Goal: Task Accomplishment & Management: Manage account settings

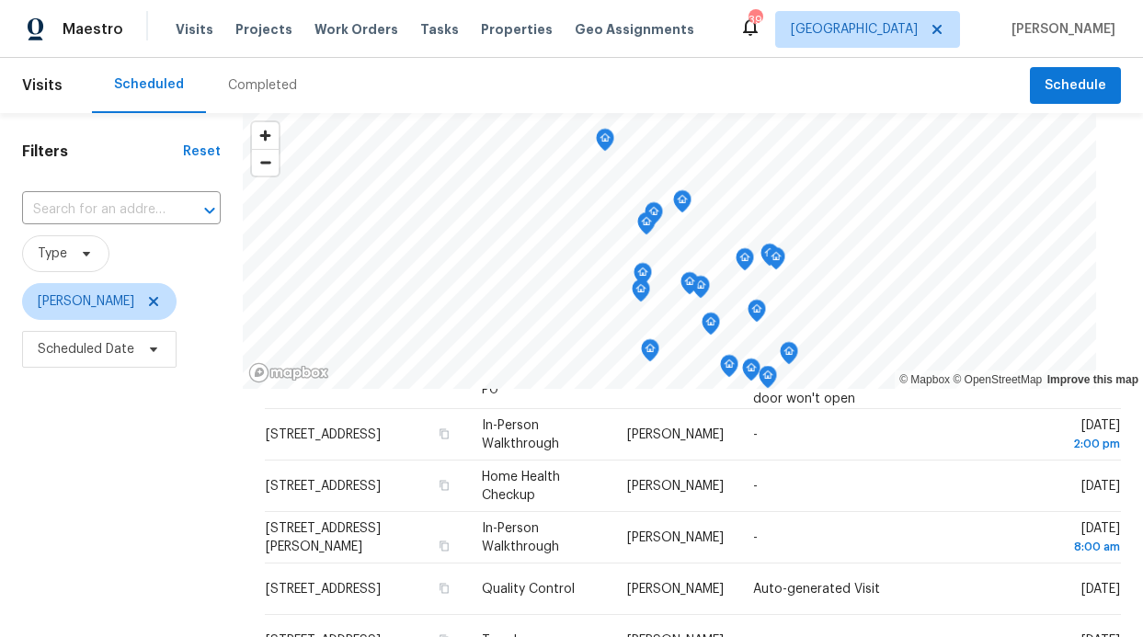
click at [231, 39] on div "Visits Projects Work Orders Tasks Properties Geo Assignments" at bounding box center [446, 29] width 541 height 37
click at [235, 36] on span "Projects" at bounding box center [263, 29] width 57 height 18
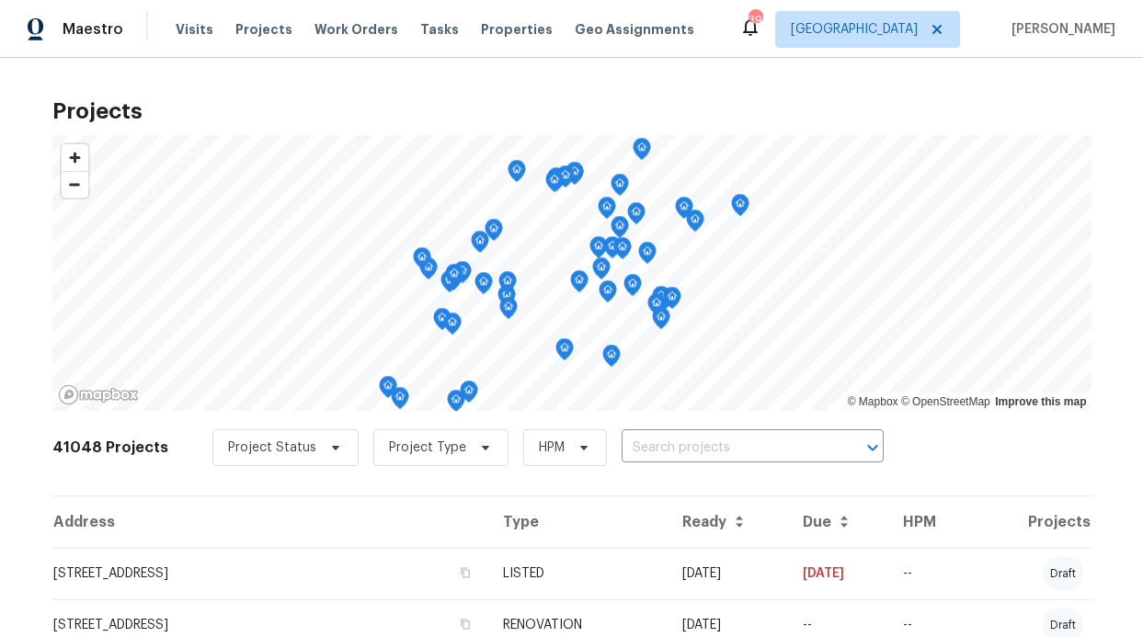
click at [636, 155] on icon "Map marker" at bounding box center [642, 149] width 17 height 21
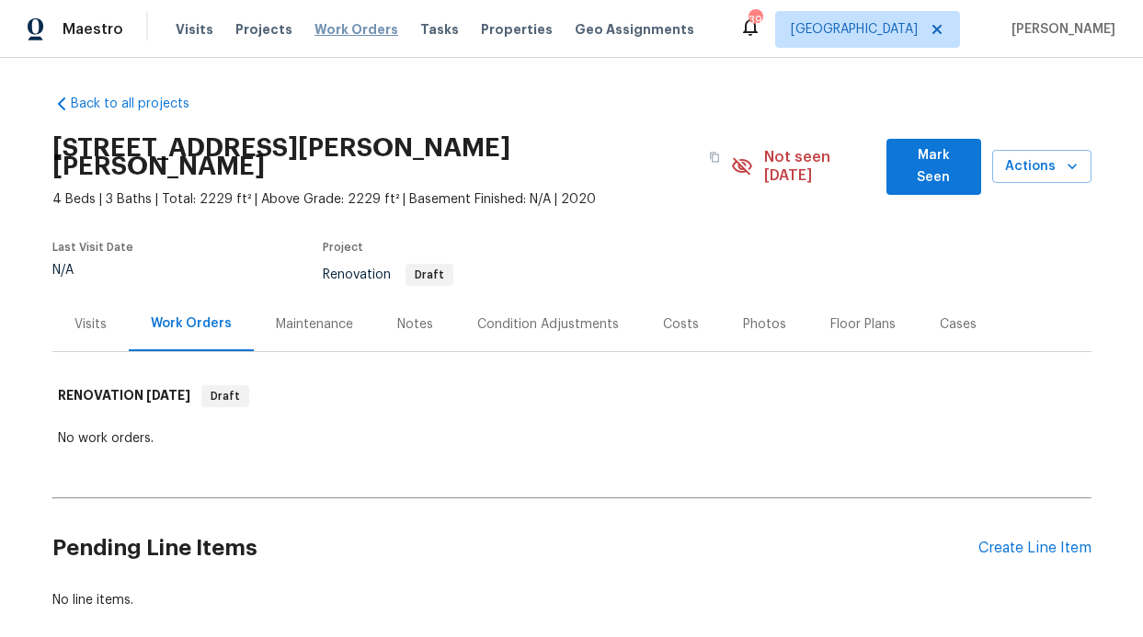
click at [326, 38] on span "Work Orders" at bounding box center [357, 29] width 84 height 18
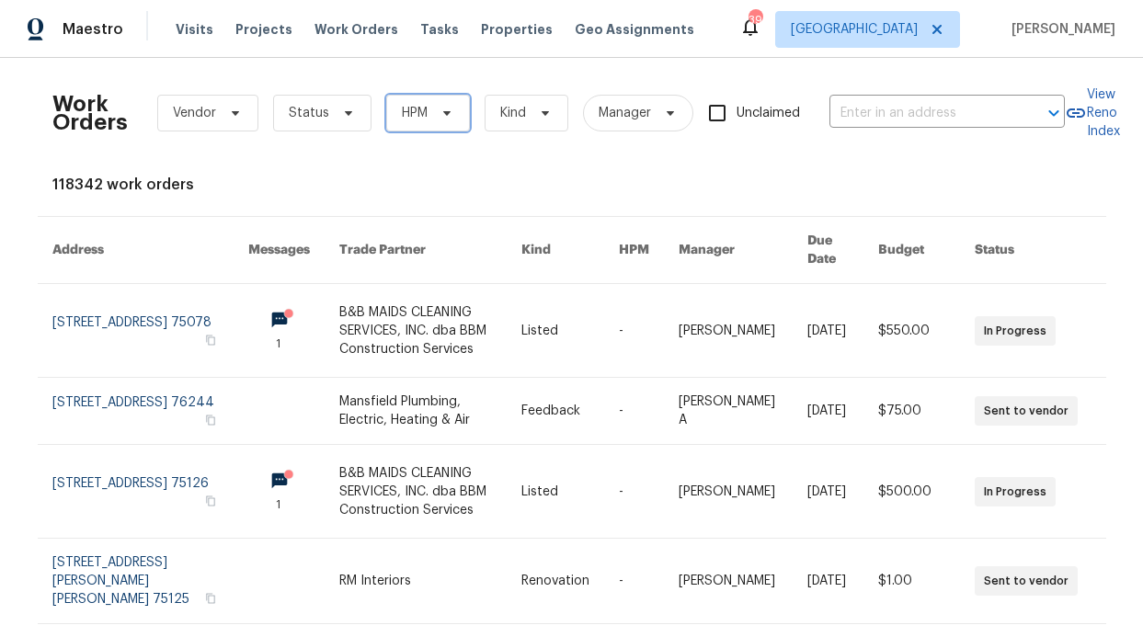
click at [434, 120] on span at bounding box center [444, 113] width 20 height 15
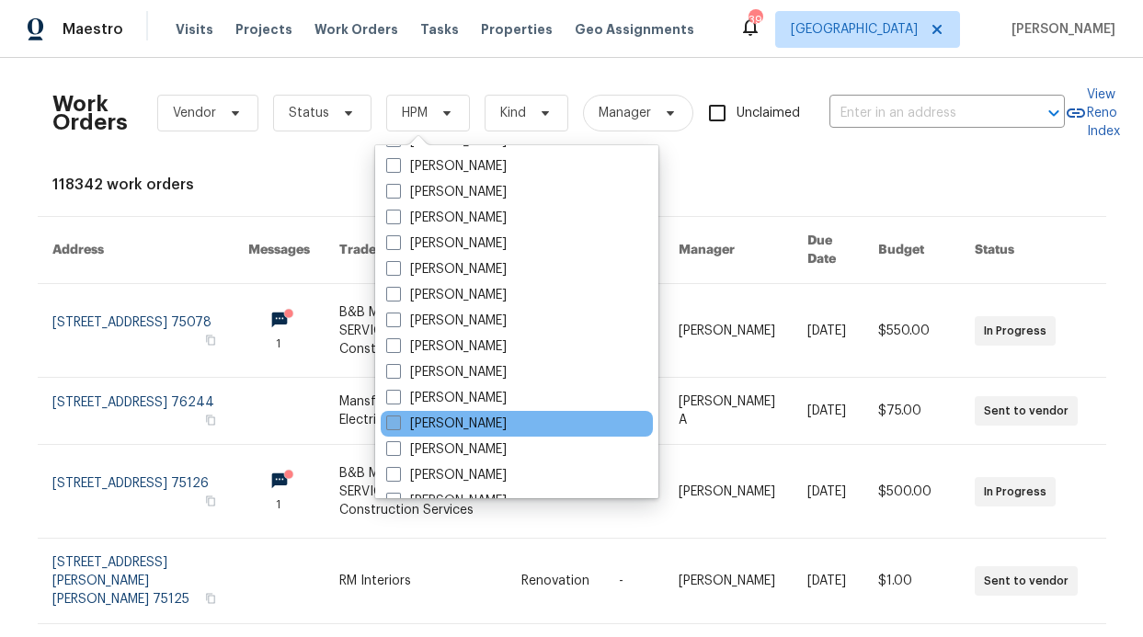
scroll to position [1026, 0]
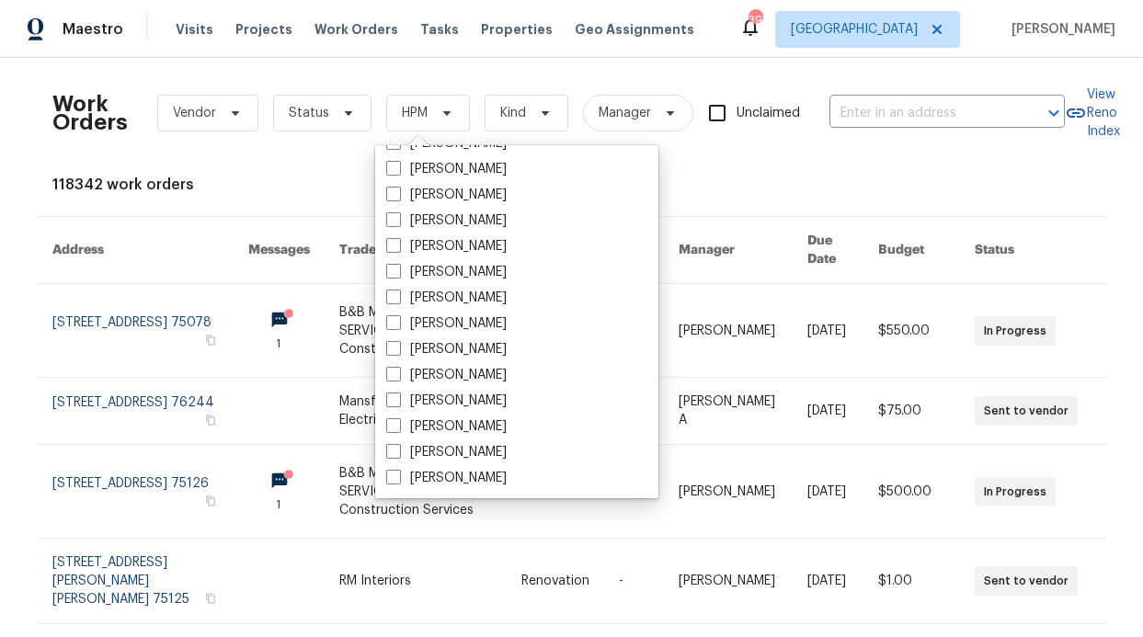
click at [484, 224] on label "[PERSON_NAME]" at bounding box center [446, 221] width 120 height 18
click at [398, 223] on input "[PERSON_NAME]" at bounding box center [392, 218] width 12 height 12
checkbox input "true"
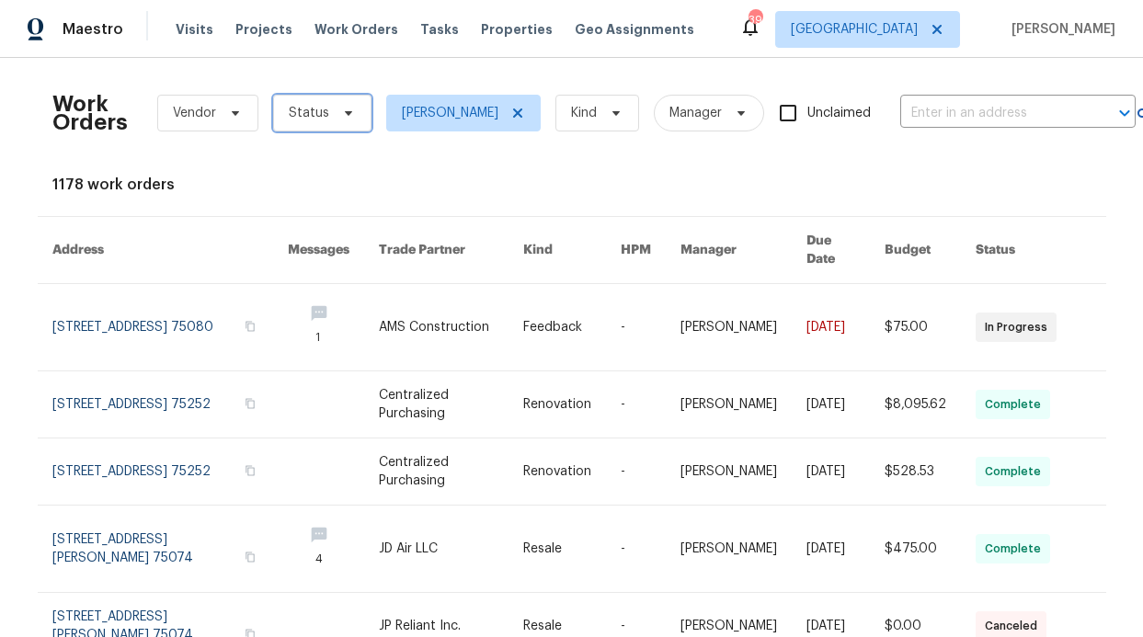
click at [336, 119] on span at bounding box center [346, 113] width 20 height 15
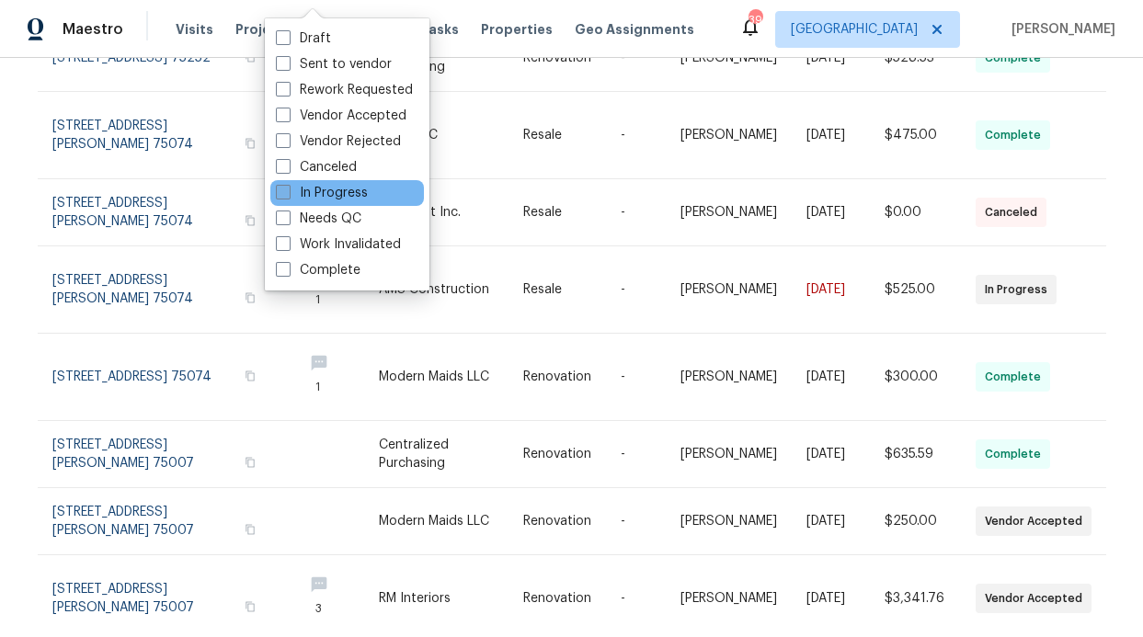
scroll to position [475, 0]
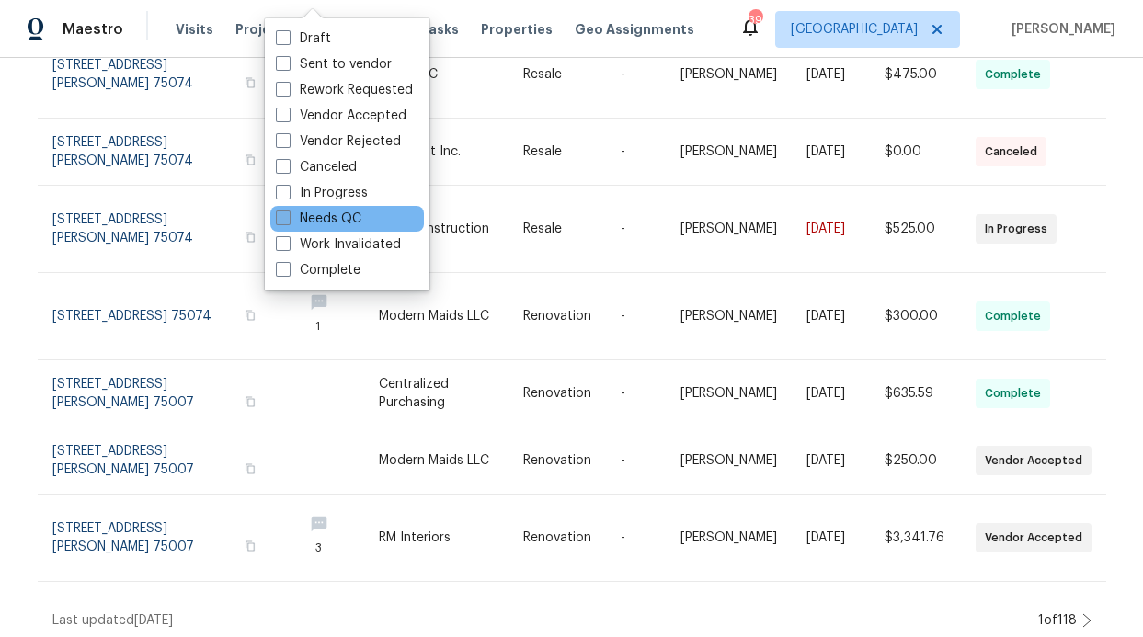
click at [331, 222] on label "Needs QC" at bounding box center [319, 219] width 86 height 18
click at [288, 222] on input "Needs QC" at bounding box center [282, 216] width 12 height 12
checkbox input "true"
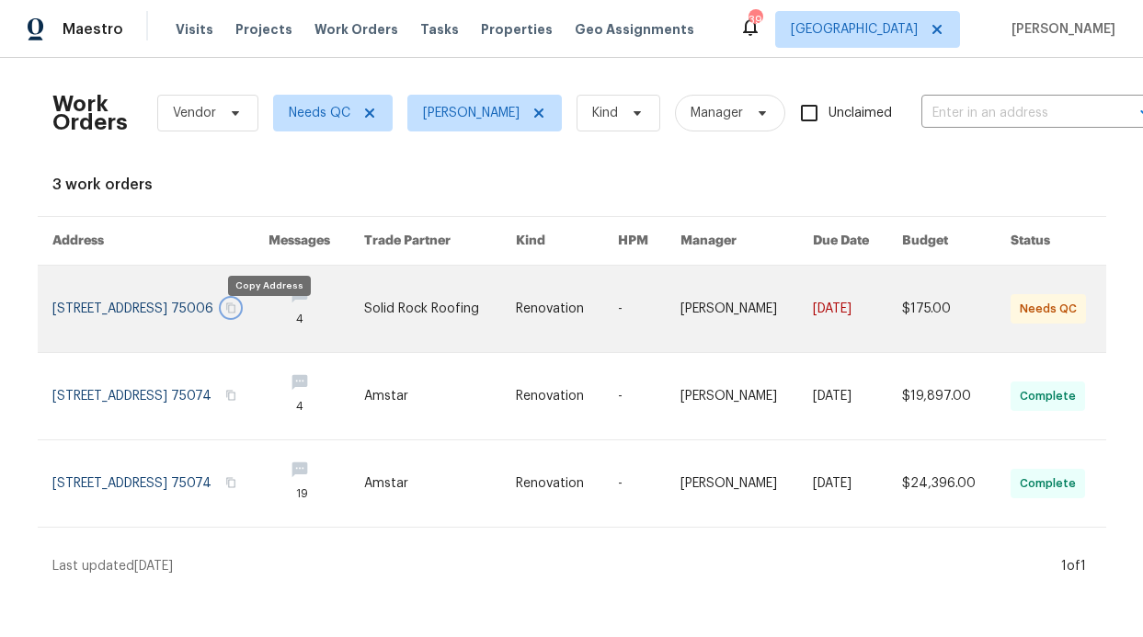
click at [236, 314] on icon "button" at bounding box center [230, 308] width 11 height 11
click at [217, 320] on link at bounding box center [160, 309] width 217 height 86
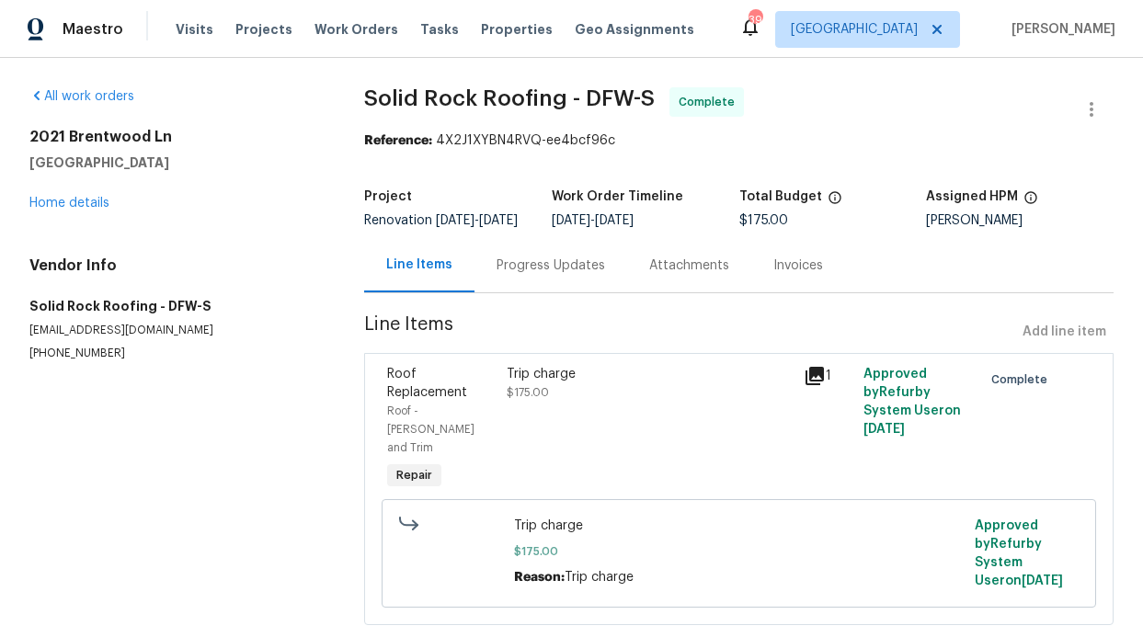
click at [540, 275] on div "Progress Updates" at bounding box center [551, 266] width 109 height 18
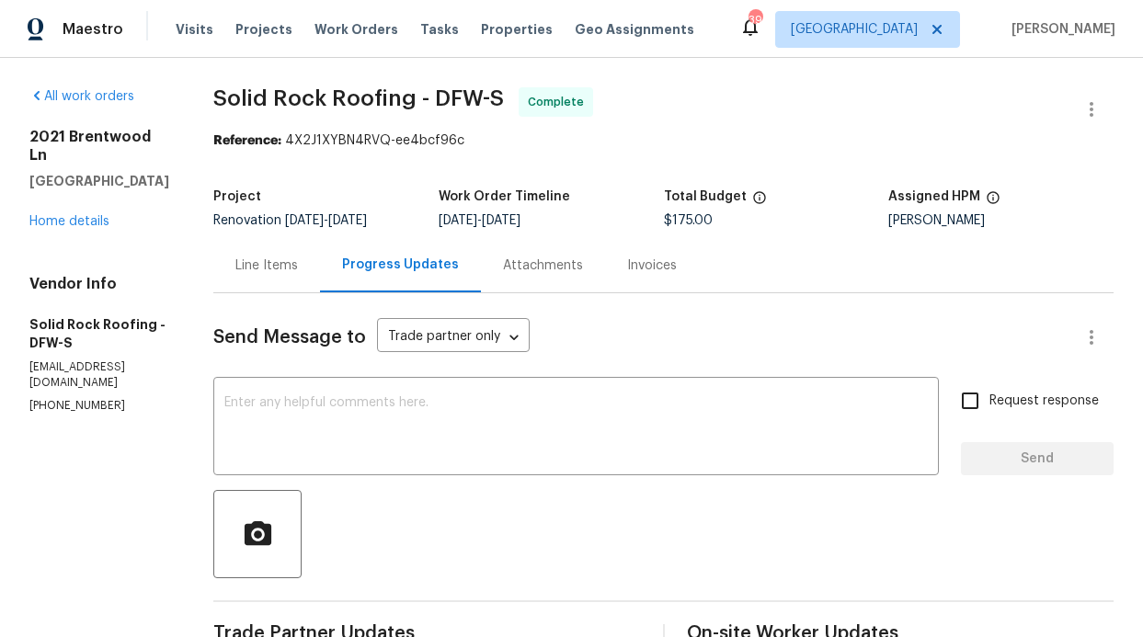
click at [338, 51] on div "Maestro Visits Projects Work Orders Tasks Properties Geo Assignments 39 Dallas …" at bounding box center [571, 29] width 1143 height 58
click at [347, 38] on span "Work Orders" at bounding box center [357, 29] width 84 height 18
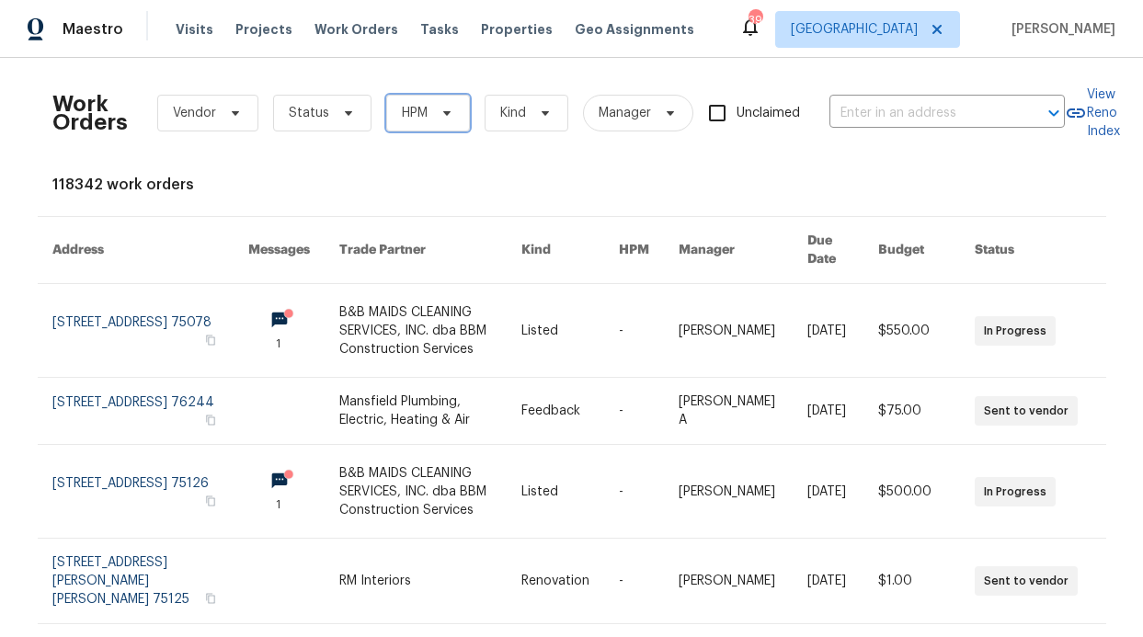
click at [406, 116] on span "HPM" at bounding box center [415, 113] width 26 height 18
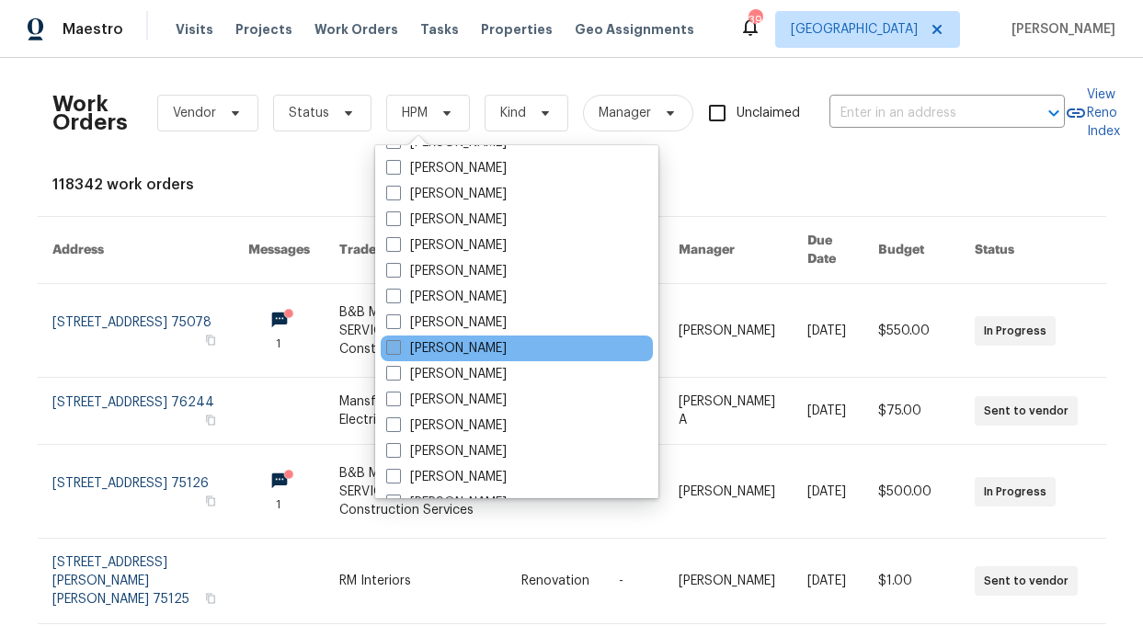
scroll to position [1026, 0]
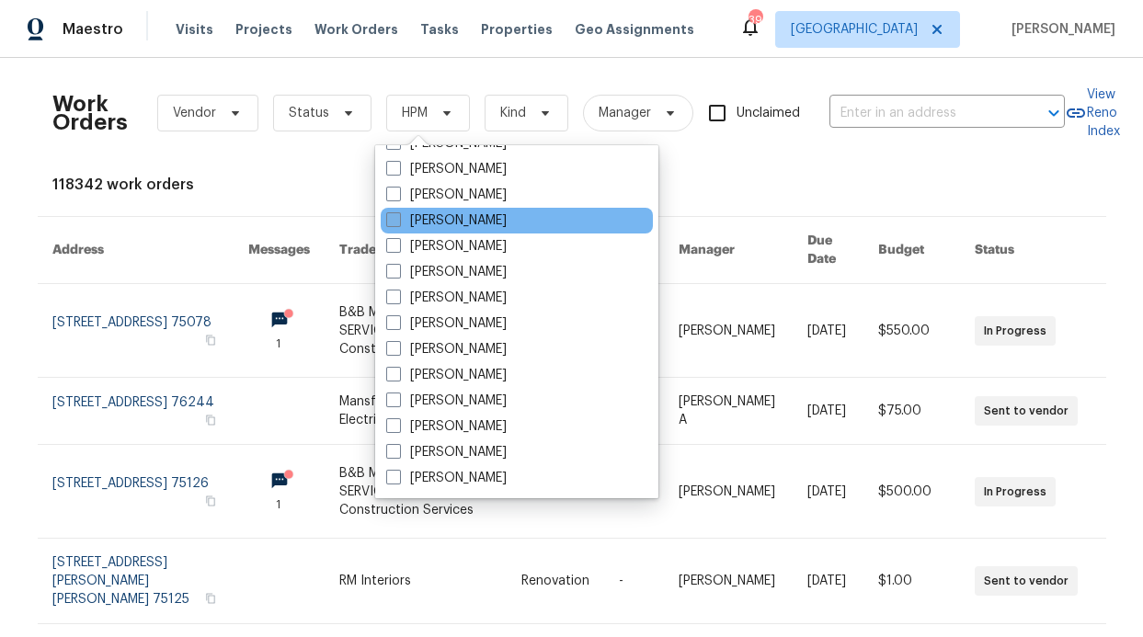
click at [474, 218] on label "[PERSON_NAME]" at bounding box center [446, 221] width 120 height 18
click at [398, 218] on input "[PERSON_NAME]" at bounding box center [392, 218] width 12 height 12
checkbox input "true"
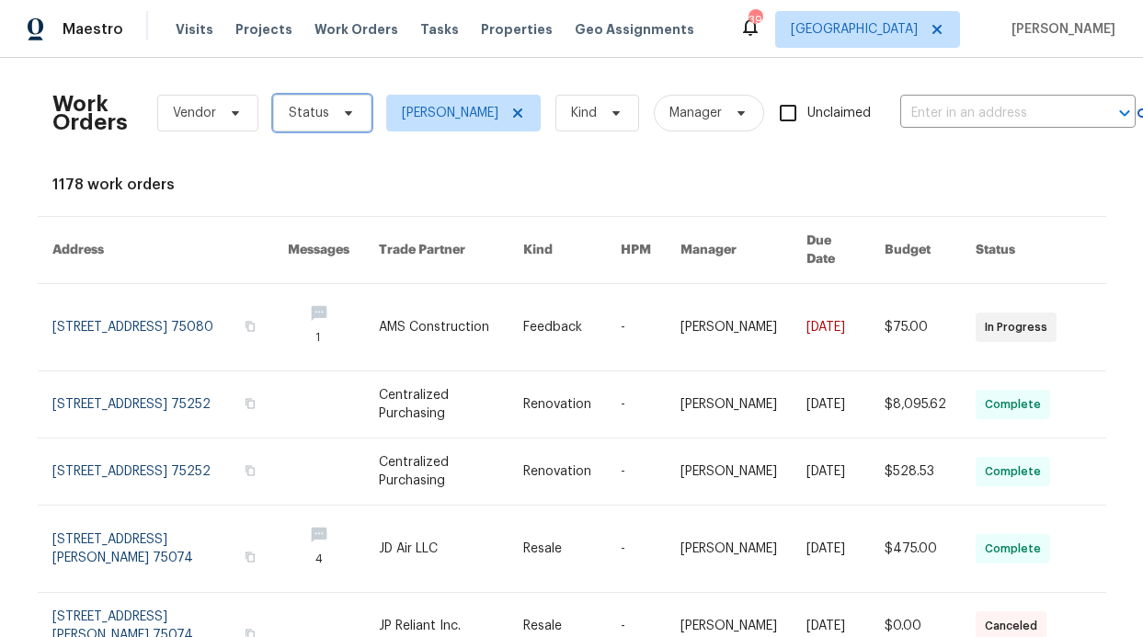
click at [344, 112] on icon at bounding box center [347, 113] width 7 height 5
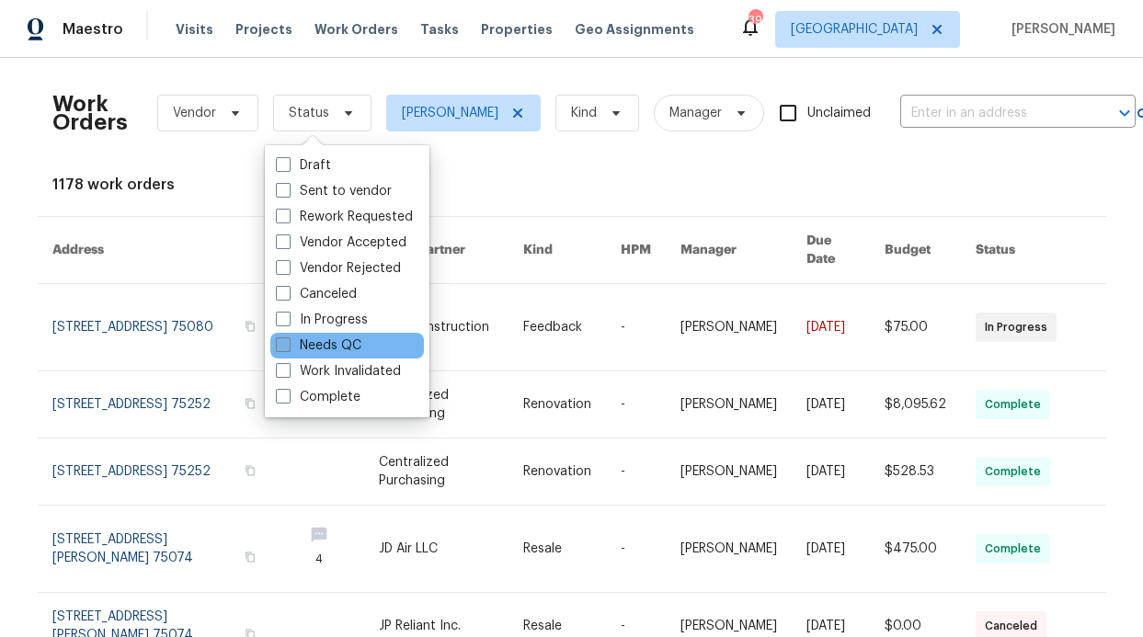
click at [334, 344] on label "Needs QC" at bounding box center [319, 346] width 86 height 18
click at [288, 344] on input "Needs QC" at bounding box center [282, 343] width 12 height 12
checkbox input "true"
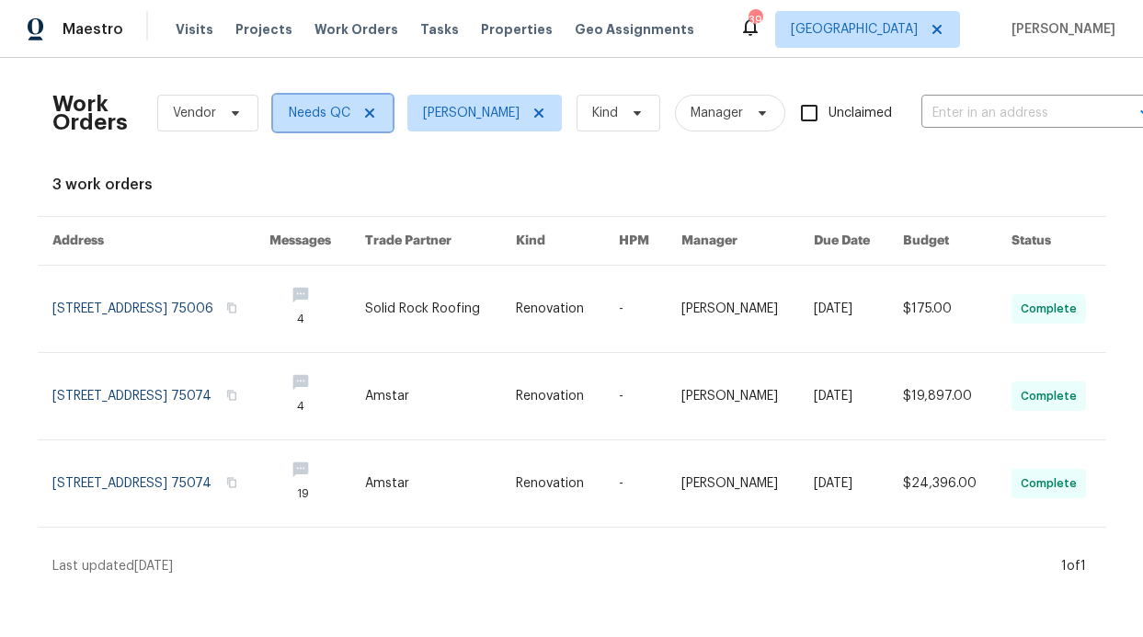
click at [362, 120] on icon at bounding box center [369, 113] width 15 height 15
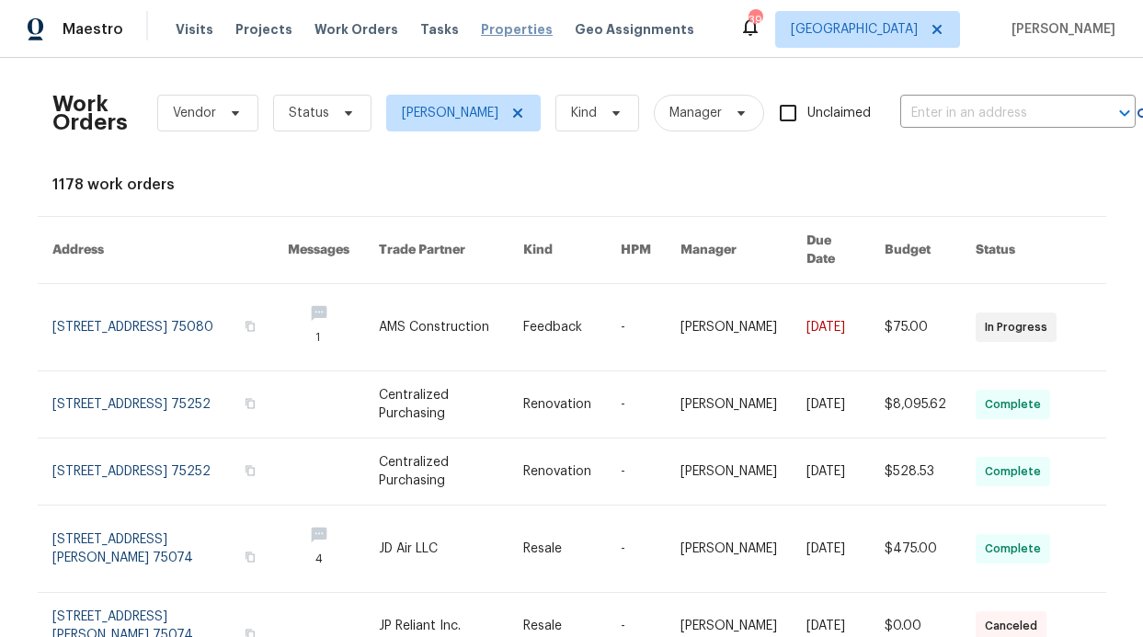
click at [488, 35] on span "Properties" at bounding box center [517, 29] width 72 height 18
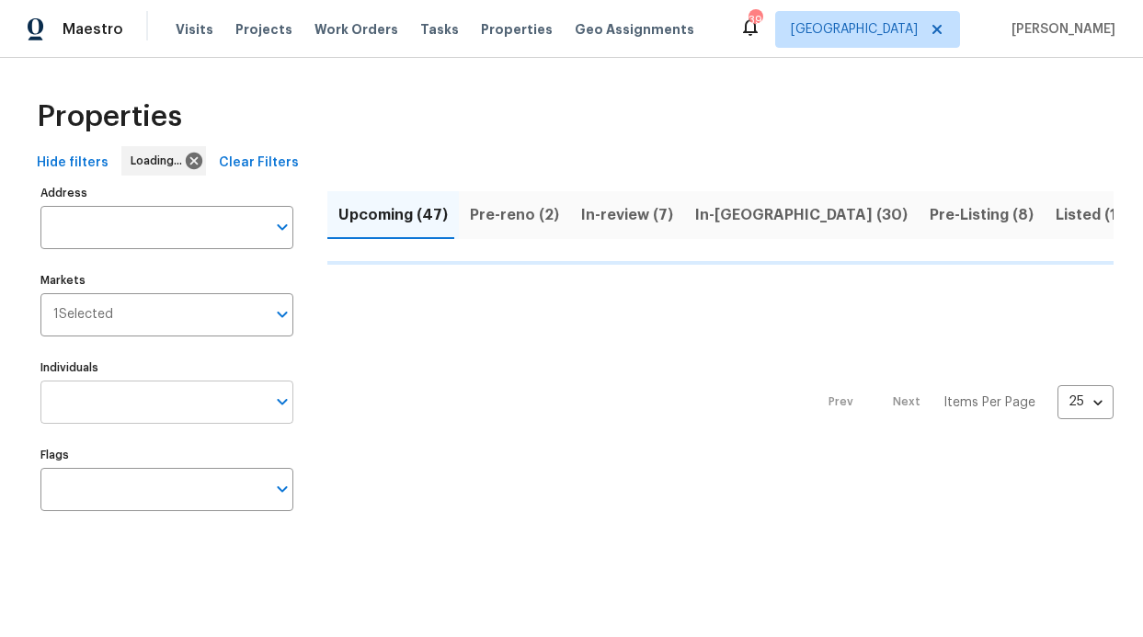
click at [154, 407] on input "Individuals" at bounding box center [152, 402] width 225 height 43
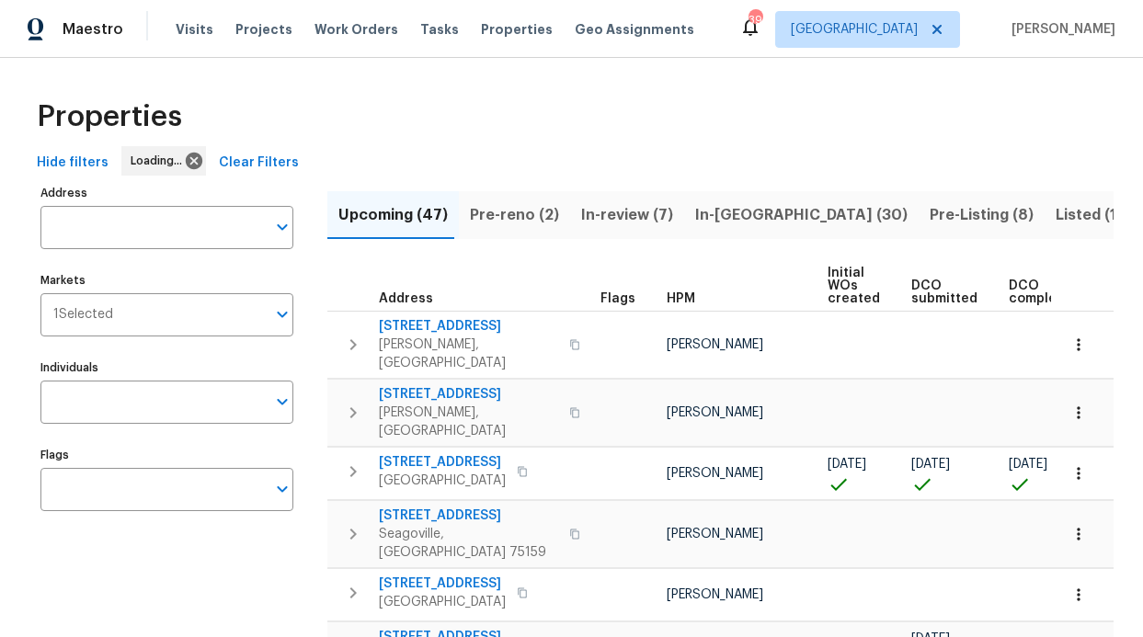
click at [154, 407] on input "Individuals" at bounding box center [152, 402] width 225 height 43
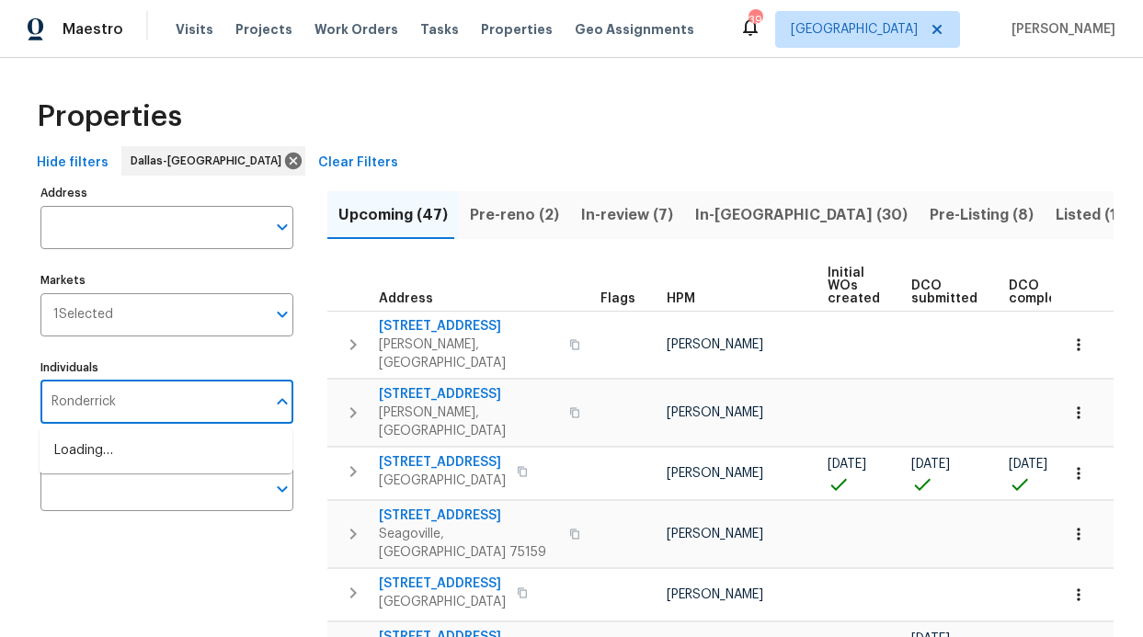
type input "Ronderrick"
click at [143, 463] on li "[PERSON_NAME]" at bounding box center [165, 460] width 223 height 39
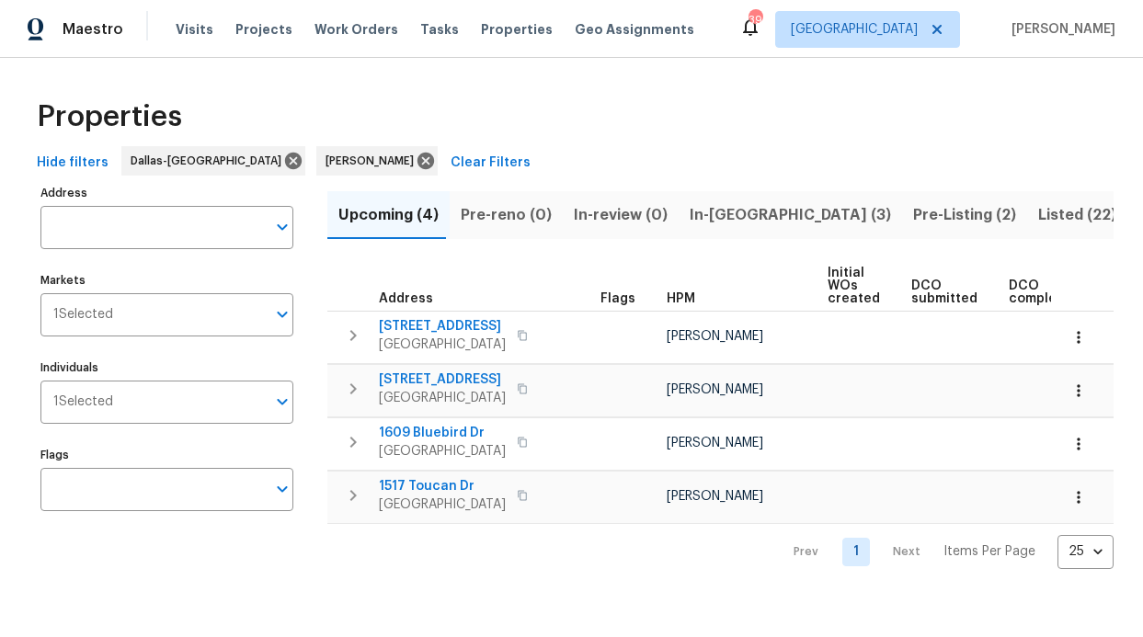
click at [913, 212] on span "Pre-Listing (2)" at bounding box center [964, 215] width 103 height 26
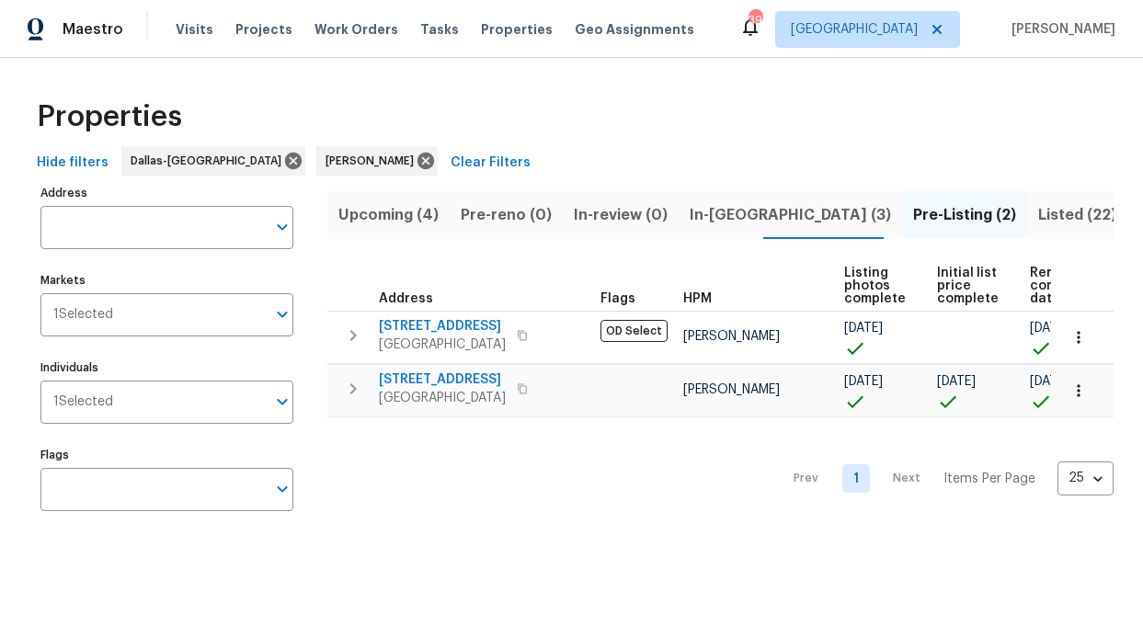
click at [690, 213] on span "In-reno (3)" at bounding box center [790, 215] width 201 height 26
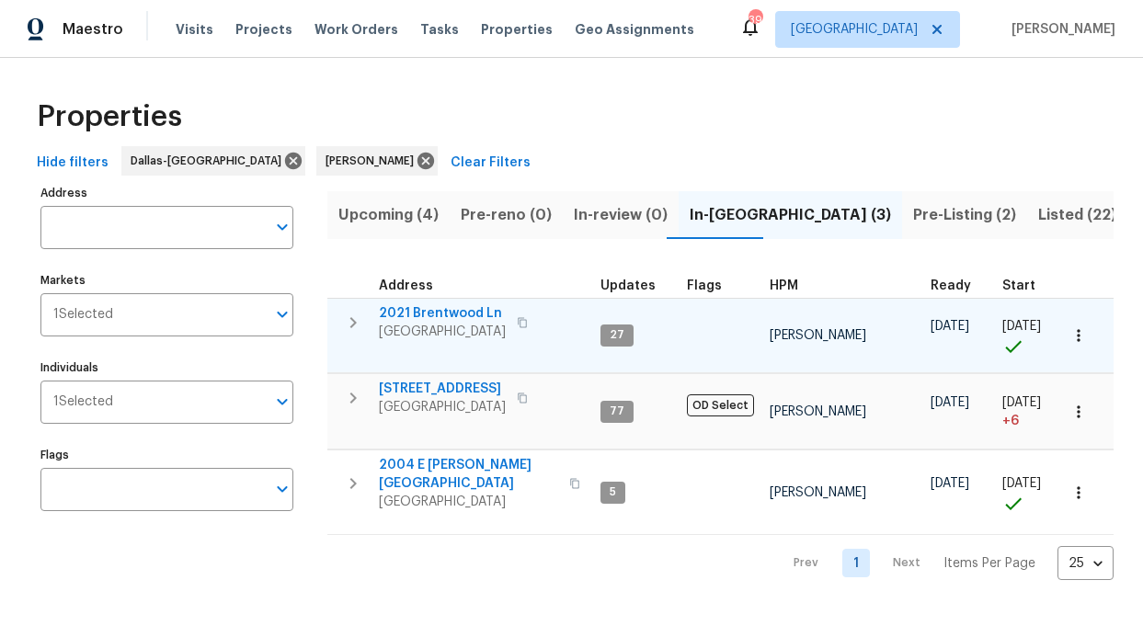
click at [429, 307] on span "2021 Brentwood Ln" at bounding box center [442, 313] width 127 height 18
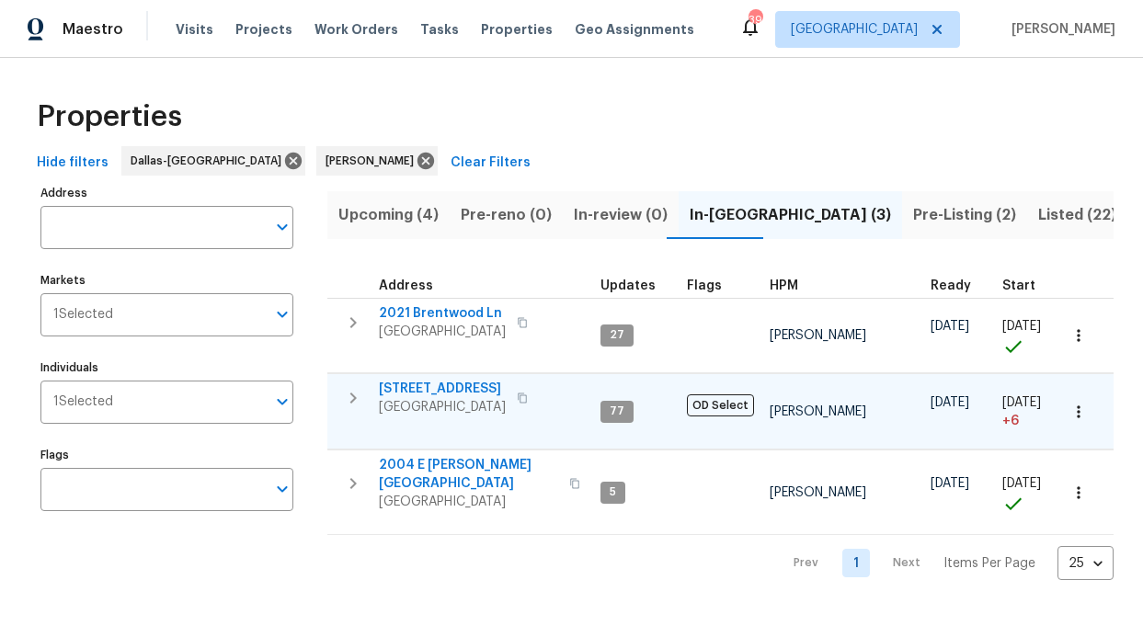
click at [426, 385] on span "6211 Crested Butte Dr" at bounding box center [442, 389] width 127 height 18
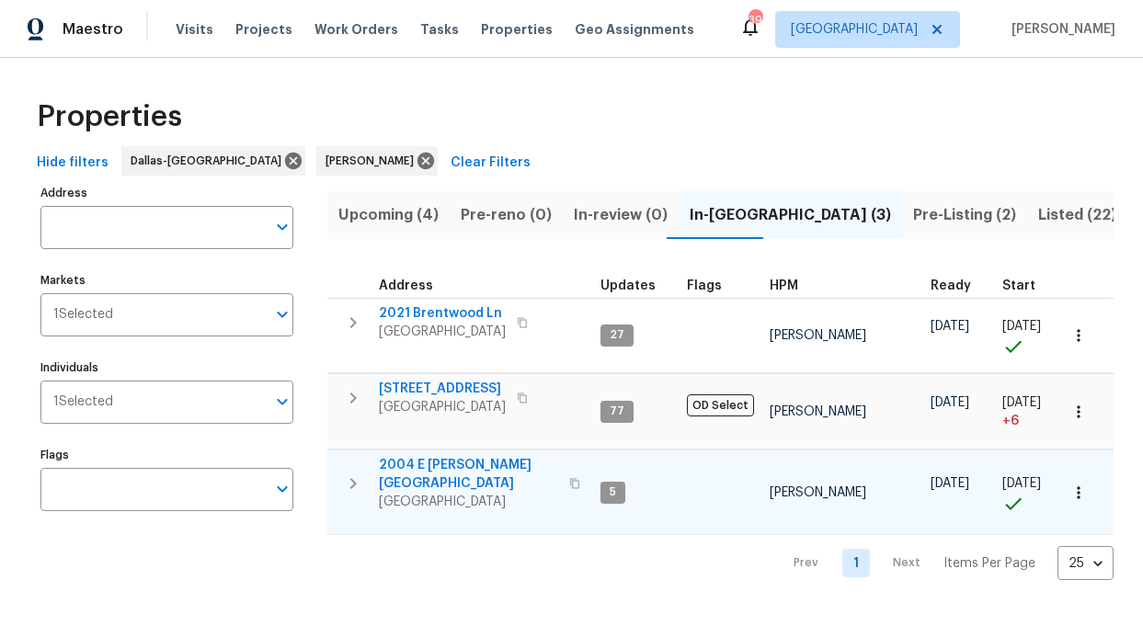
click at [435, 465] on span "2004 E Peters Colony Rd" at bounding box center [468, 474] width 179 height 37
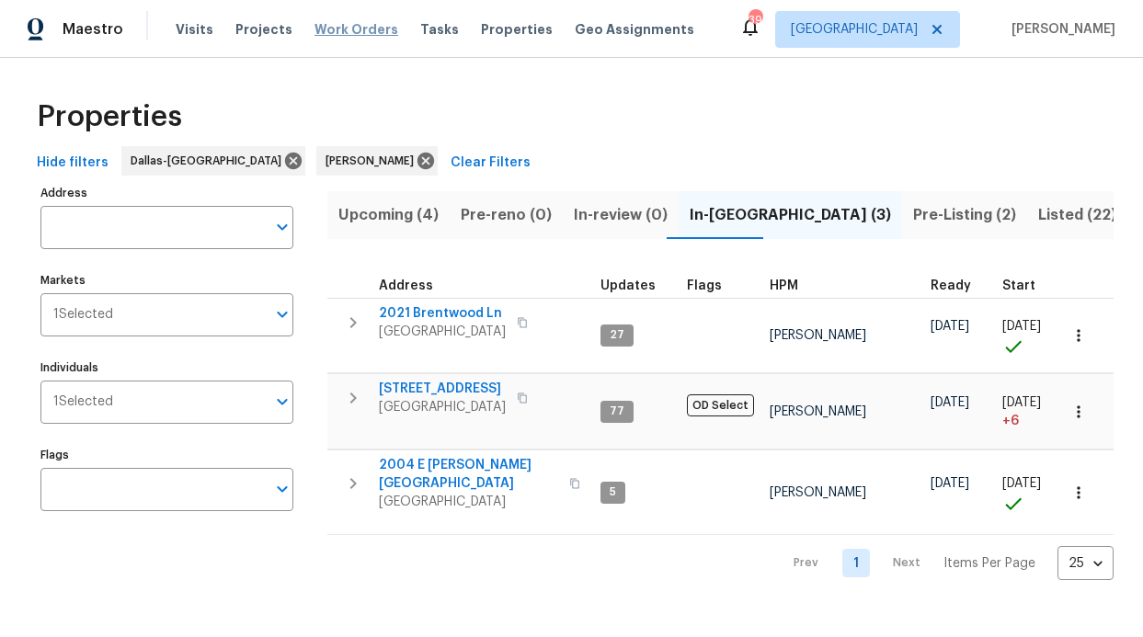
click at [368, 30] on span "Work Orders" at bounding box center [357, 29] width 84 height 18
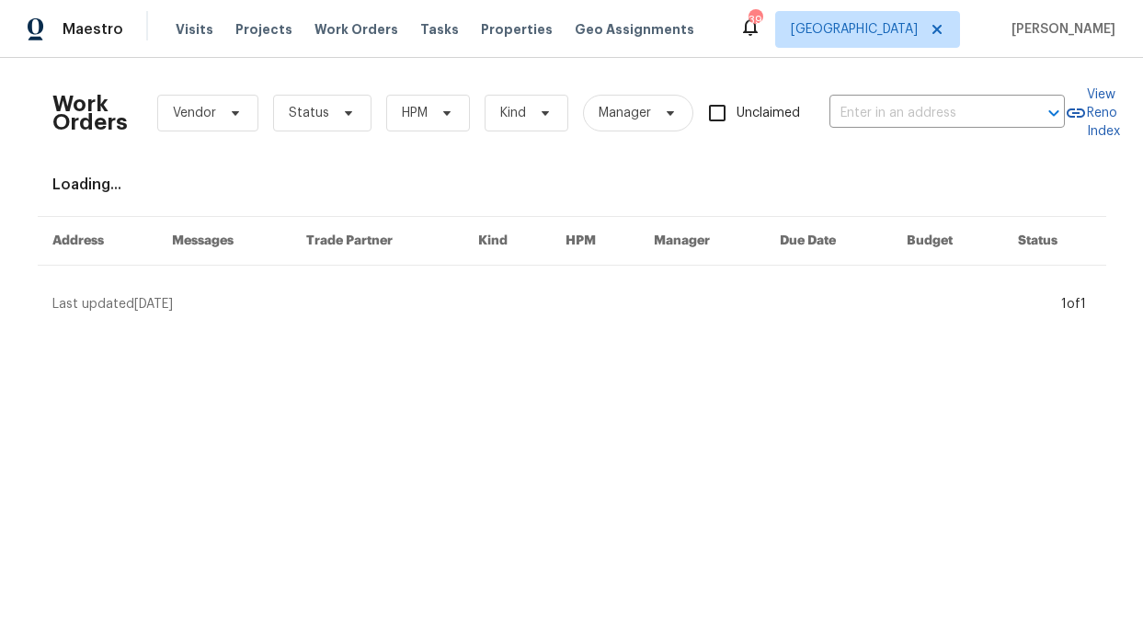
click at [449, 153] on div "Work Orders Vendor Status HPM Kind Manager Unclaimed ​" at bounding box center [558, 113] width 1013 height 81
click at [452, 110] on span "HPM" at bounding box center [428, 113] width 84 height 37
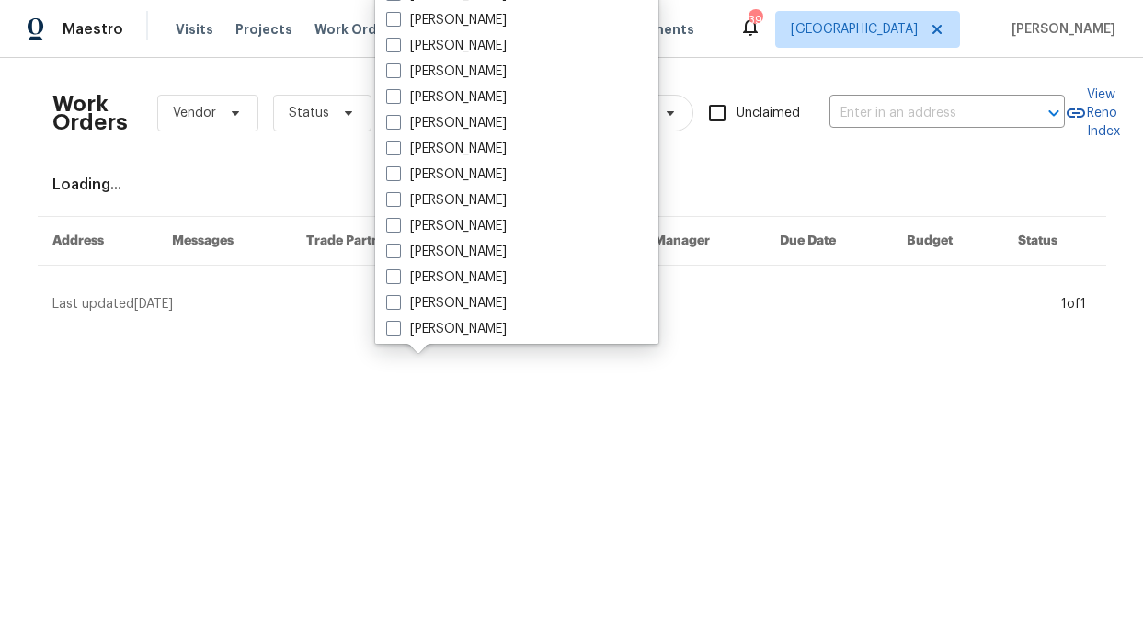
scroll to position [1026, 0]
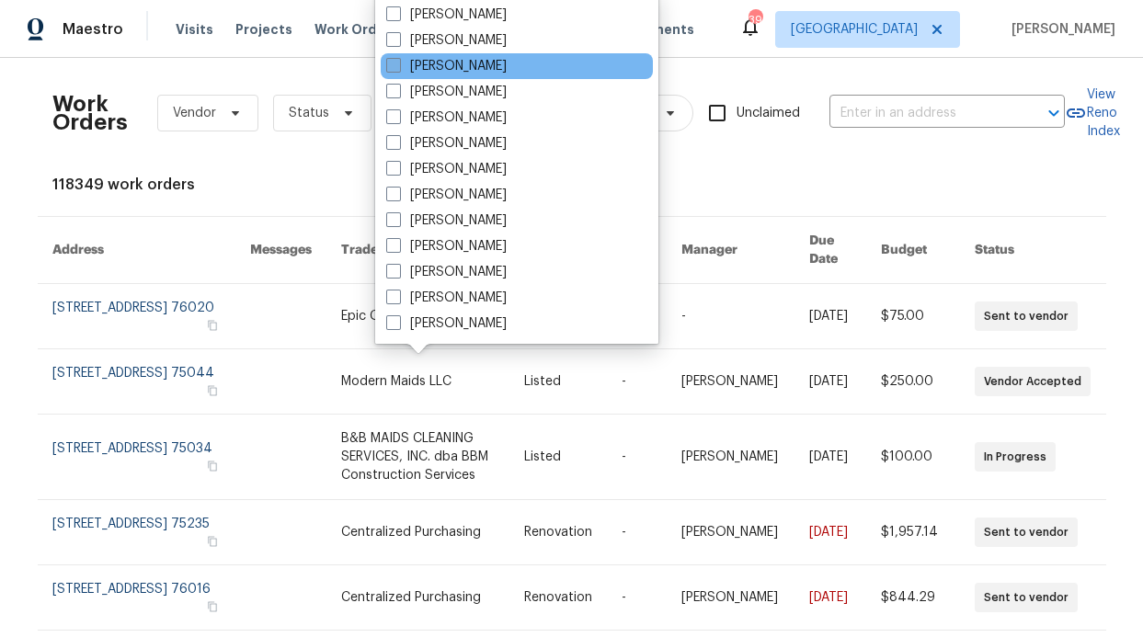
click at [476, 68] on label "[PERSON_NAME]" at bounding box center [446, 66] width 120 height 18
click at [398, 68] on input "[PERSON_NAME]" at bounding box center [392, 63] width 12 height 12
checkbox input "true"
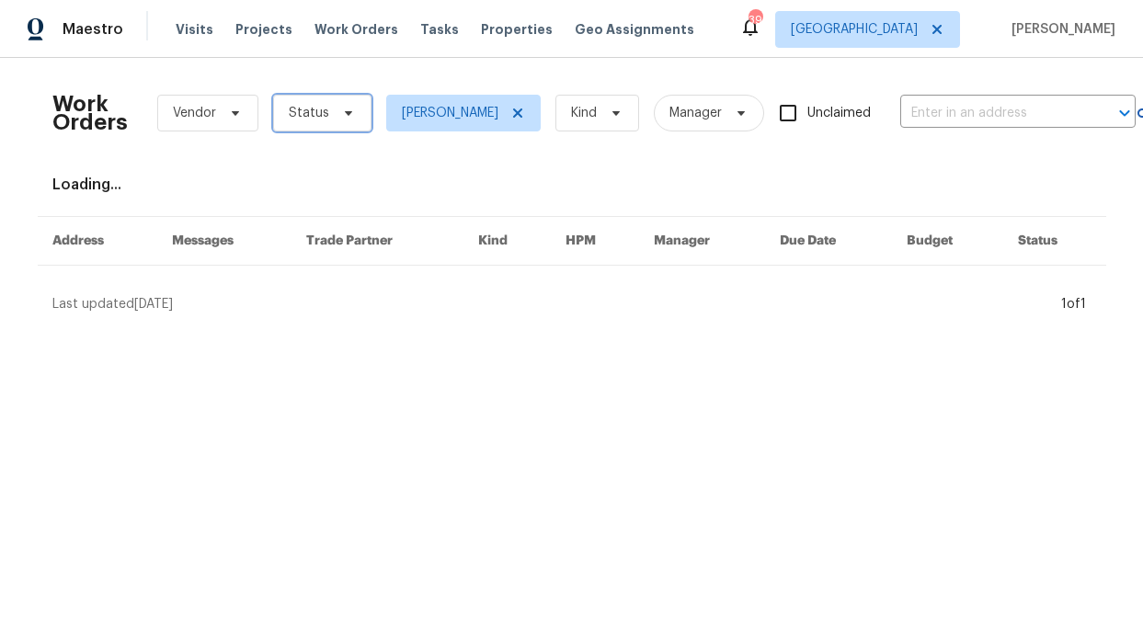
click at [316, 119] on span "Status" at bounding box center [309, 113] width 40 height 18
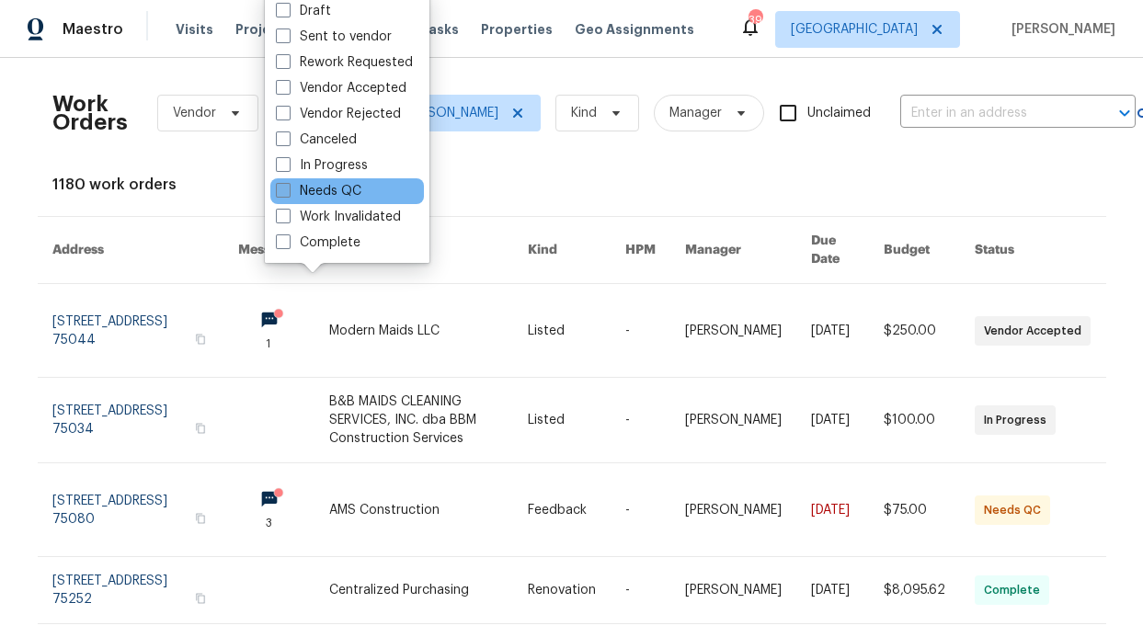
click at [338, 190] on label "Needs QC" at bounding box center [319, 191] width 86 height 18
click at [288, 190] on input "Needs QC" at bounding box center [282, 188] width 12 height 12
checkbox input "true"
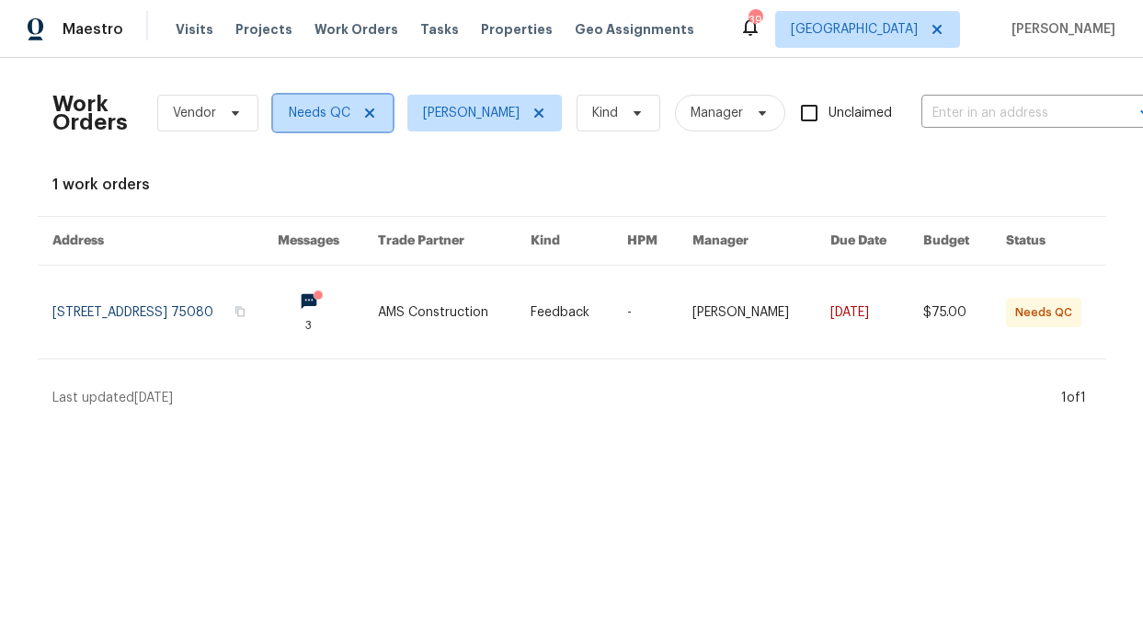
click at [369, 112] on span "Needs QC" at bounding box center [333, 113] width 120 height 37
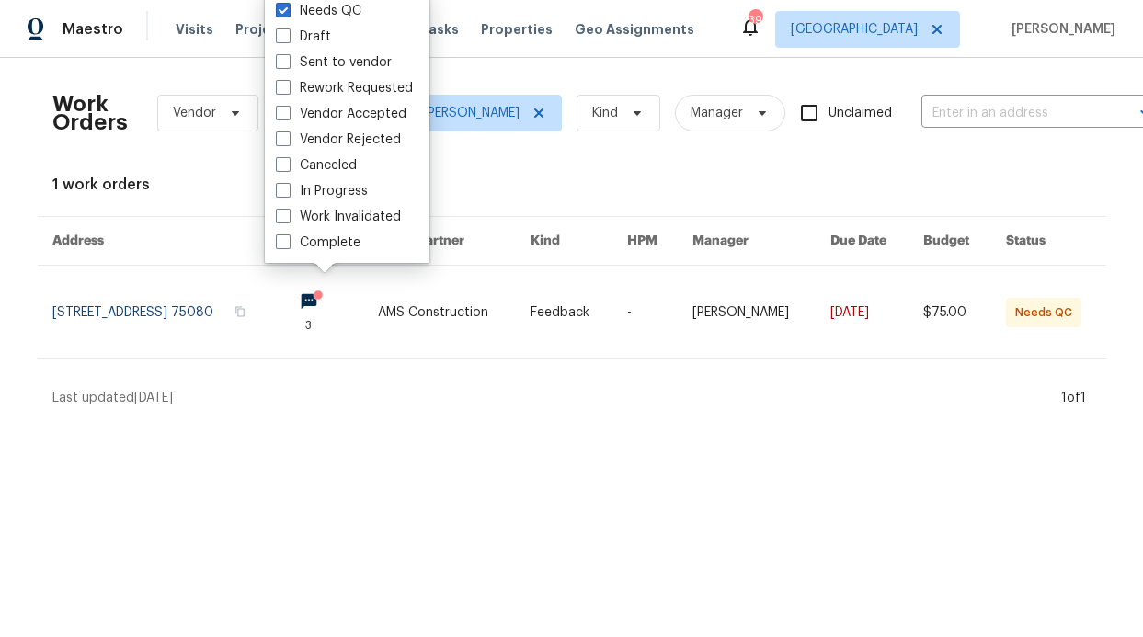
click at [228, 164] on div "Work Orders Vendor Needs QC RonDerrick Jackson Kind Manager Unclaimed ​ View Re…" at bounding box center [571, 240] width 1039 height 335
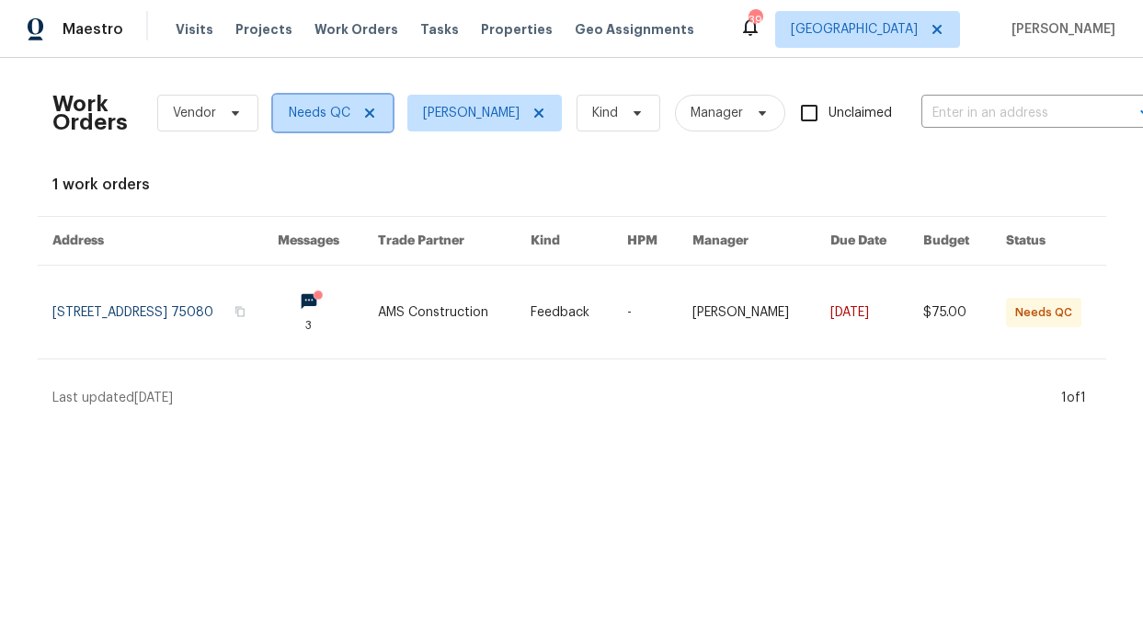
click at [364, 113] on icon at bounding box center [369, 113] width 15 height 15
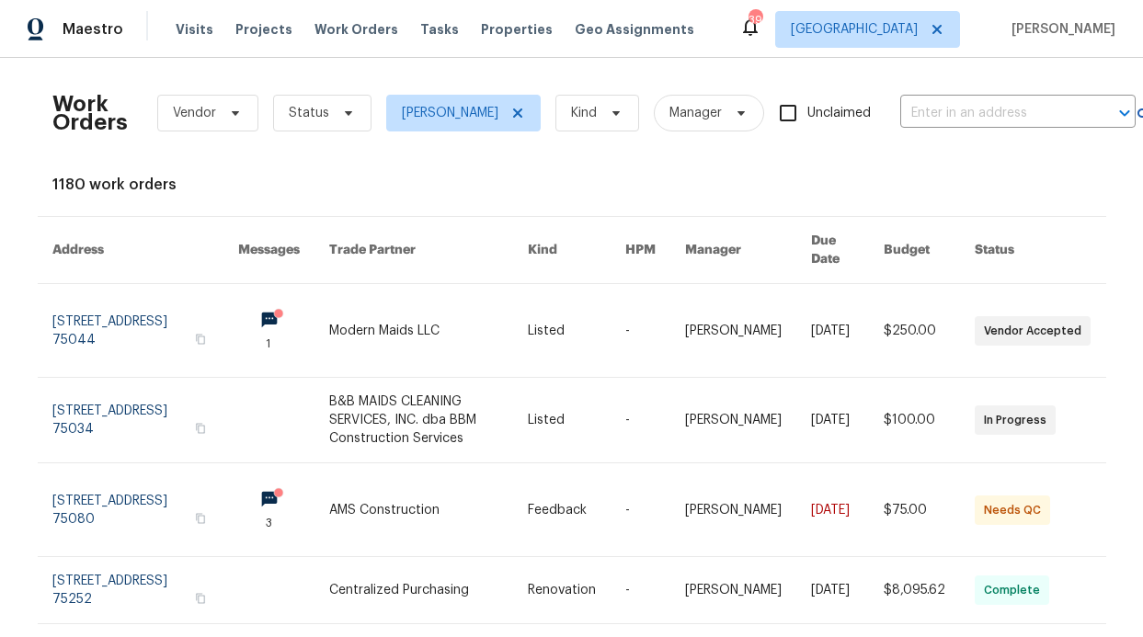
click at [194, 40] on div "Visits Projects Work Orders Tasks Properties Geo Assignments" at bounding box center [446, 29] width 541 height 37
click at [191, 33] on span "Visits" at bounding box center [195, 29] width 38 height 18
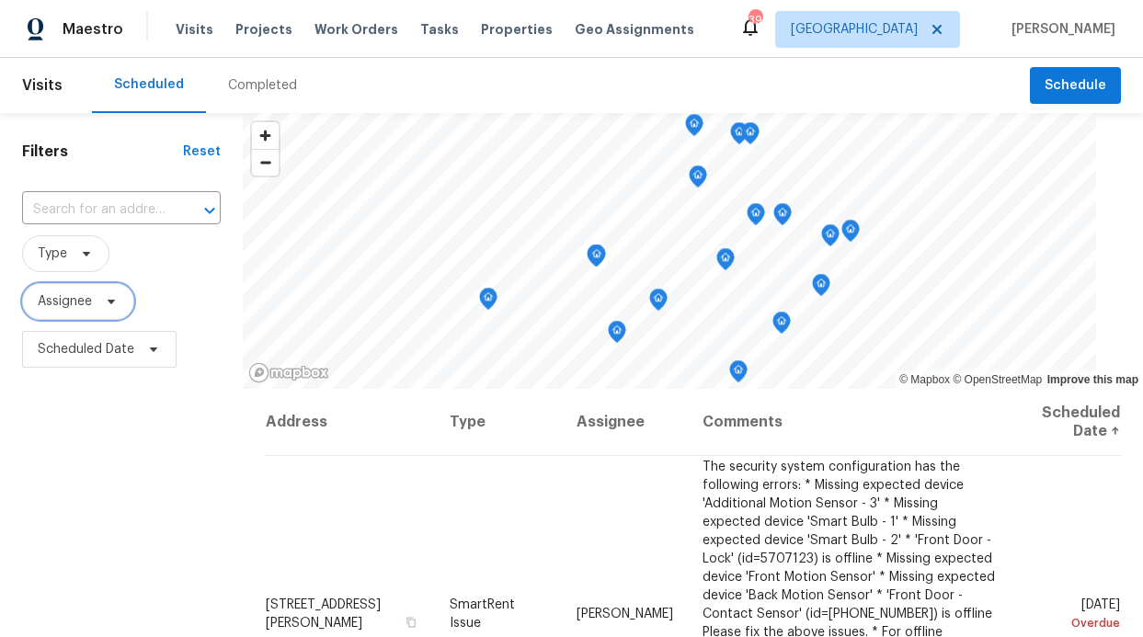
click at [86, 310] on span "Assignee" at bounding box center [65, 301] width 54 height 18
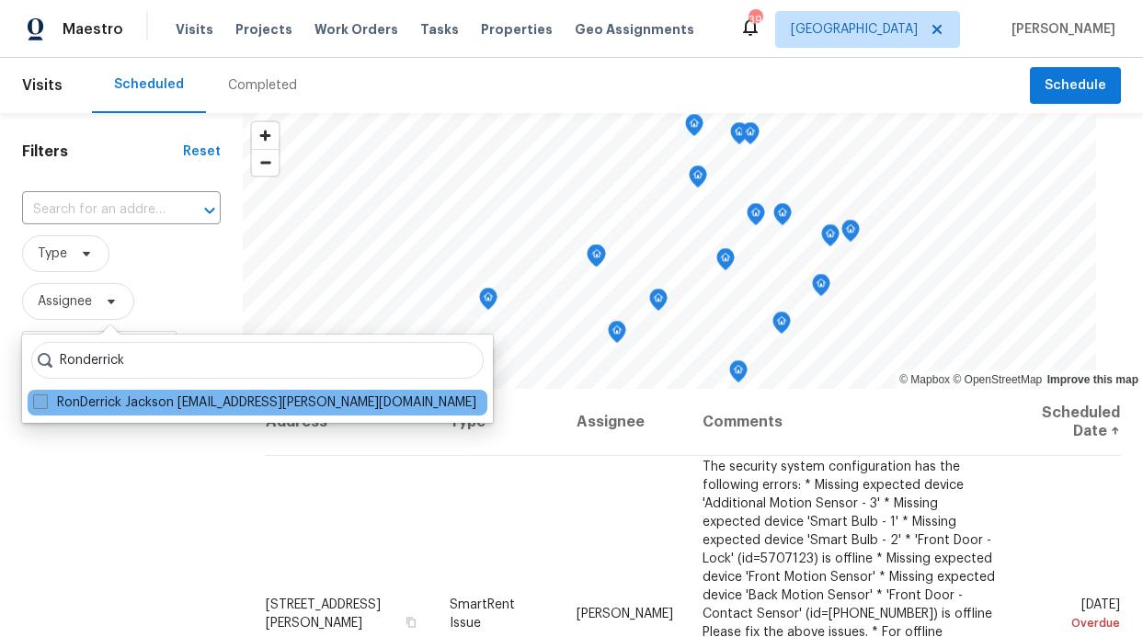
type input "Ronderrick"
click at [111, 396] on label "RonDerrick Jackson ron.jackson@opendoor.com" at bounding box center [254, 403] width 443 height 18
click at [45, 396] on input "RonDerrick Jackson ron.jackson@opendoor.com" at bounding box center [39, 400] width 12 height 12
checkbox input "true"
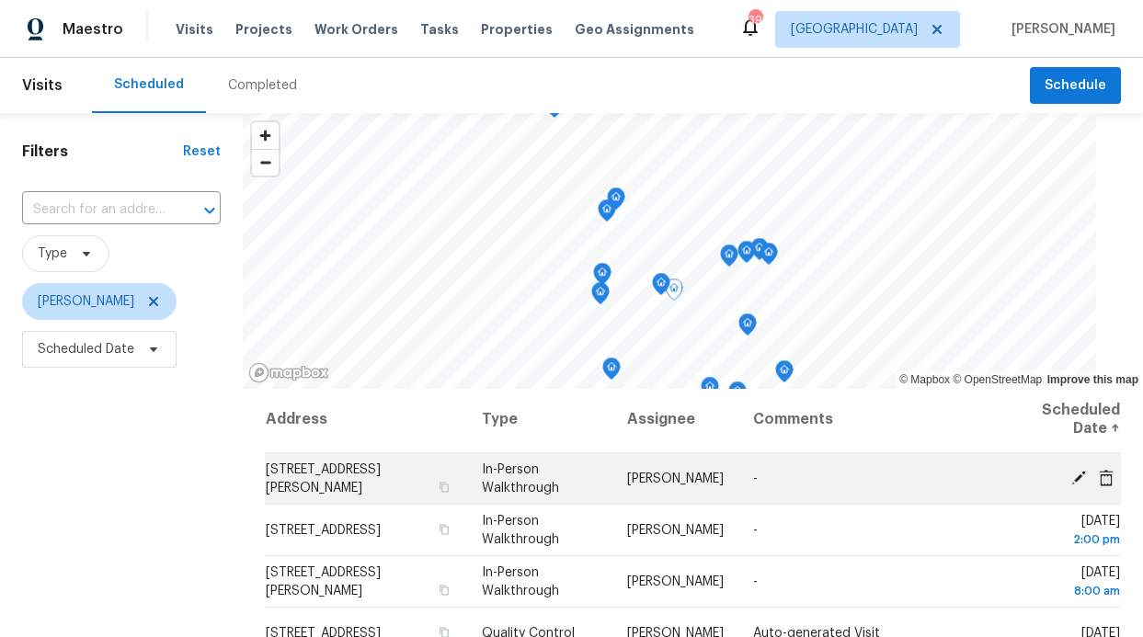
scroll to position [4, 0]
click at [325, 478] on td "7323 Highland Heather Ln, Dallas, TX 75248" at bounding box center [366, 477] width 202 height 51
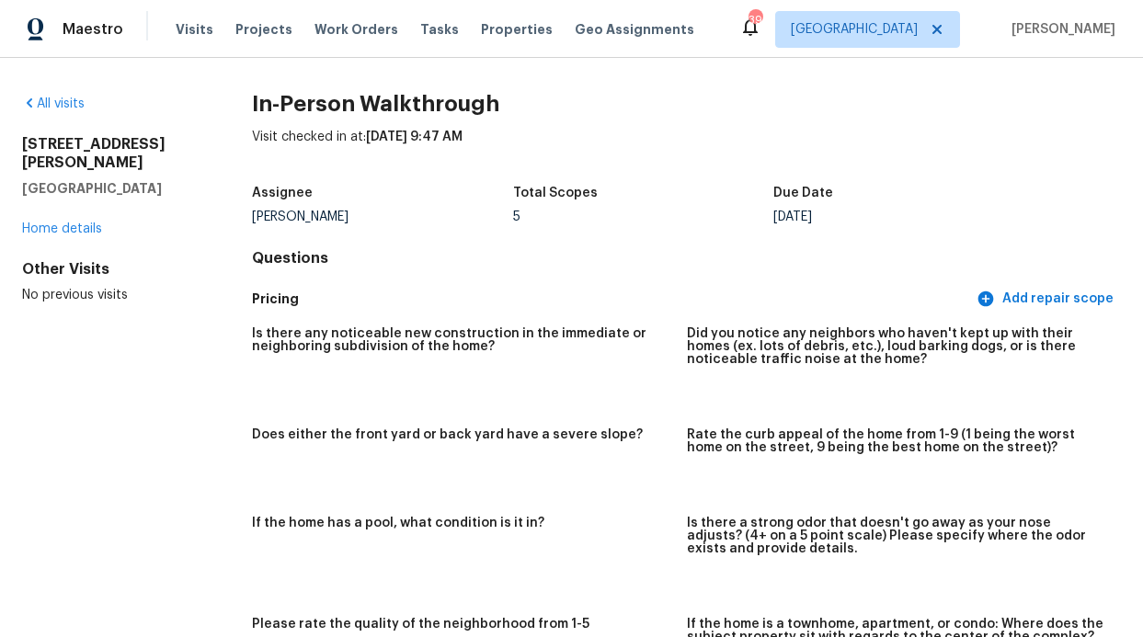
click at [78, 236] on div "7323 Highland Heather Ln Dallas, TX 75248 Home details" at bounding box center [107, 186] width 171 height 103
click at [84, 235] on link "Home details" at bounding box center [62, 229] width 80 height 13
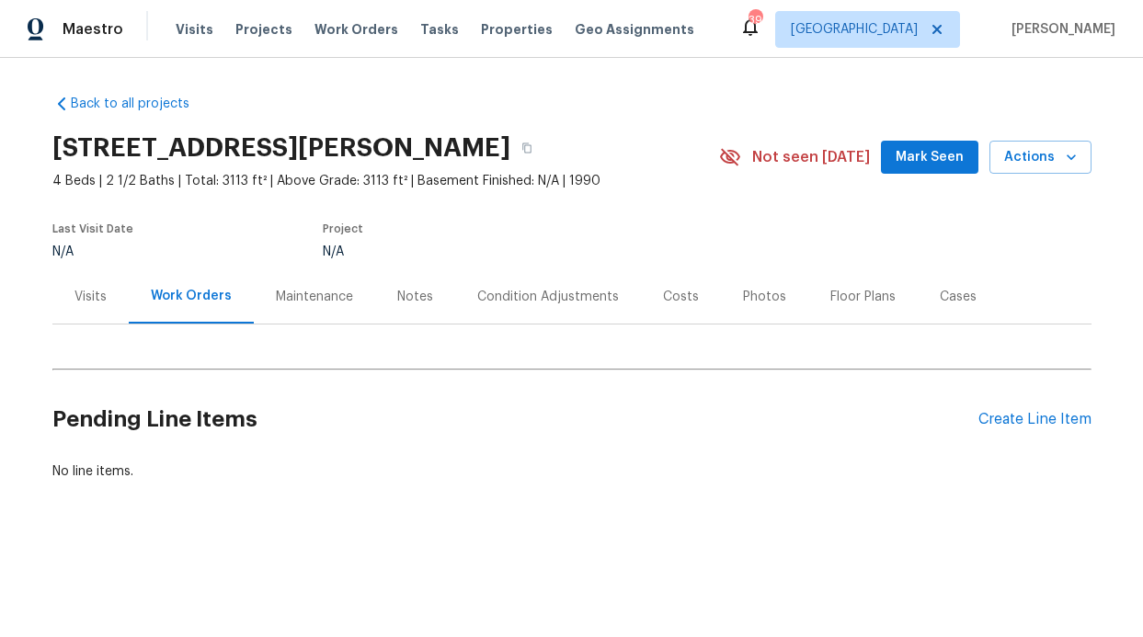
click at [397, 299] on div "Notes" at bounding box center [415, 297] width 36 height 18
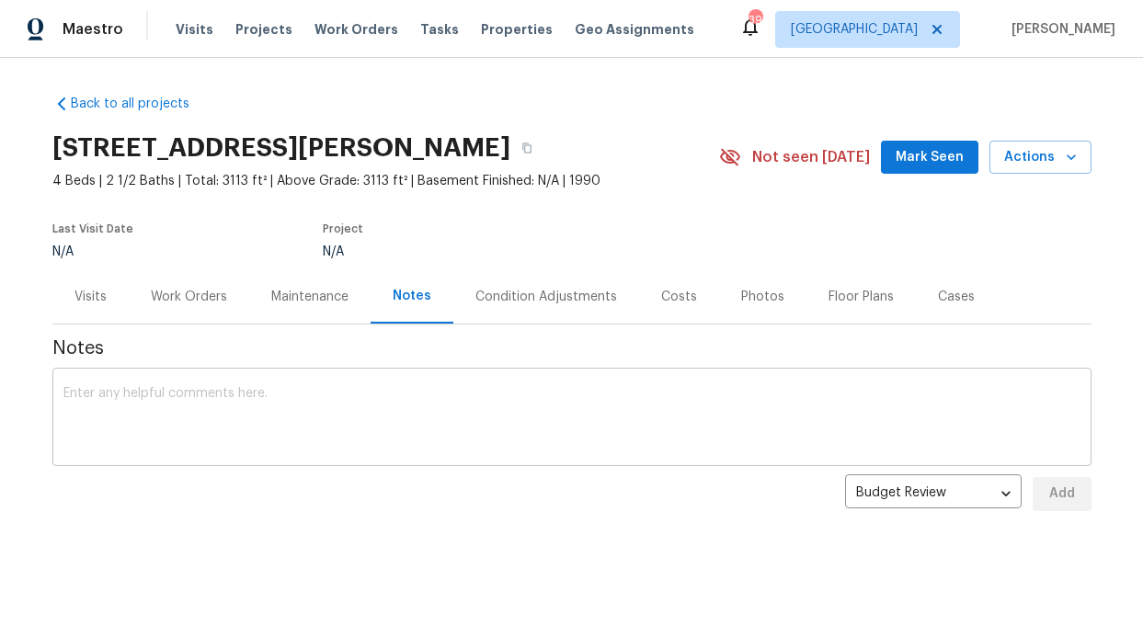
scroll to position [12, 0]
click at [248, 372] on div "x ​" at bounding box center [571, 419] width 1039 height 94
drag, startPoint x: 247, startPoint y: 372, endPoint x: 168, endPoint y: 383, distance: 79.7
click at [171, 382] on div "x ​" at bounding box center [571, 419] width 1039 height 94
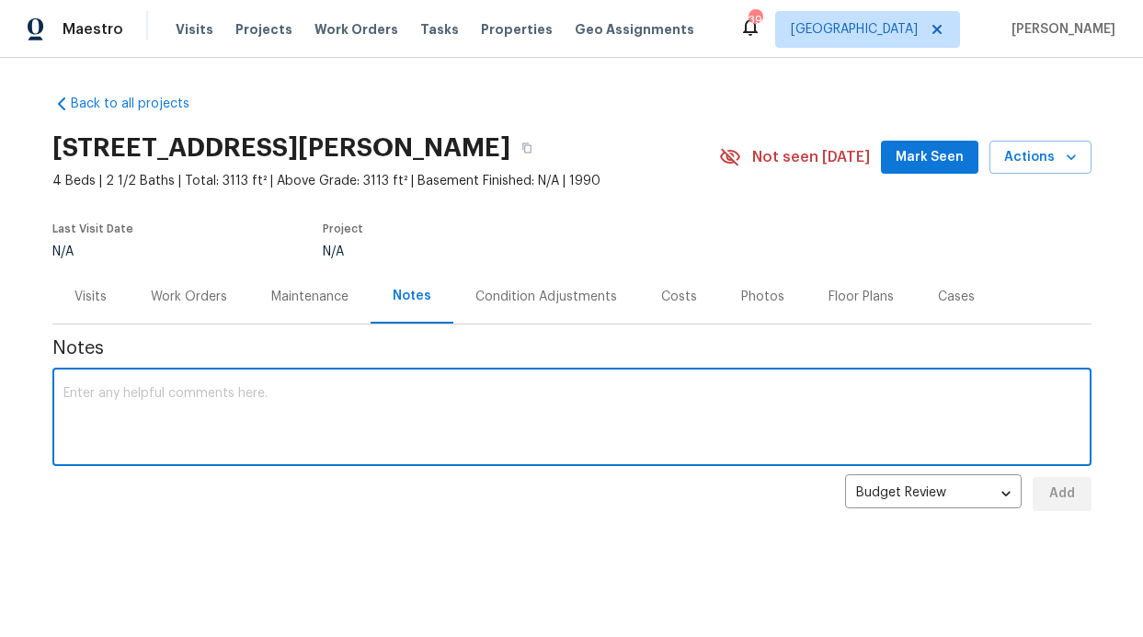
click at [167, 387] on textarea at bounding box center [571, 419] width 1017 height 64
paste textarea "Bedrooms/Bathrooms: Four bedrooms and 2.5 bathrooms, with an attached two‑car g…"
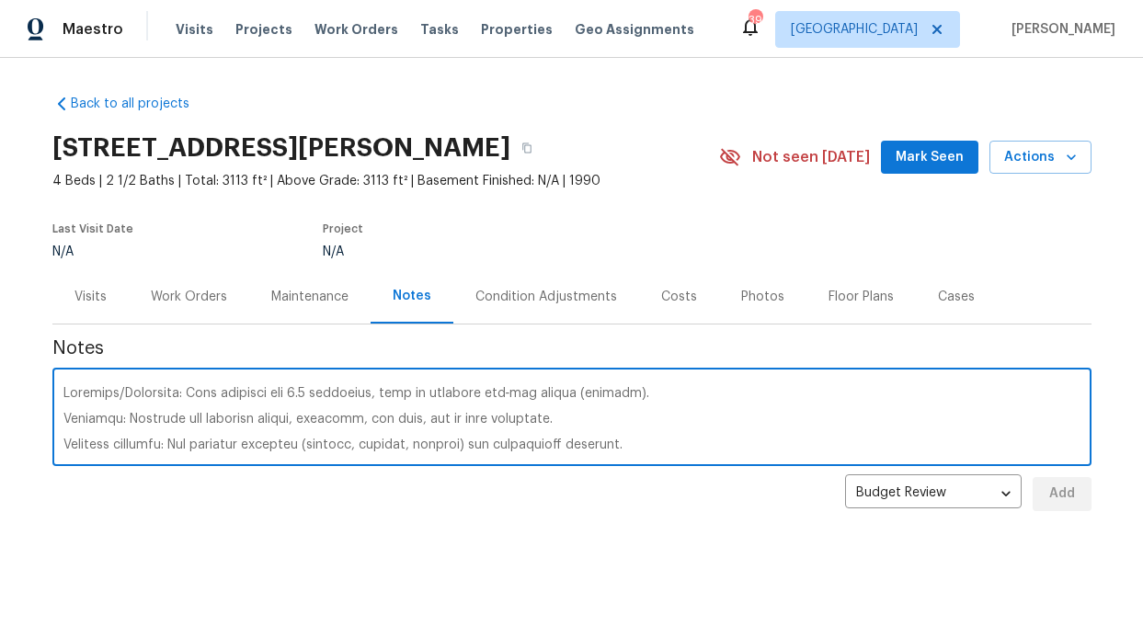
scroll to position [360, 0]
drag, startPoint x: 527, startPoint y: 406, endPoint x: 26, endPoint y: 400, distance: 501.2
click at [26, 400] on div "Back to all projects 7323 Highland Heather Ln, Dallas, TX 75248 4 Beds | 2 1/2 …" at bounding box center [571, 347] width 1143 height 578
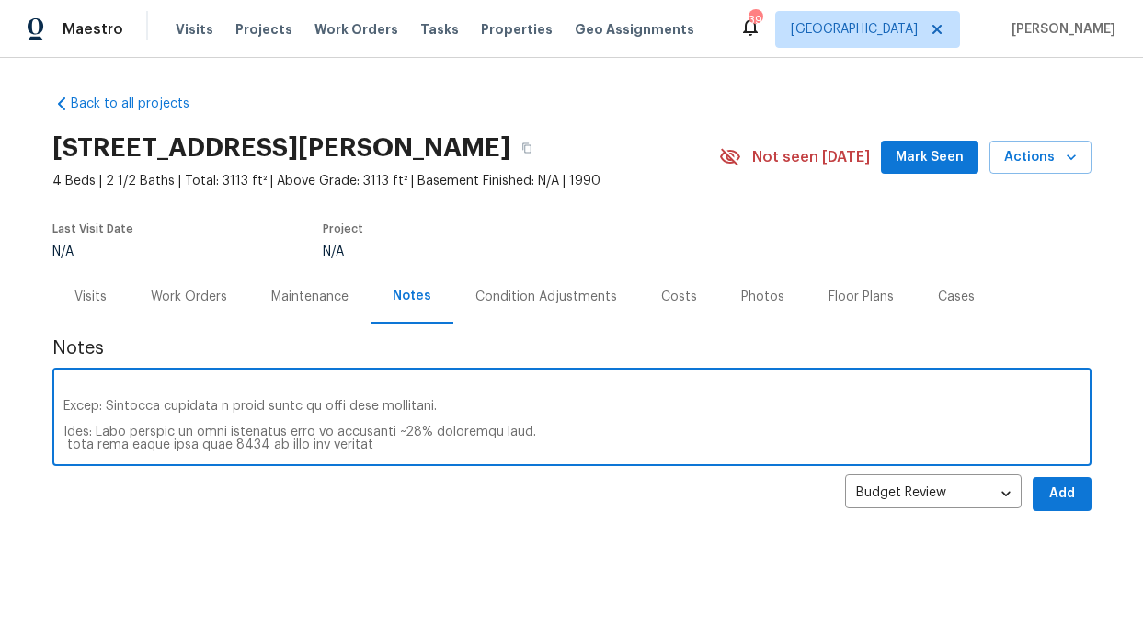
type textarea "Bedrooms/Bathrooms: Four bedrooms and 2.5 bathrooms, with an attached two‑car g…"
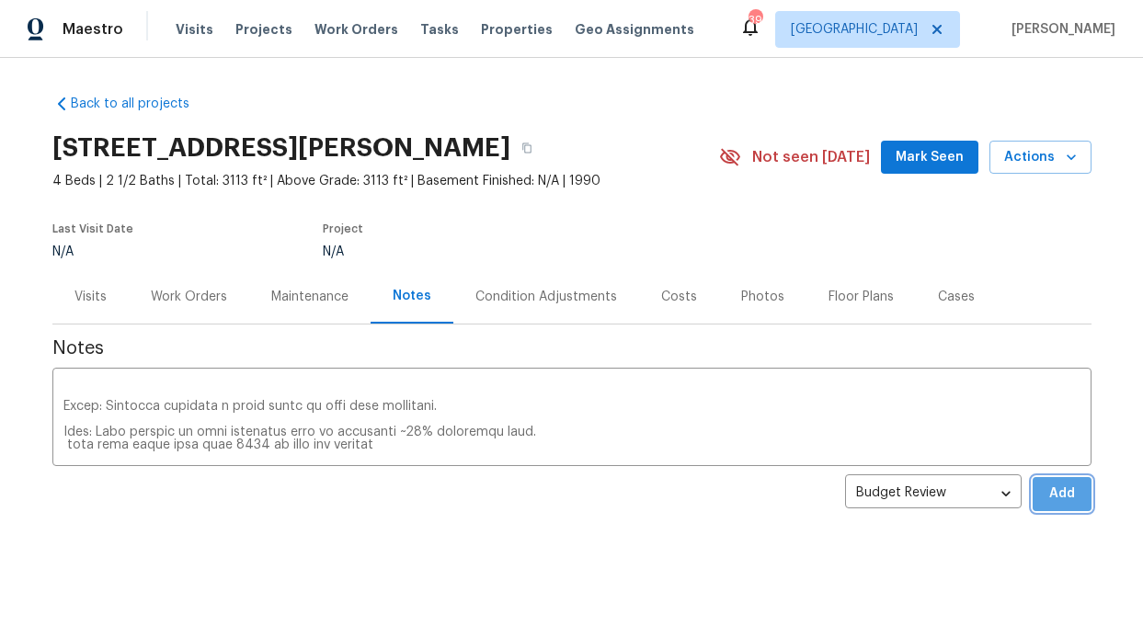
click at [1053, 483] on span "Add" at bounding box center [1061, 494] width 29 height 23
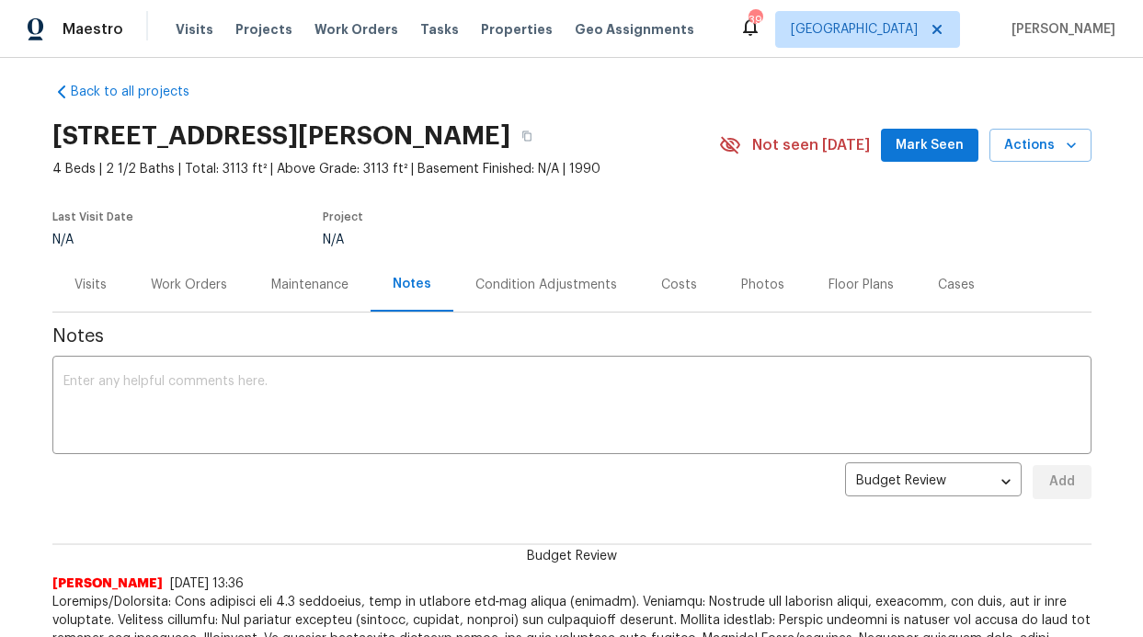
scroll to position [0, 0]
click at [192, 36] on span "Visits" at bounding box center [195, 29] width 38 height 18
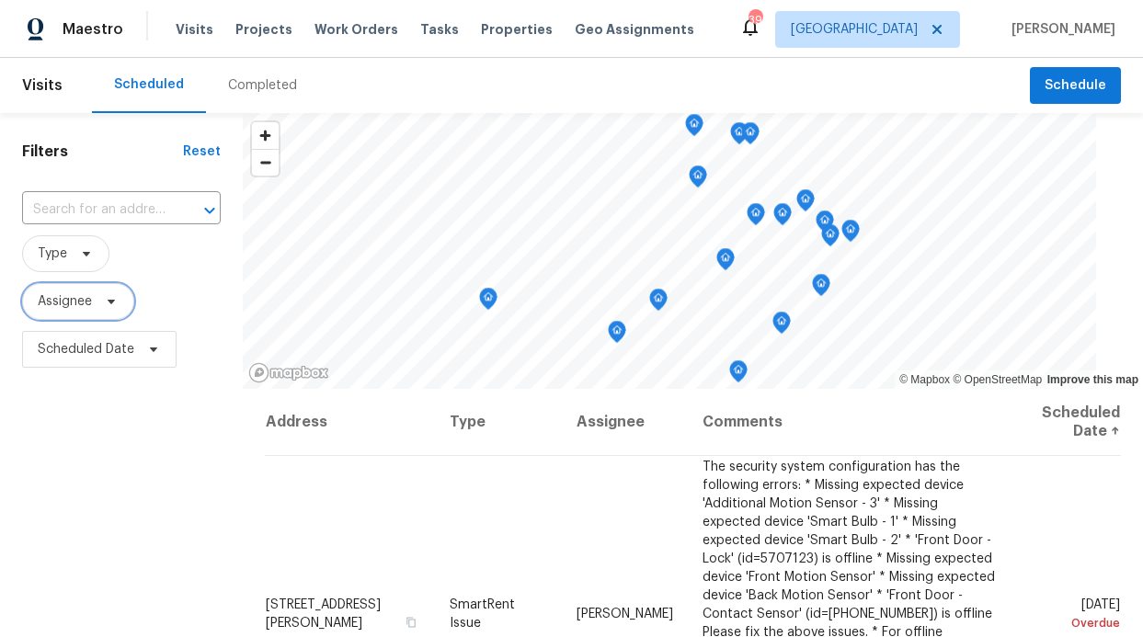
click at [95, 300] on span "Assignee" at bounding box center [78, 301] width 112 height 37
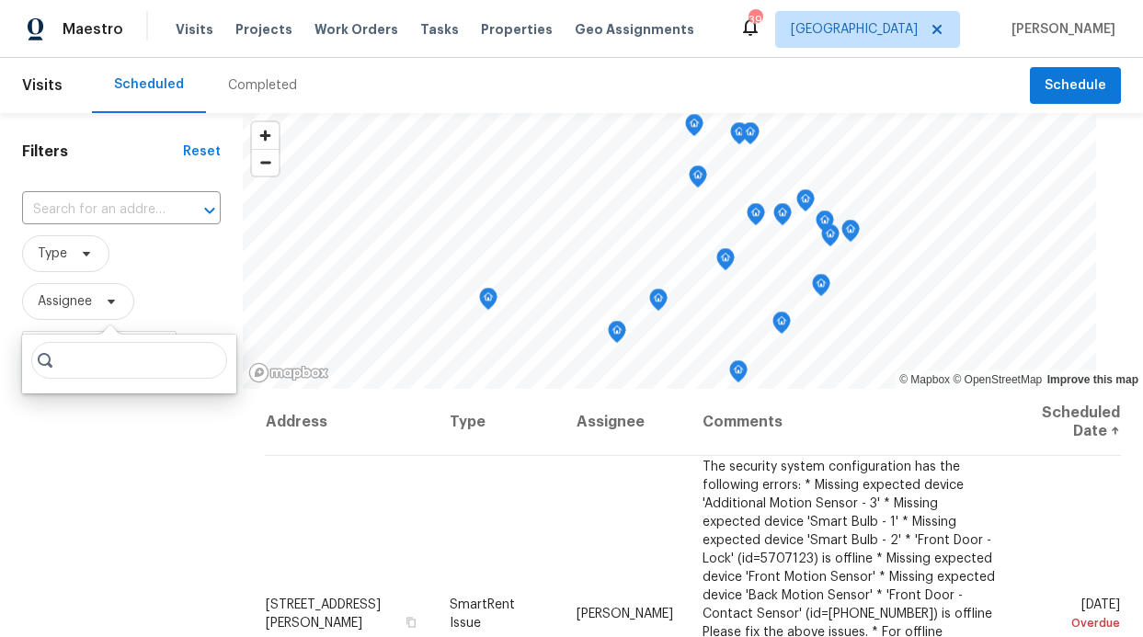
click at [95, 361] on input "search" at bounding box center [129, 360] width 196 height 37
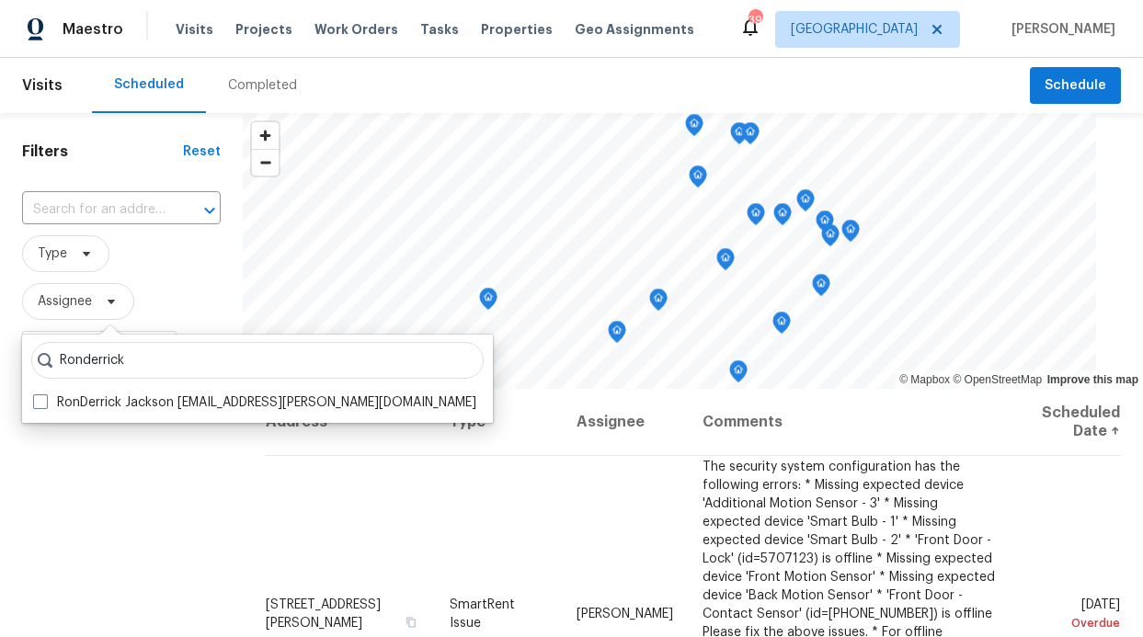
type input "Ronderrick"
click at [102, 456] on div "Filters Reset ​ Type Assignee Scheduled Date" at bounding box center [121, 505] width 243 height 785
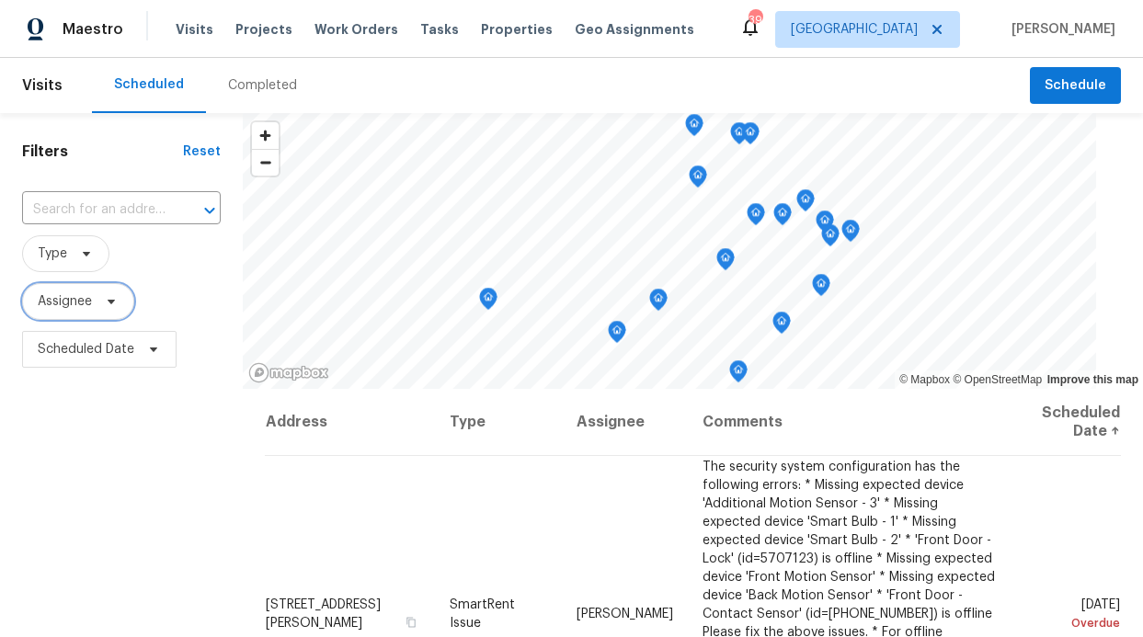
click at [116, 284] on span "Assignee" at bounding box center [78, 301] width 112 height 37
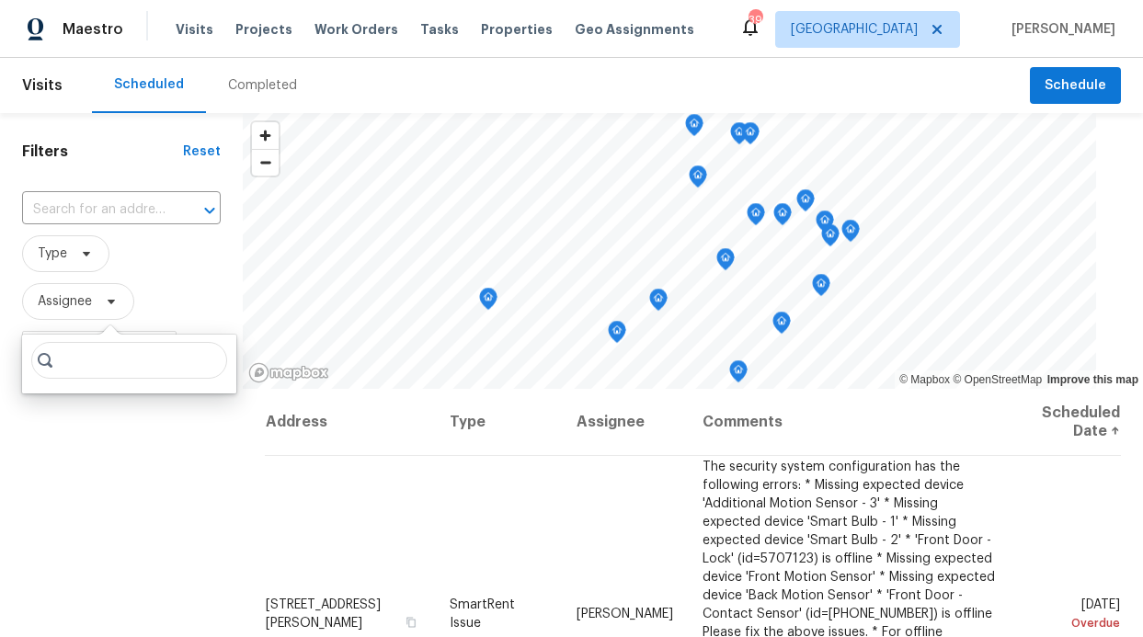
click at [117, 401] on div "Filters Reset ​ Type Assignee Scheduled Date" at bounding box center [121, 505] width 243 height 785
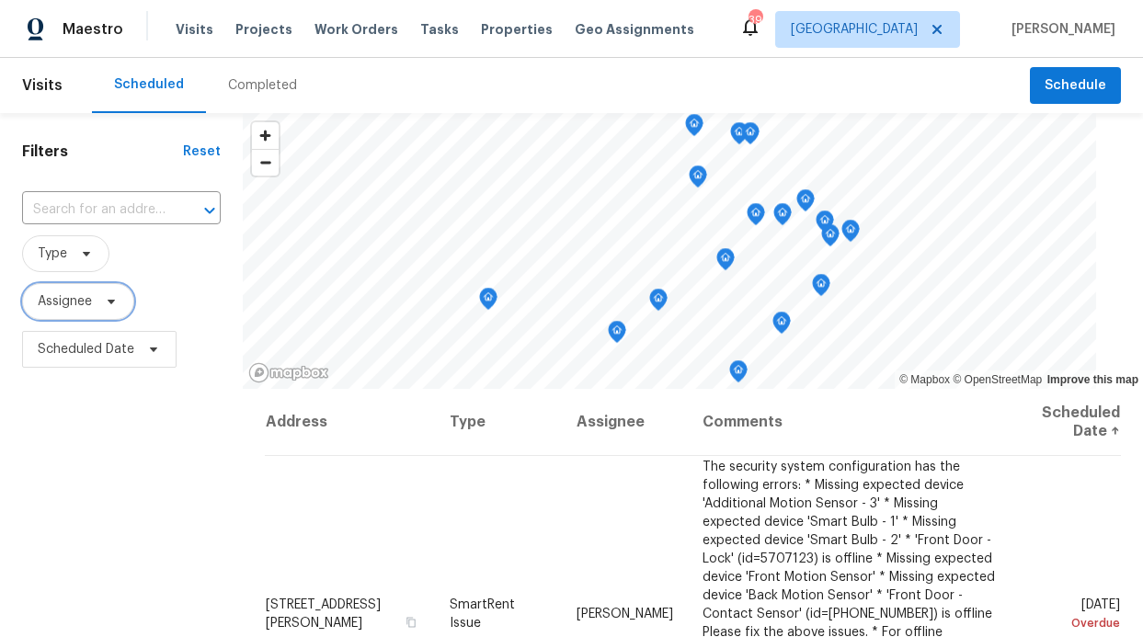
click at [87, 316] on span "Assignee" at bounding box center [78, 301] width 112 height 37
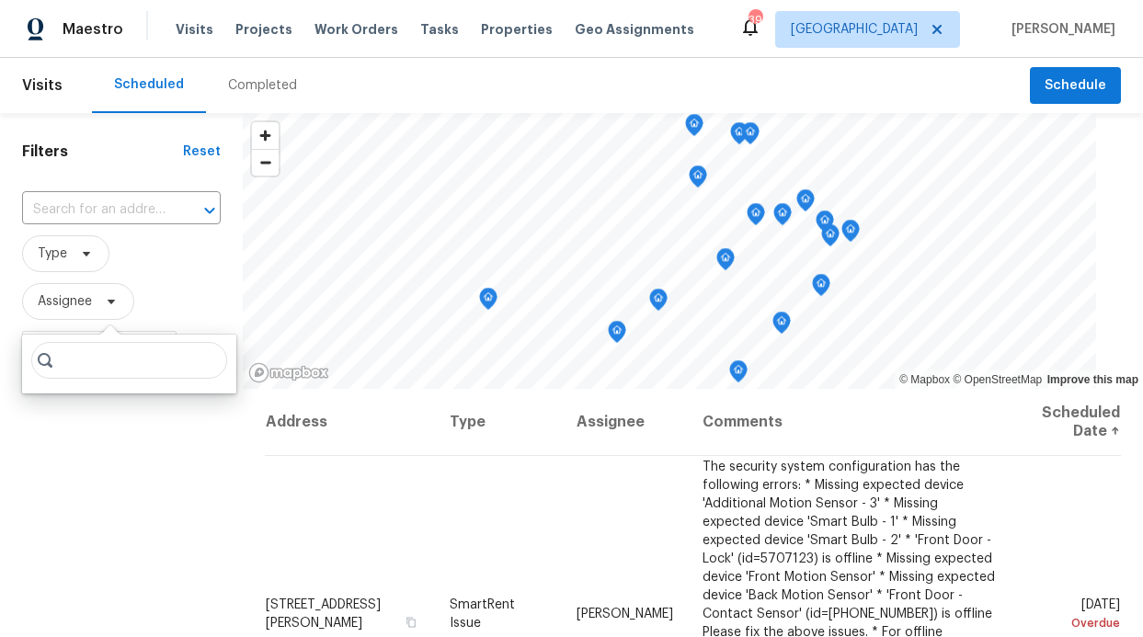
click at [77, 372] on input "search" at bounding box center [129, 360] width 196 height 37
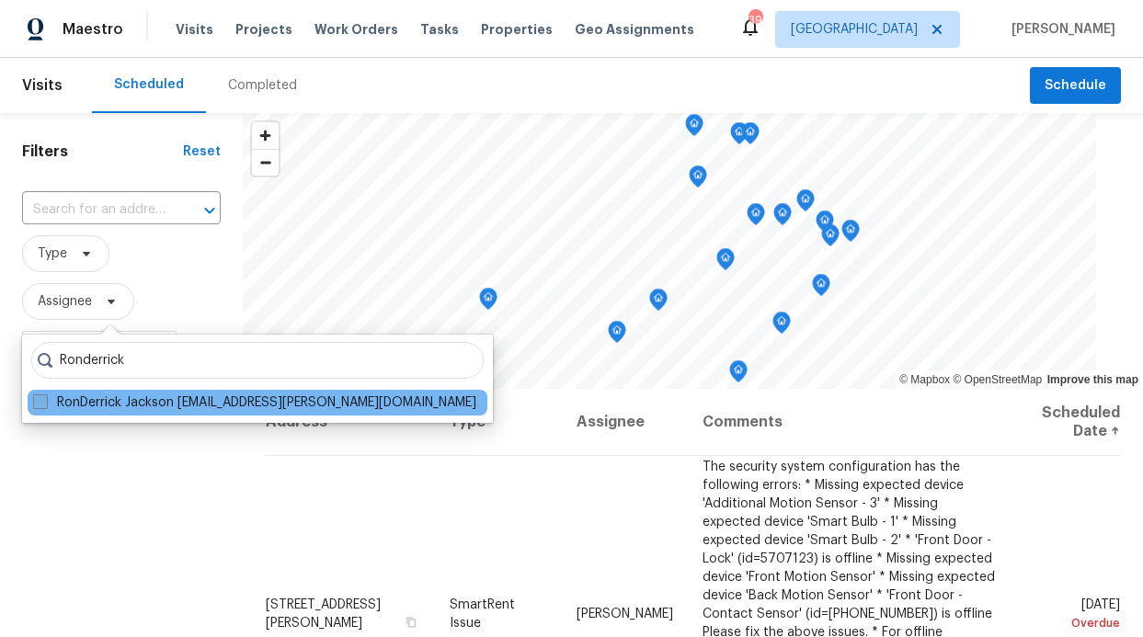
type input "Ronderrick"
click at [75, 395] on label "RonDerrick Jackson ron.jackson@opendoor.com" at bounding box center [254, 403] width 443 height 18
click at [45, 395] on input "RonDerrick Jackson ron.jackson@opendoor.com" at bounding box center [39, 400] width 12 height 12
checkbox input "true"
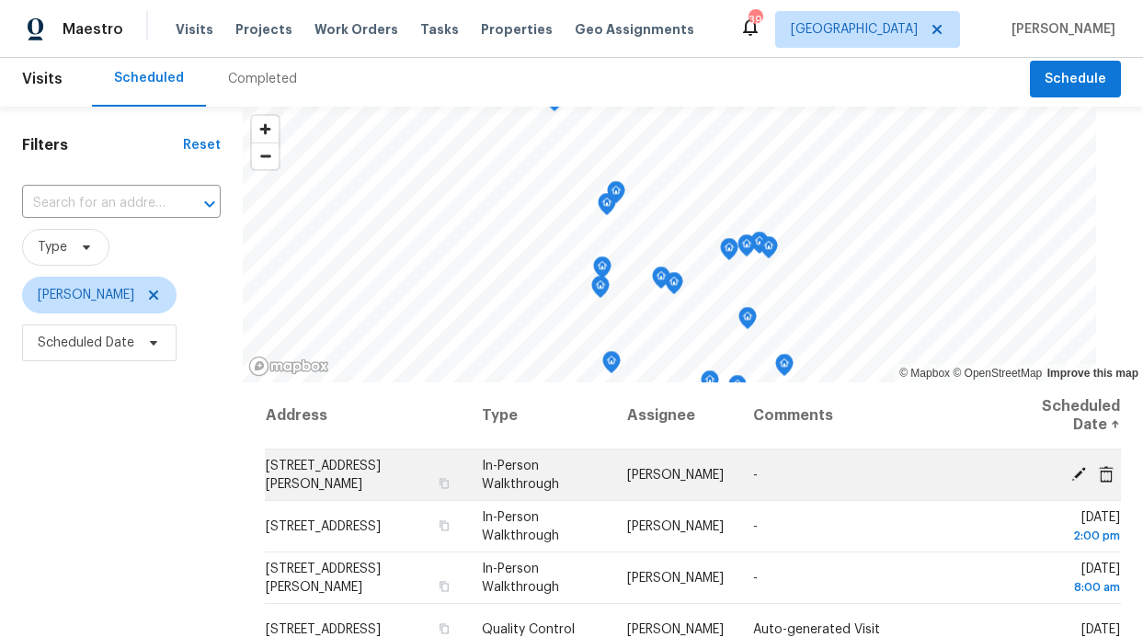
scroll to position [7, 0]
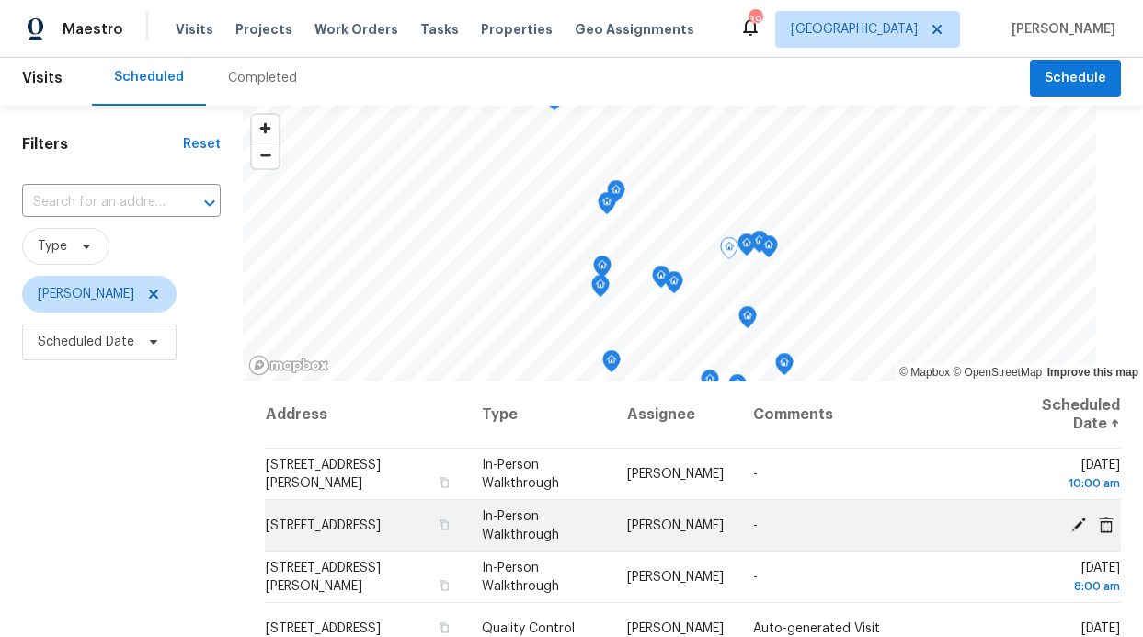
click at [339, 523] on span "912 22nd St, Plano, TX 75074" at bounding box center [323, 526] width 115 height 13
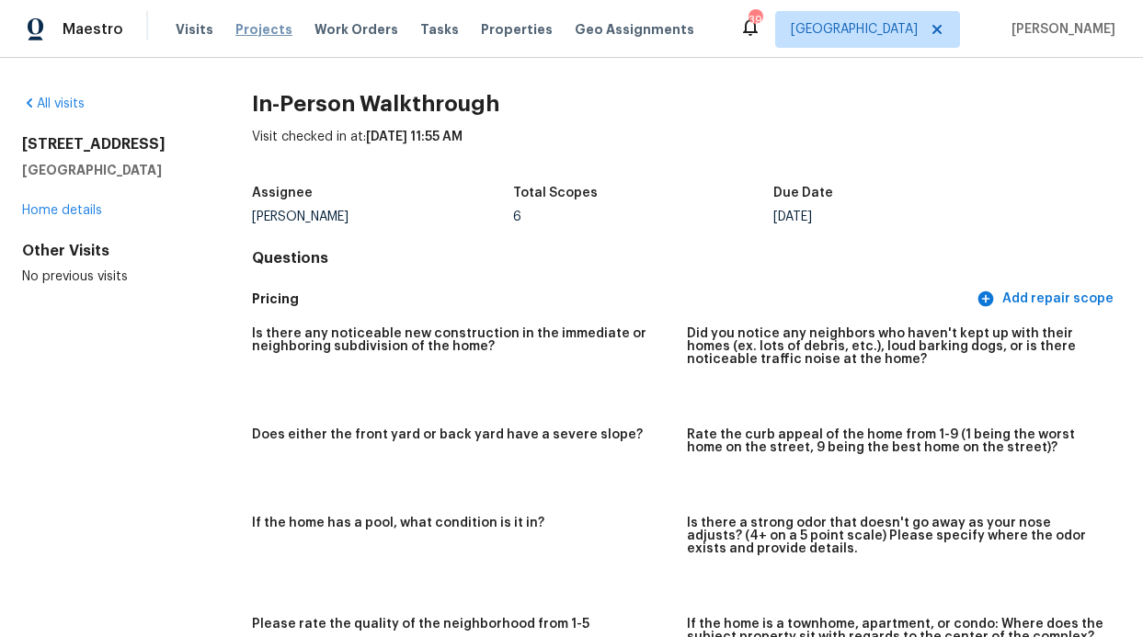
click at [272, 35] on span "Projects" at bounding box center [263, 29] width 57 height 18
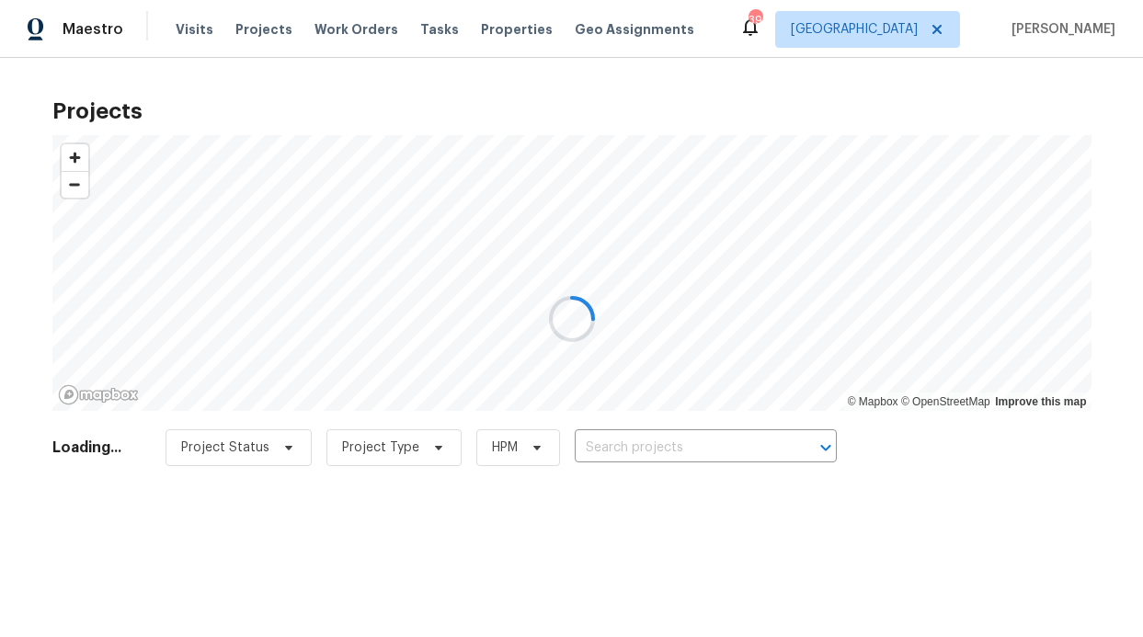
click at [338, 44] on div at bounding box center [571, 318] width 1143 height 637
click at [361, 39] on div at bounding box center [571, 318] width 1143 height 637
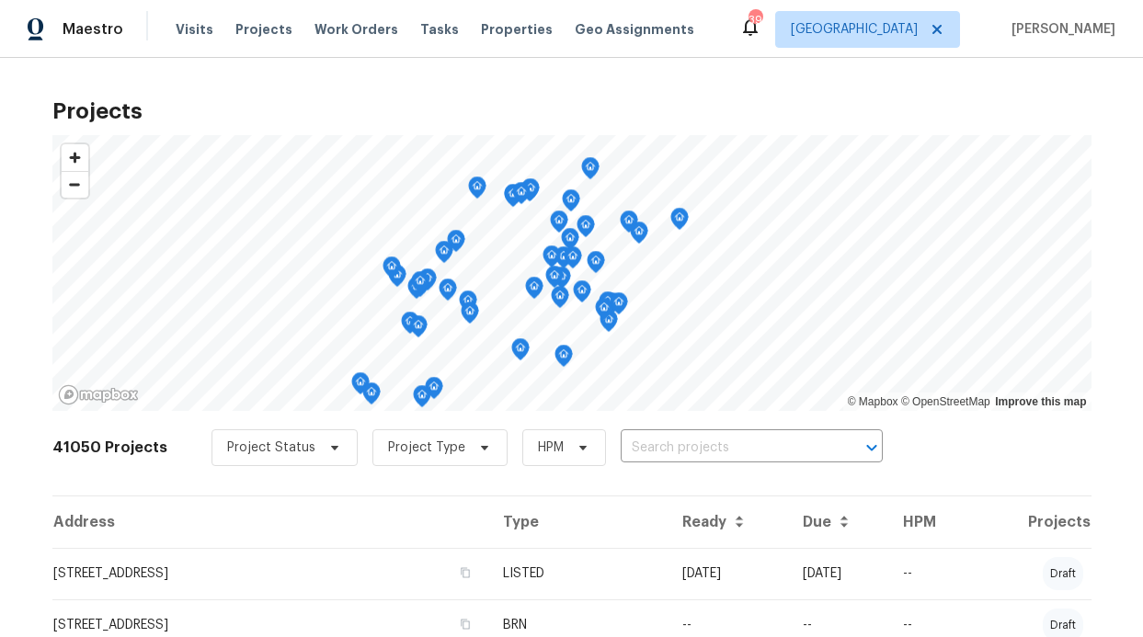
click at [218, 40] on div "Visits Projects Work Orders Tasks Properties Geo Assignments" at bounding box center [446, 29] width 541 height 37
click at [211, 28] on div "Visits Projects Work Orders Tasks Properties Geo Assignments" at bounding box center [446, 29] width 541 height 37
click at [198, 29] on span "Visits" at bounding box center [195, 29] width 38 height 18
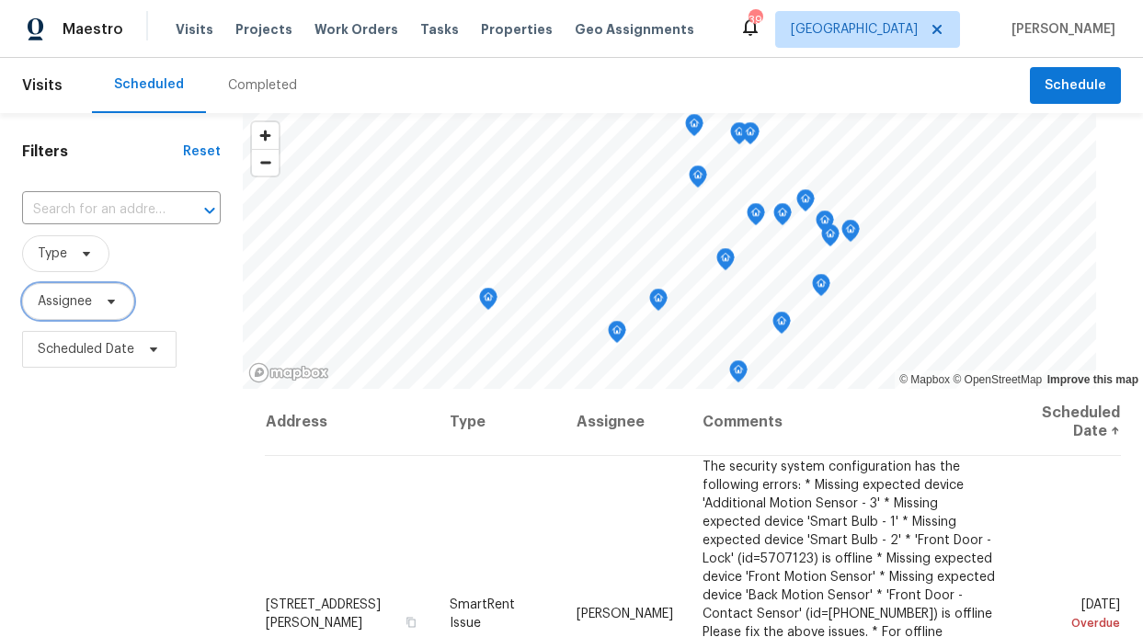
click at [37, 296] on span "Assignee" at bounding box center [78, 301] width 112 height 37
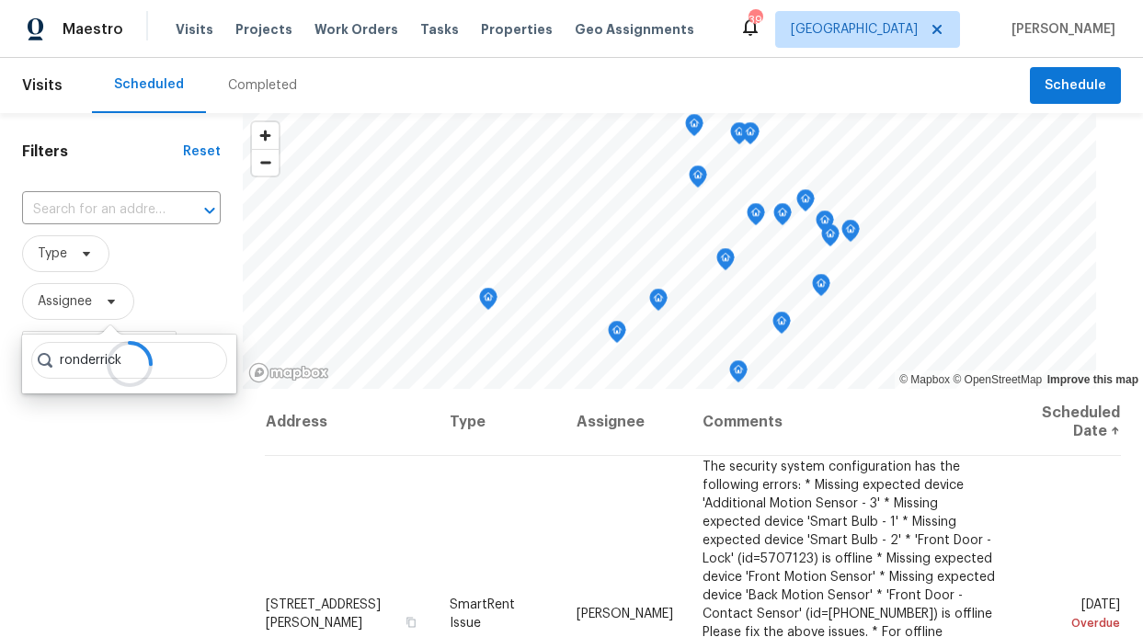
type input "ronderrick"
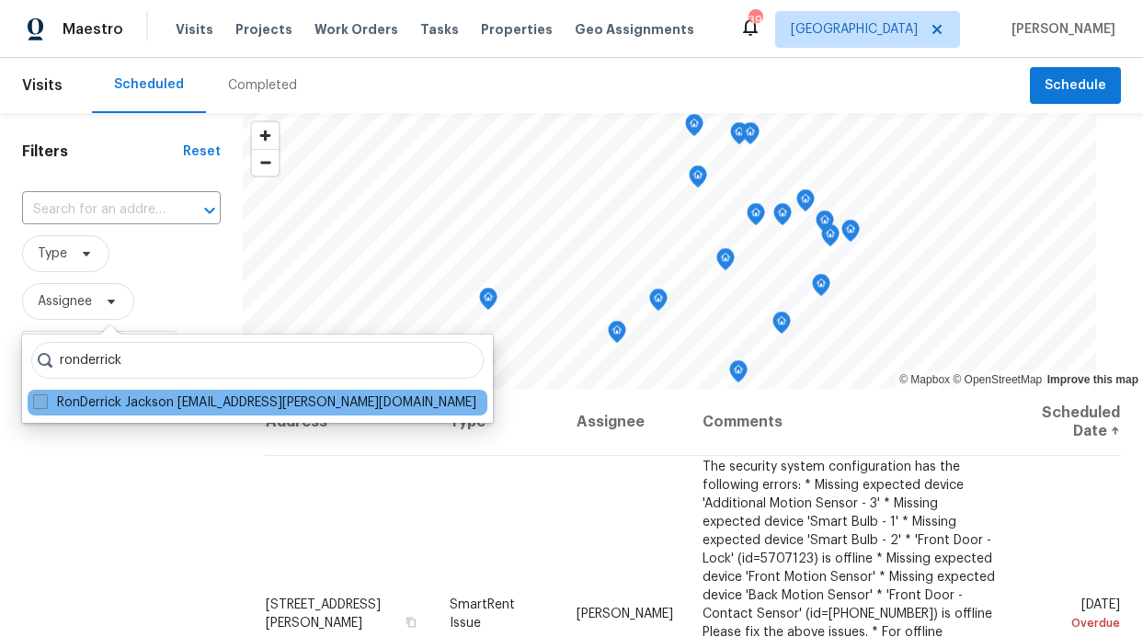
click at [265, 411] on label "RonDerrick Jackson ron.jackson@opendoor.com" at bounding box center [254, 403] width 443 height 18
click at [45, 406] on input "RonDerrick Jackson ron.jackson@opendoor.com" at bounding box center [39, 400] width 12 height 12
checkbox input "true"
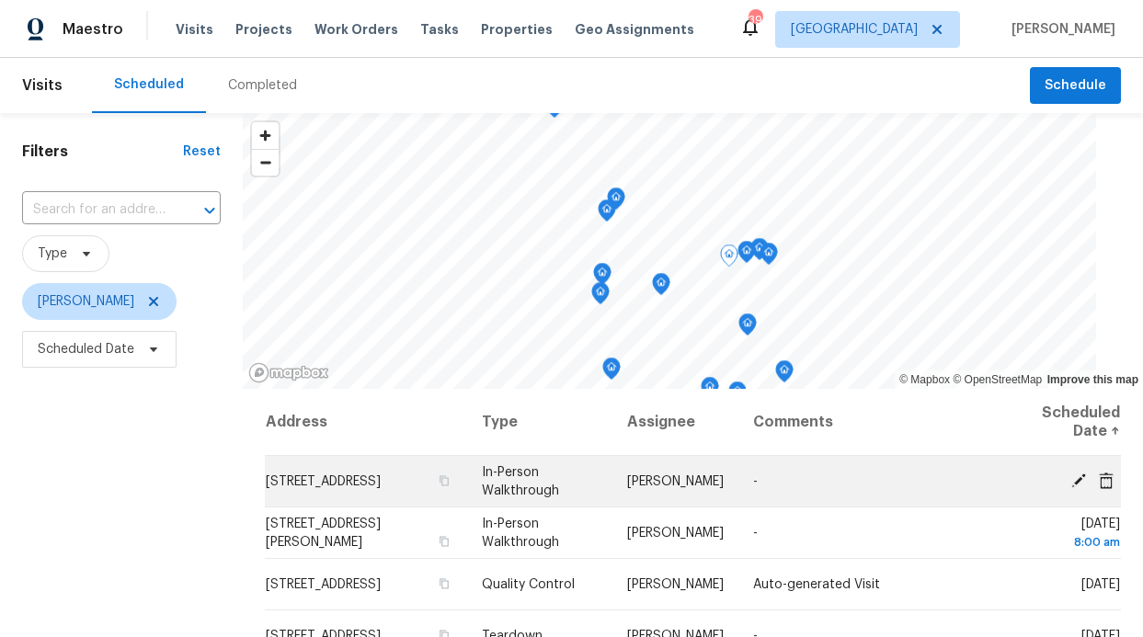
click at [365, 474] on td "912 22nd St, Plano, TX 75074" at bounding box center [366, 481] width 202 height 51
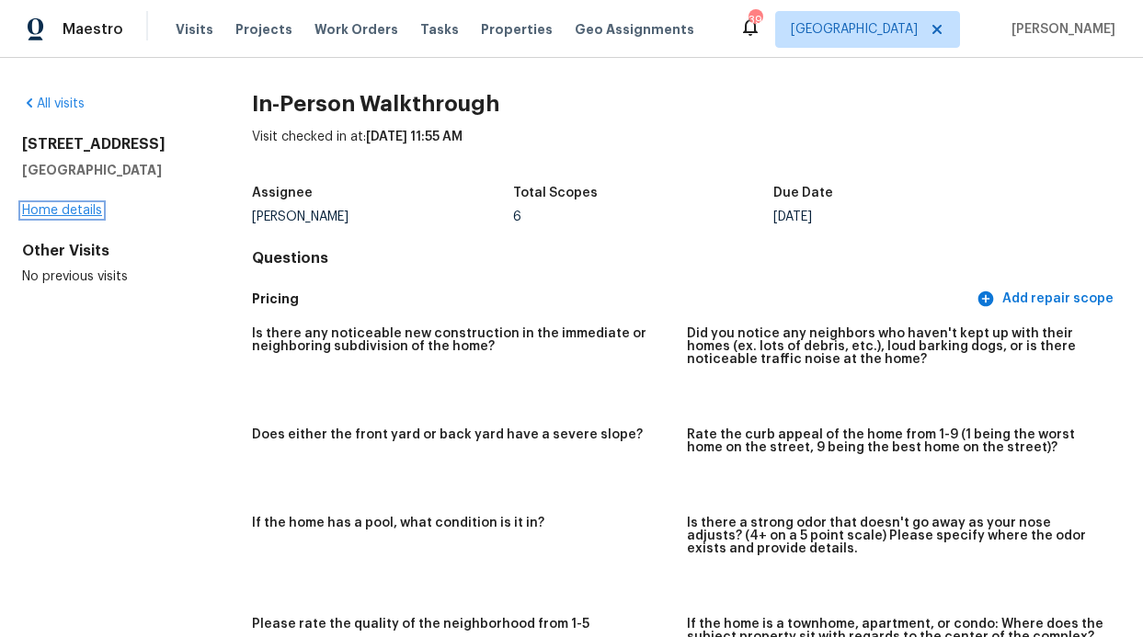
click at [96, 207] on link "Home details" at bounding box center [62, 210] width 80 height 13
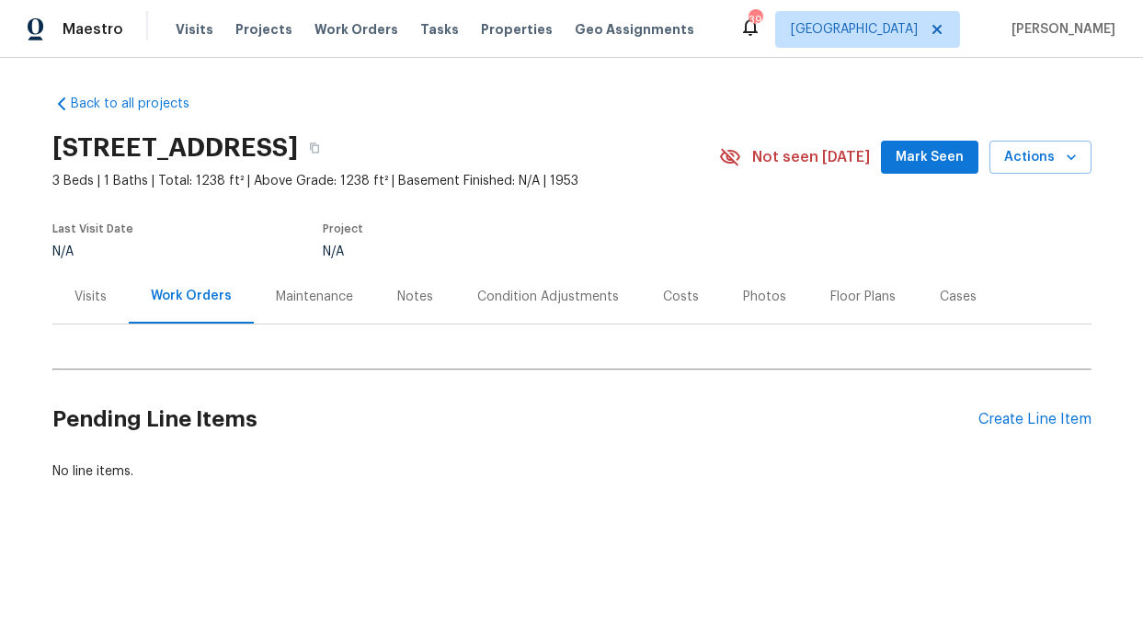
click at [397, 290] on div "Notes" at bounding box center [415, 297] width 36 height 18
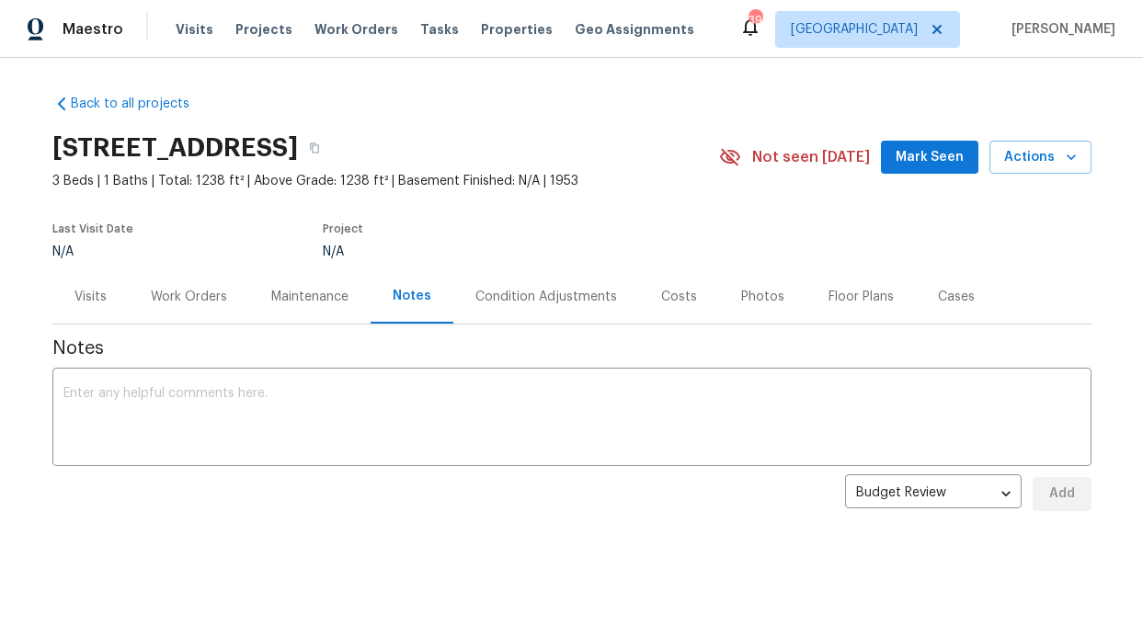
scroll to position [12, 0]
click at [385, 372] on div "x ​" at bounding box center [571, 419] width 1039 height 94
click at [336, 390] on textarea at bounding box center [571, 419] width 1017 height 64
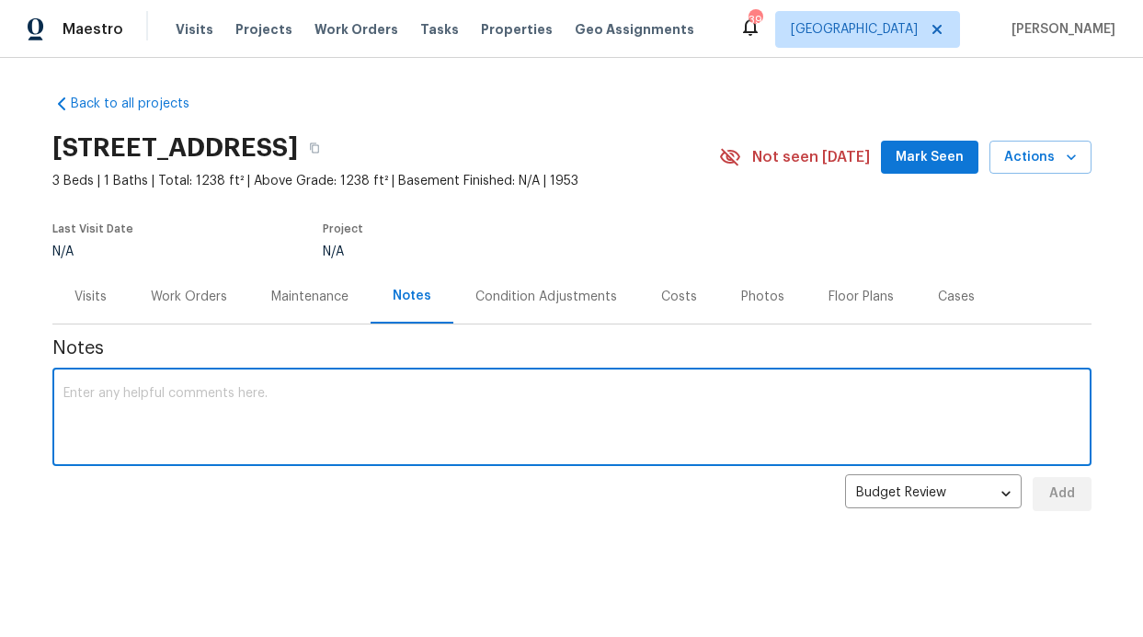
paste textarea "Neighborhood presents as mixed residential/commercial/office with adjacency to …"
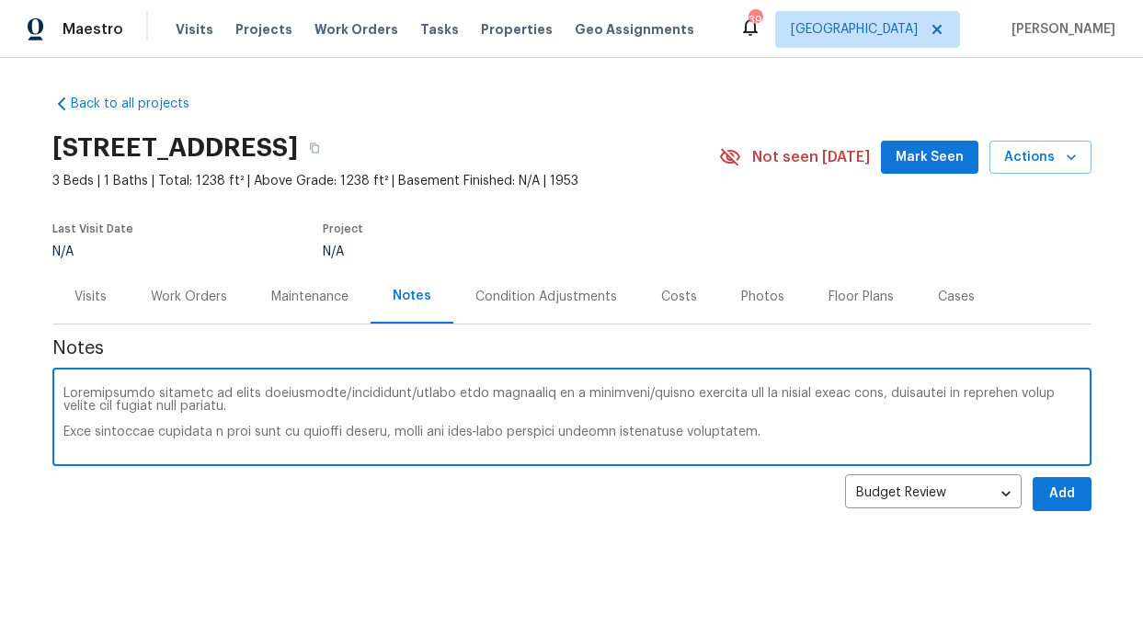
scroll to position [412, 0]
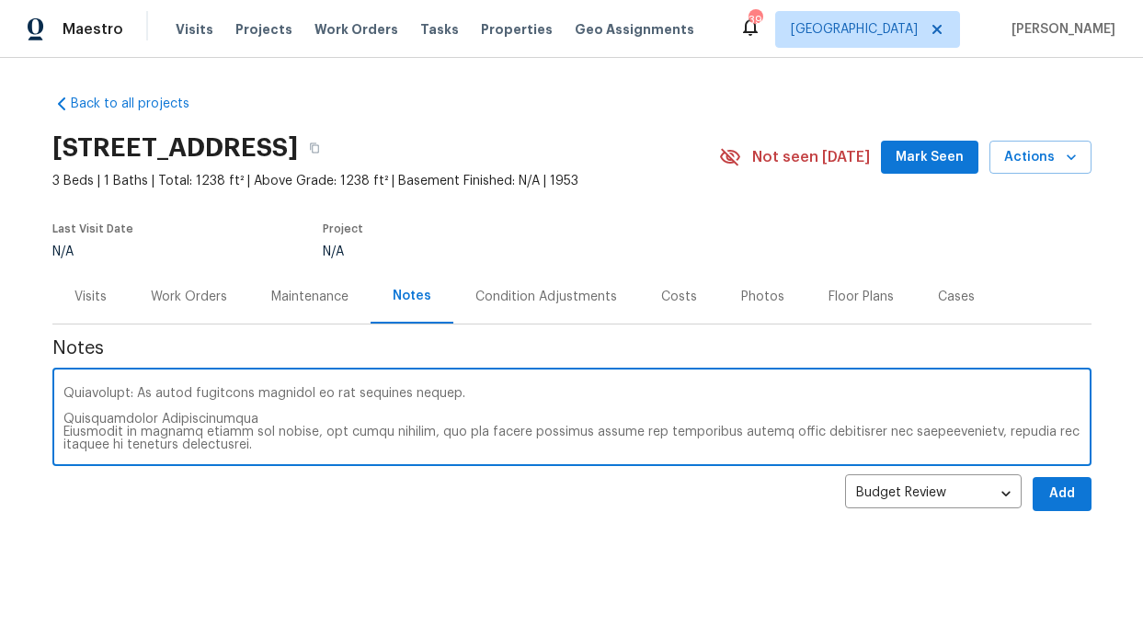
type textarea "Neighborhood presents as mixed residential/commercial/office with adjacency to …"
click at [1056, 496] on button "Add" at bounding box center [1062, 494] width 59 height 34
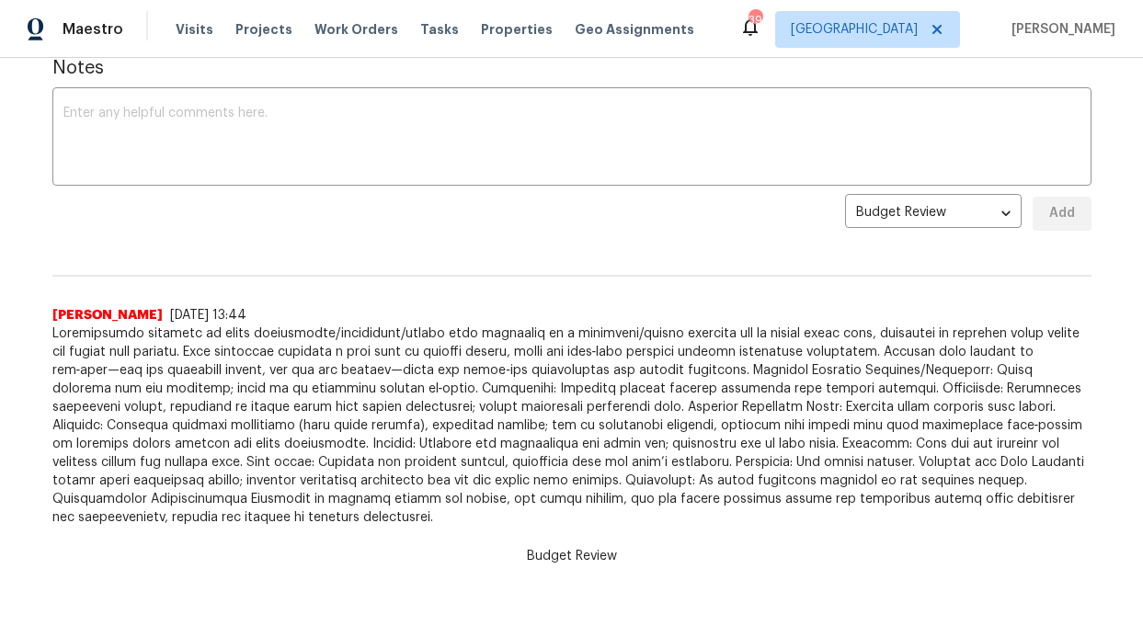
scroll to position [0, 0]
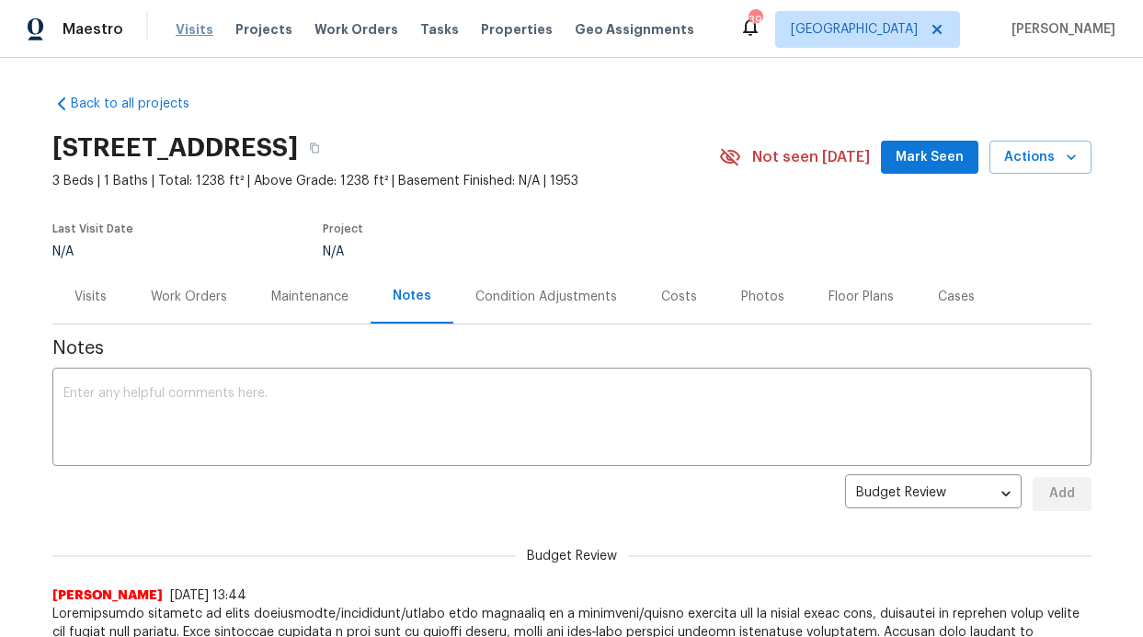
click at [200, 23] on span "Visits" at bounding box center [195, 29] width 38 height 18
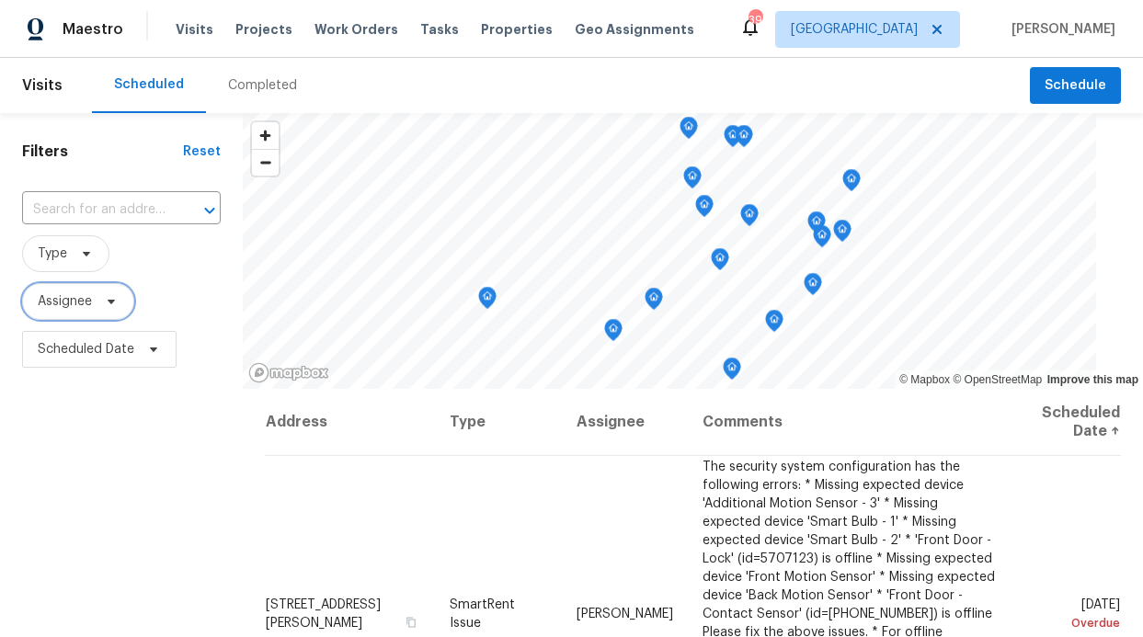
click at [65, 311] on span "Assignee" at bounding box center [78, 301] width 112 height 37
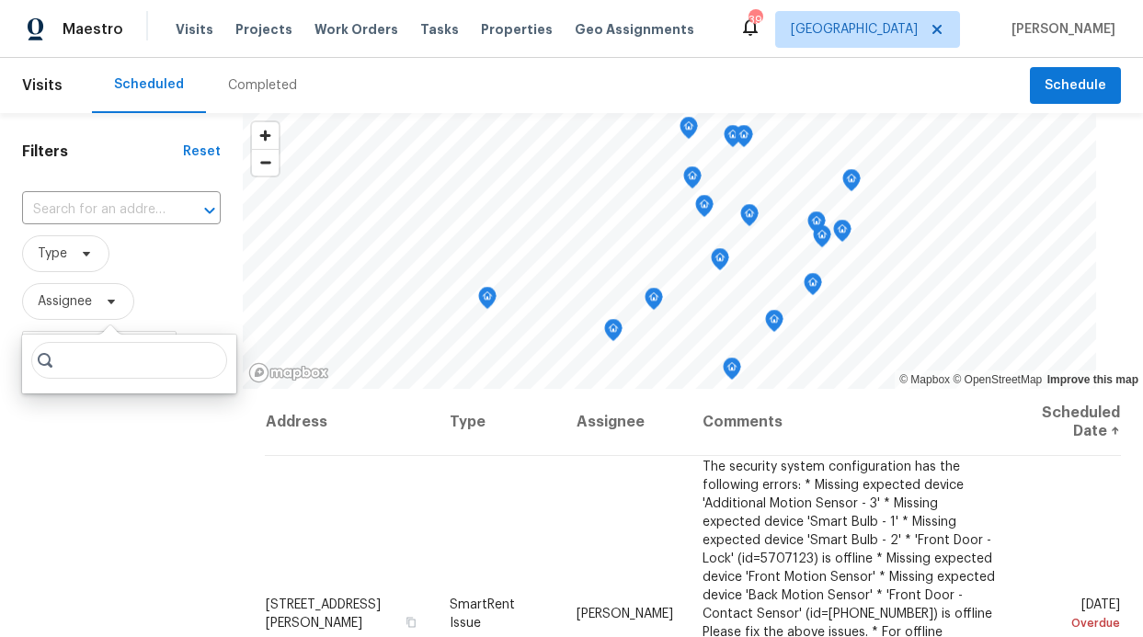
click at [74, 358] on input "search" at bounding box center [129, 360] width 196 height 37
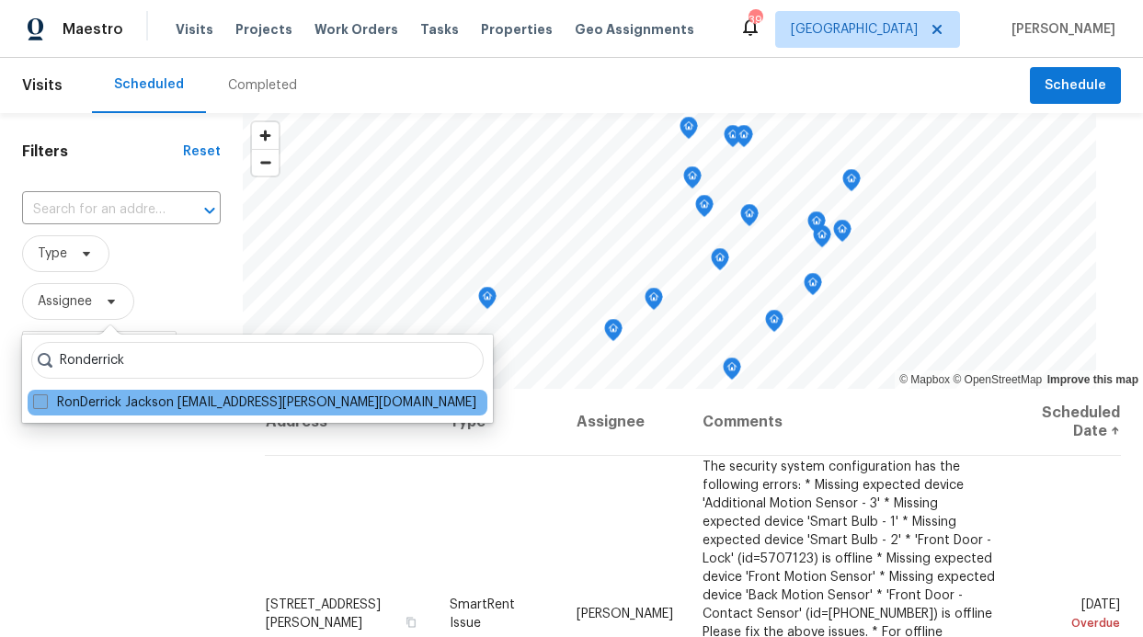
type input "Ronderrick"
click at [40, 406] on span at bounding box center [40, 402] width 15 height 15
click at [40, 406] on input "RonDerrick Jackson ron.jackson@opendoor.com" at bounding box center [39, 400] width 12 height 12
checkbox input "true"
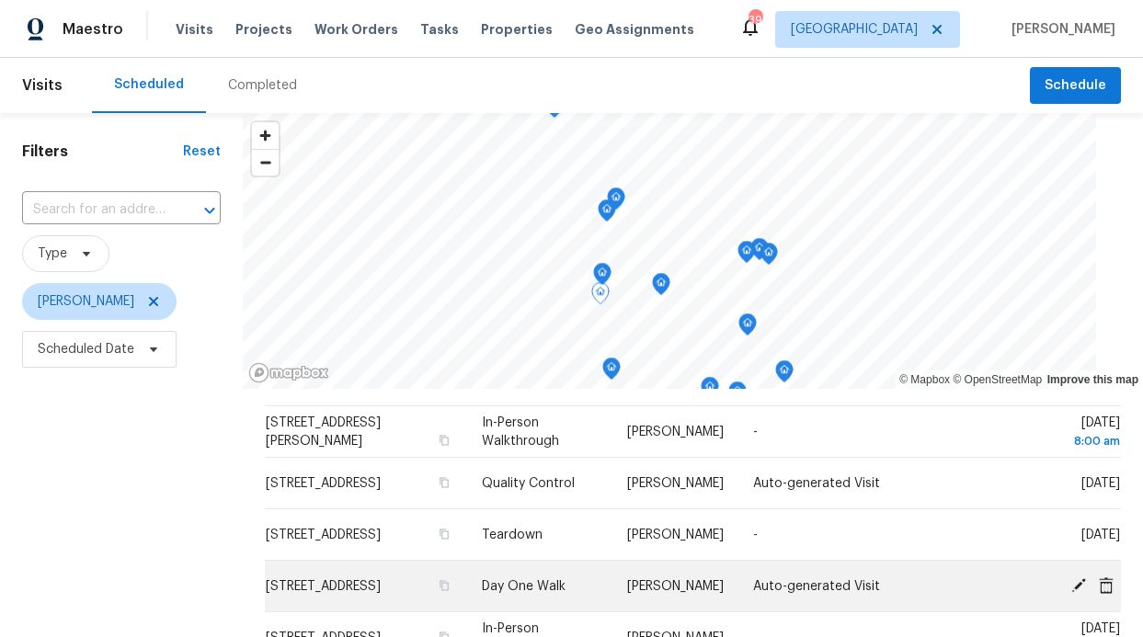
scroll to position [84, 0]
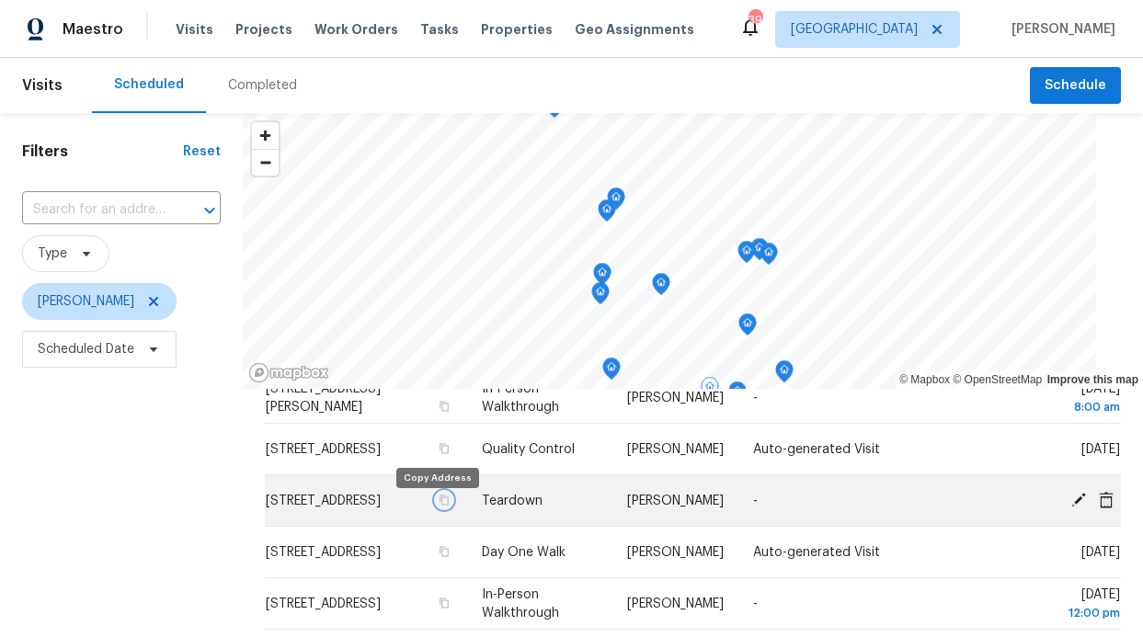
click at [441, 505] on icon "button" at bounding box center [445, 500] width 9 height 10
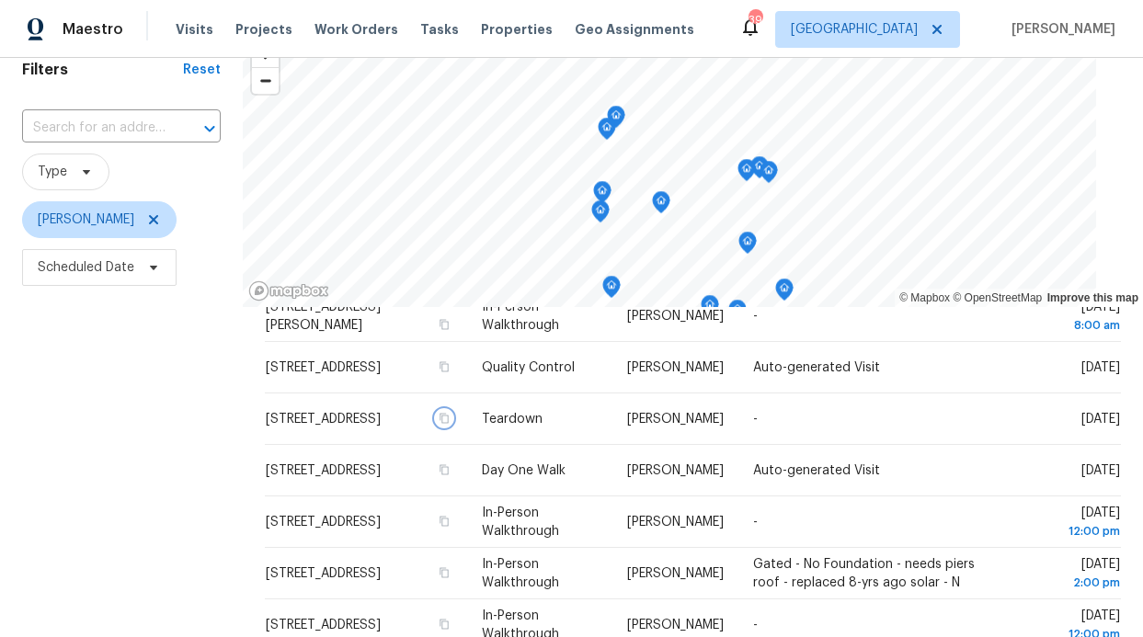
scroll to position [121, 0]
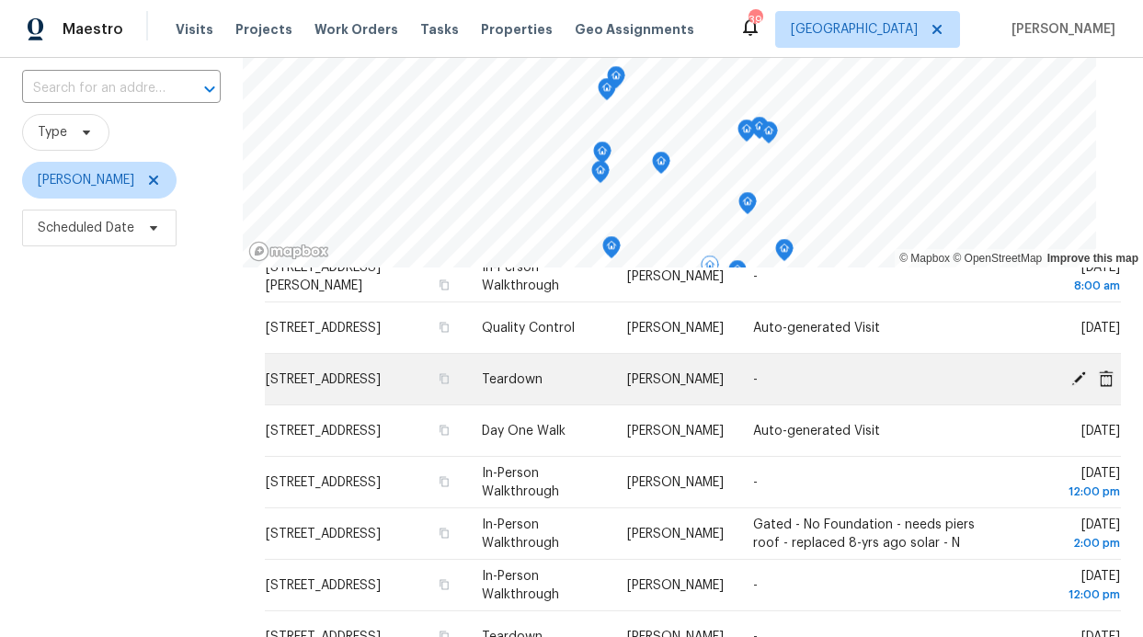
click at [1071, 374] on icon at bounding box center [1078, 378] width 15 height 15
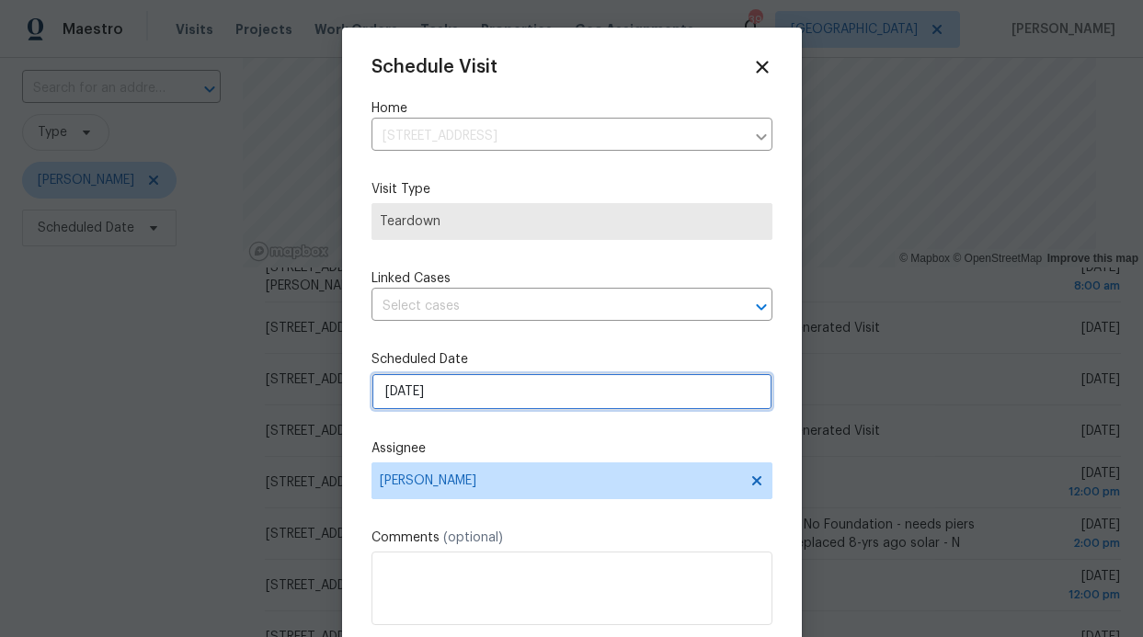
click at [568, 386] on input "10/7/2025" at bounding box center [572, 391] width 401 height 37
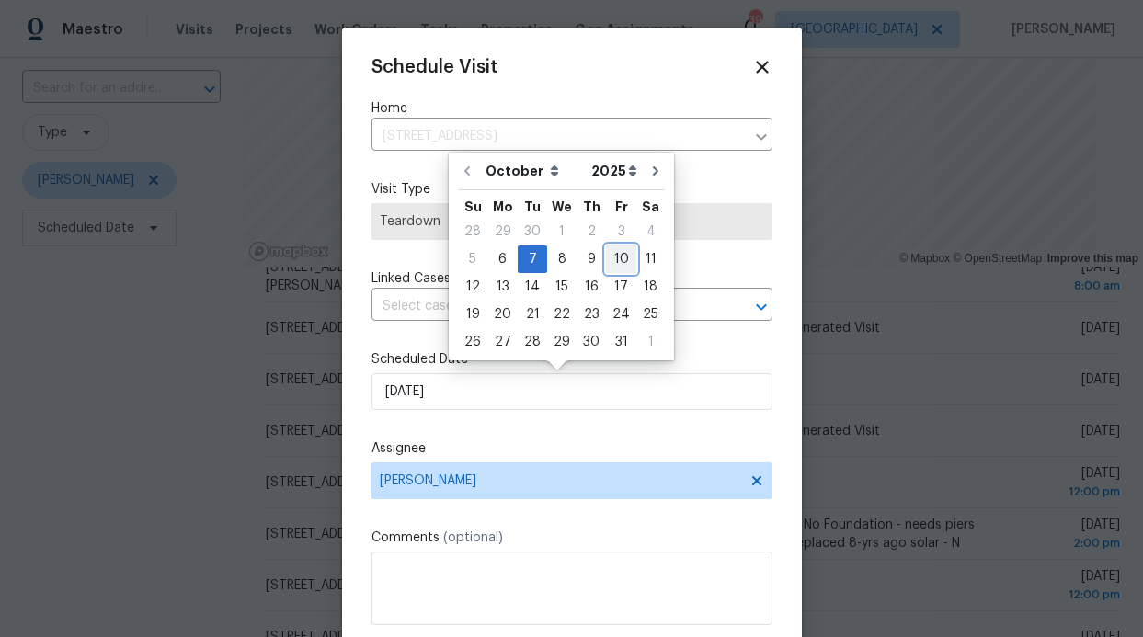
click at [614, 264] on div "10" at bounding box center [621, 259] width 30 height 26
type input "10/10/2025"
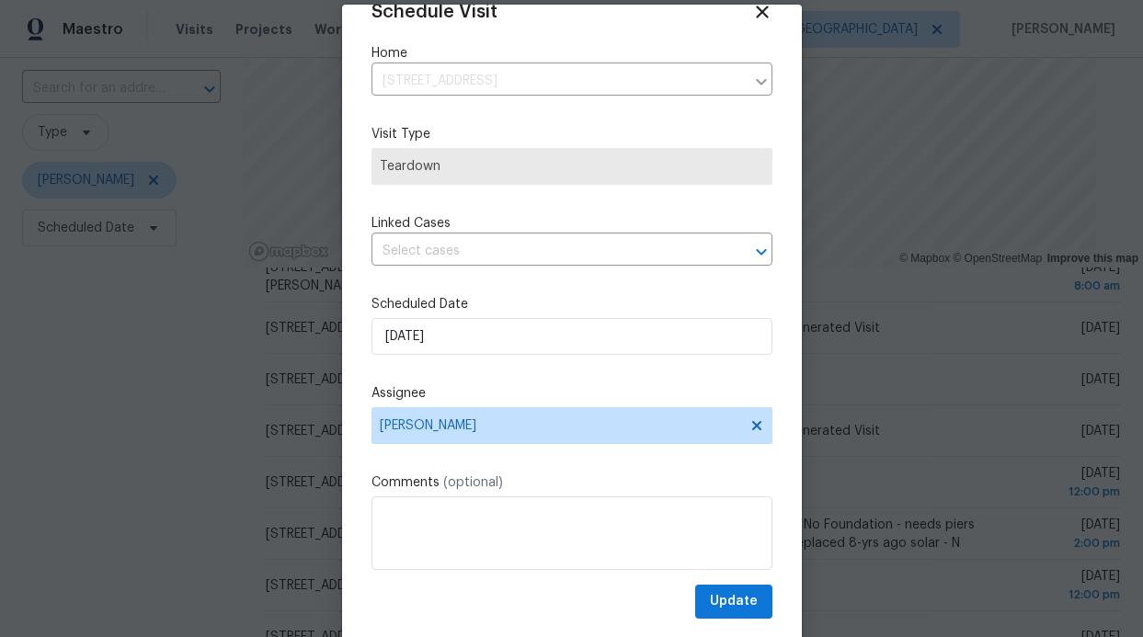
scroll to position [62, 0]
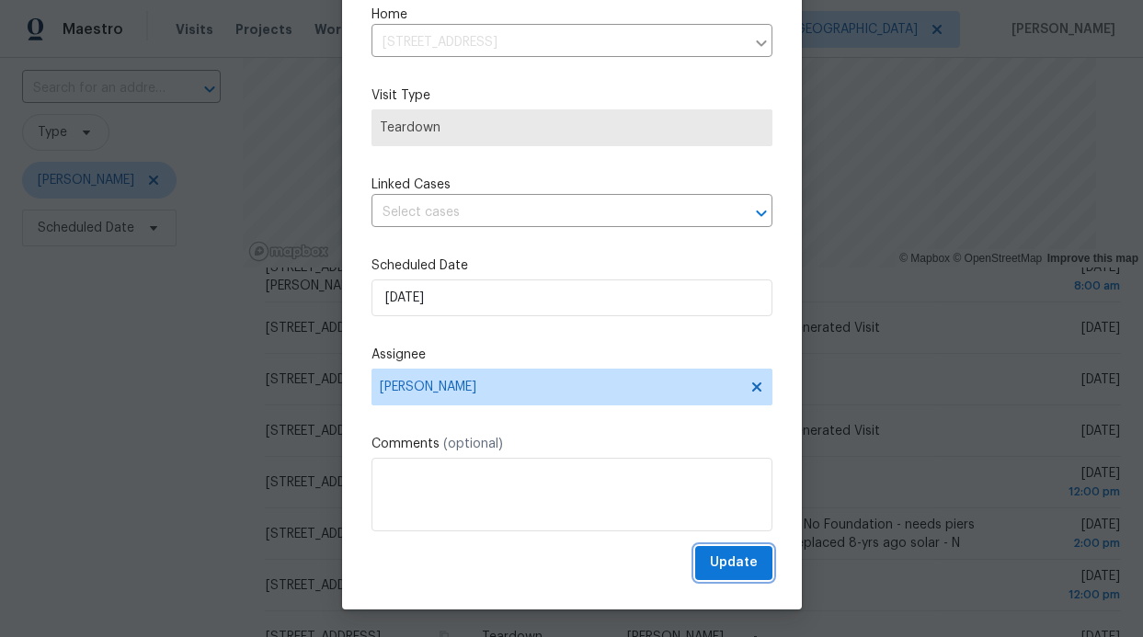
click at [738, 566] on button "Update" at bounding box center [733, 563] width 77 height 34
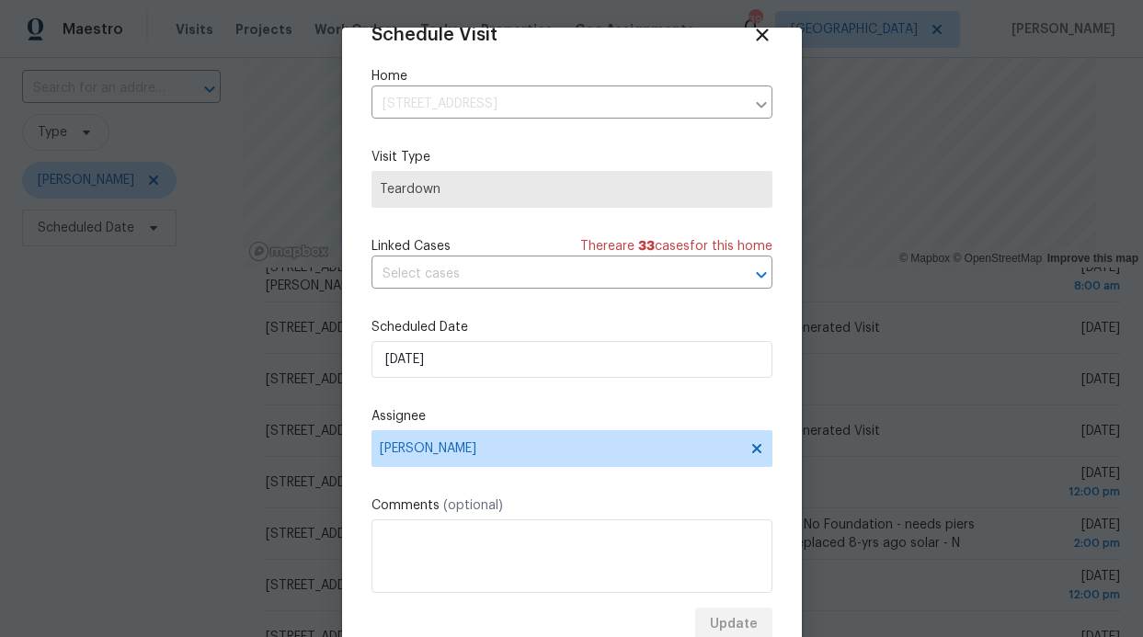
scroll to position [33, 0]
click at [751, 43] on icon at bounding box center [761, 34] width 21 height 21
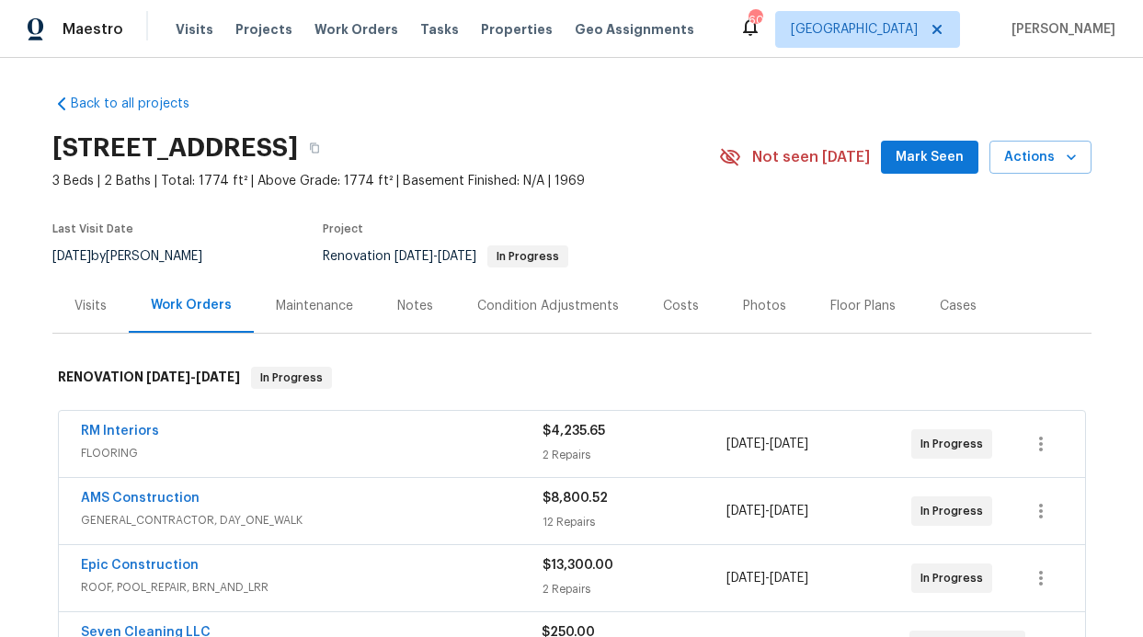
click at [911, 159] on span "Mark Seen" at bounding box center [930, 157] width 68 height 23
click at [397, 304] on div "Notes" at bounding box center [415, 306] width 36 height 18
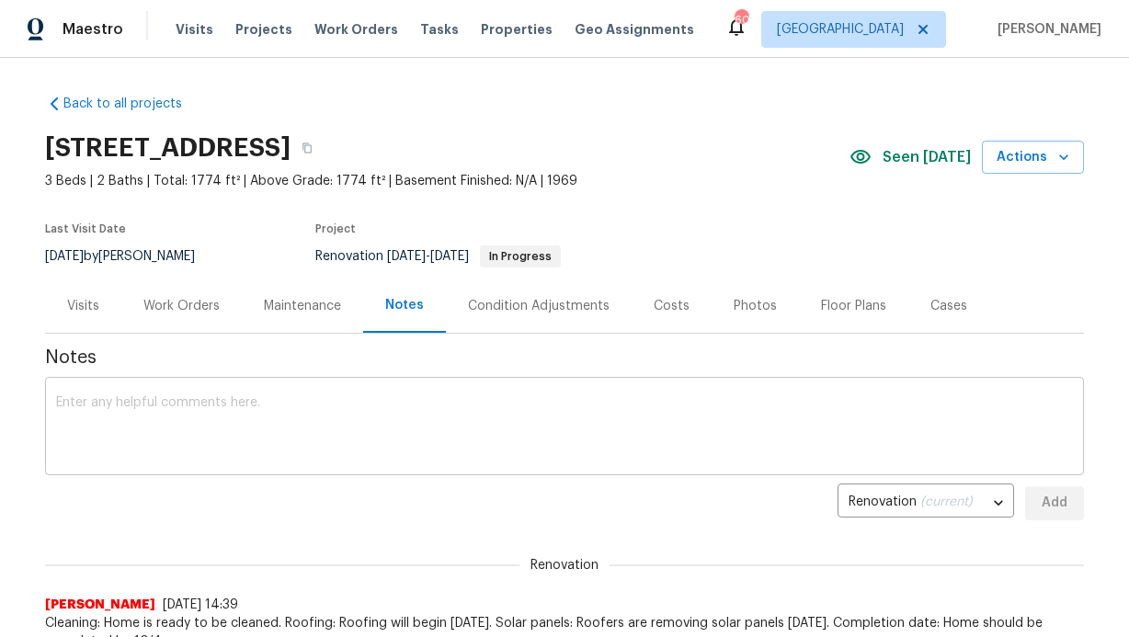
click at [237, 421] on textarea at bounding box center [564, 428] width 1017 height 64
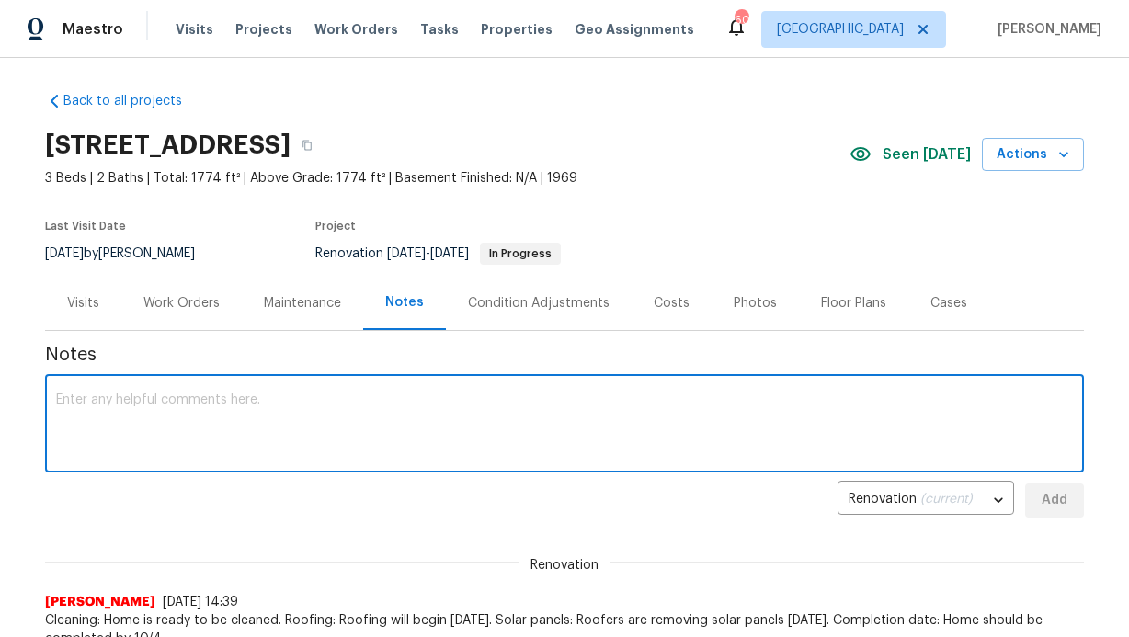
scroll to position [4, 0]
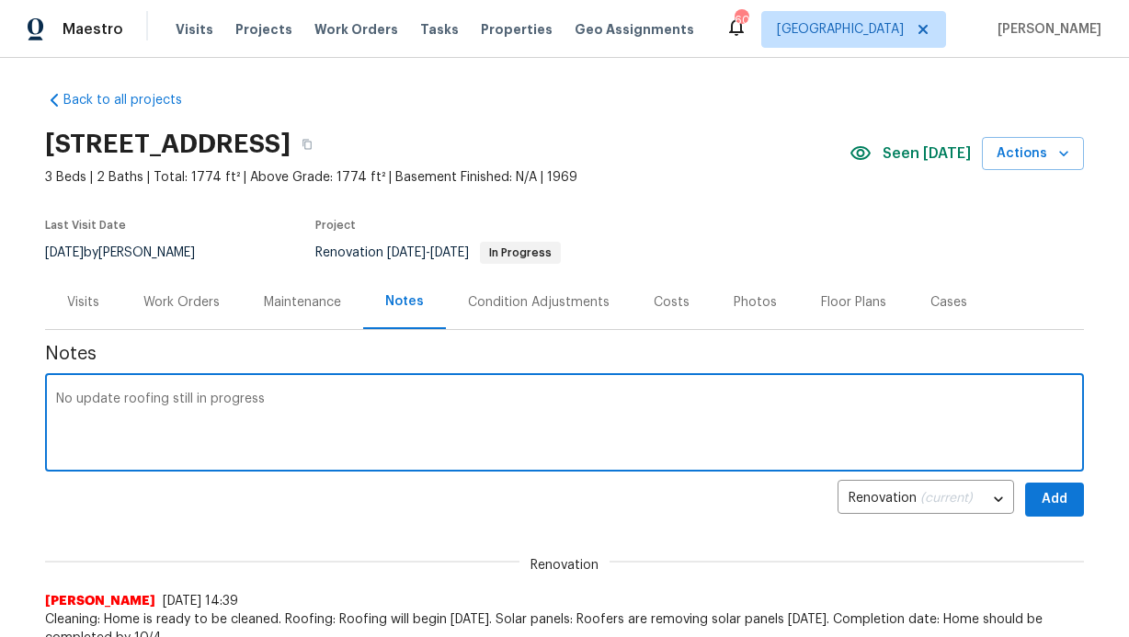
type textarea "No update roofing still in progress"
click at [1070, 505] on button "Add" at bounding box center [1054, 500] width 59 height 34
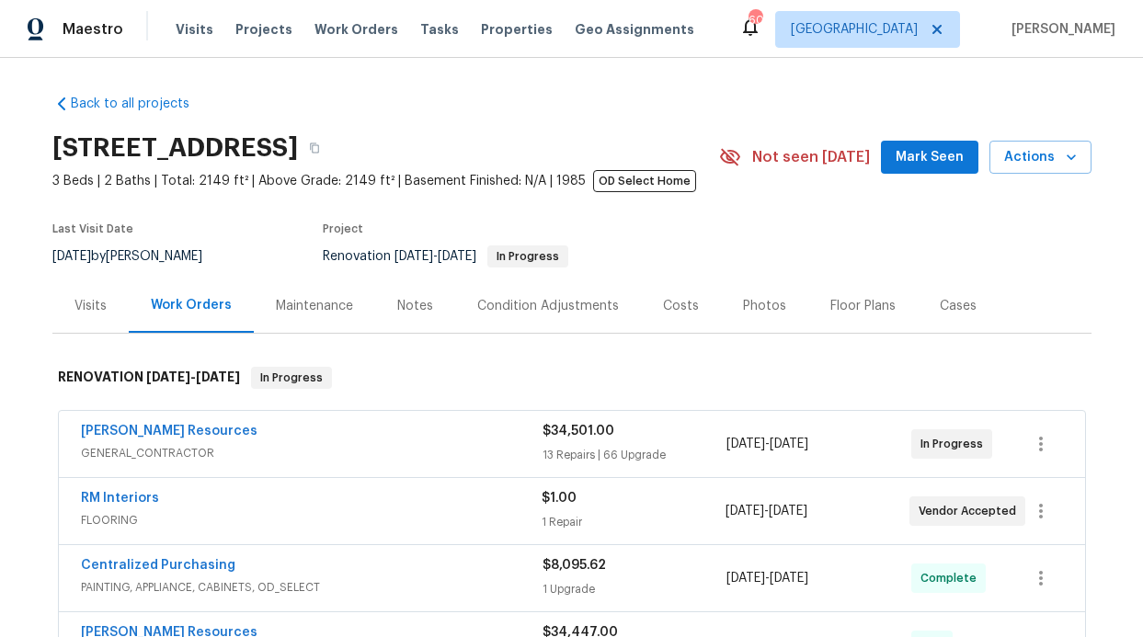
drag, startPoint x: 910, startPoint y: 177, endPoint x: 914, endPoint y: 165, distance: 12.5
click at [910, 177] on div "6211 Crested Butte Dr, Dallas, TX 75252 3 Beds | 2 Baths | Total: 2149 ft² | Ab…" at bounding box center [571, 157] width 1039 height 66
click at [914, 164] on span "Mark Seen" at bounding box center [930, 157] width 68 height 23
click at [379, 308] on div "Notes" at bounding box center [415, 306] width 80 height 54
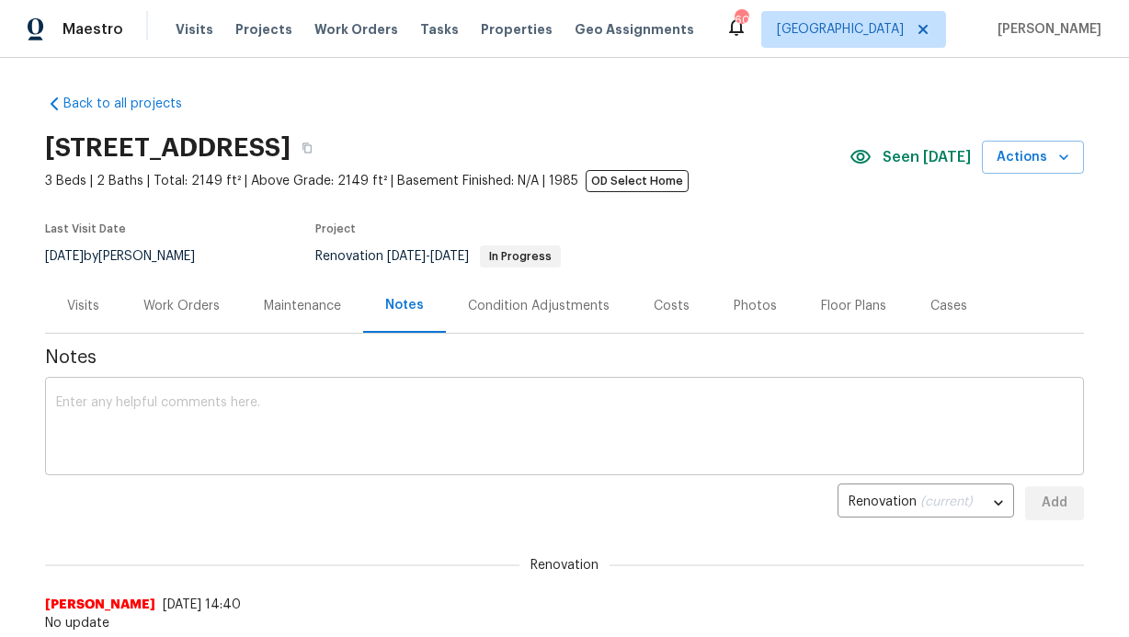
click at [318, 420] on textarea at bounding box center [564, 428] width 1017 height 64
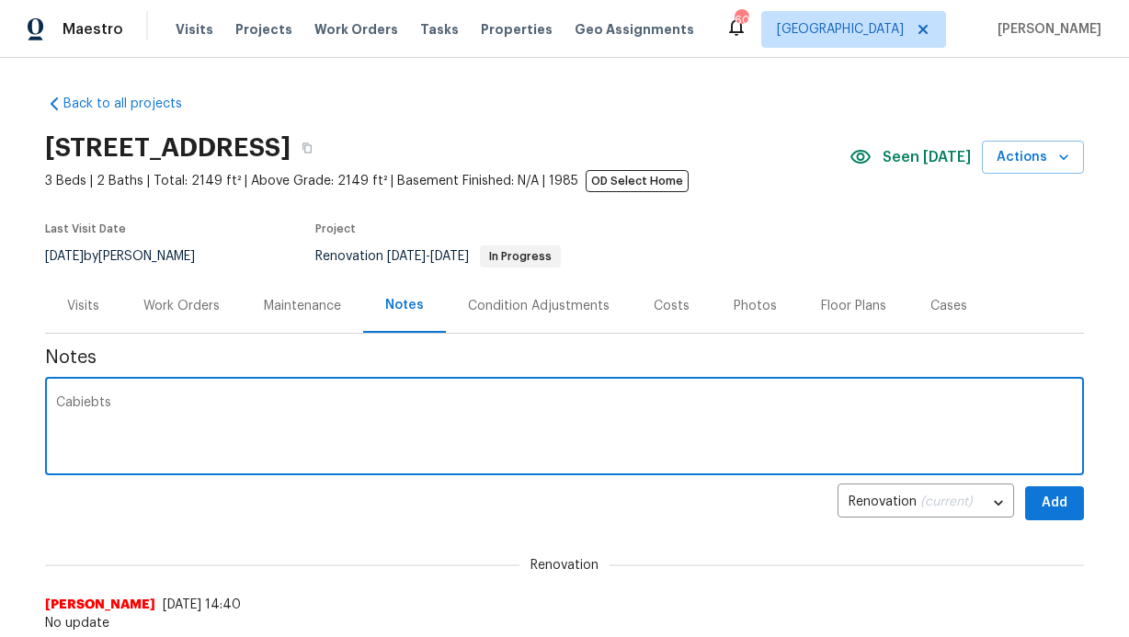
type textarea "Cabiebts"
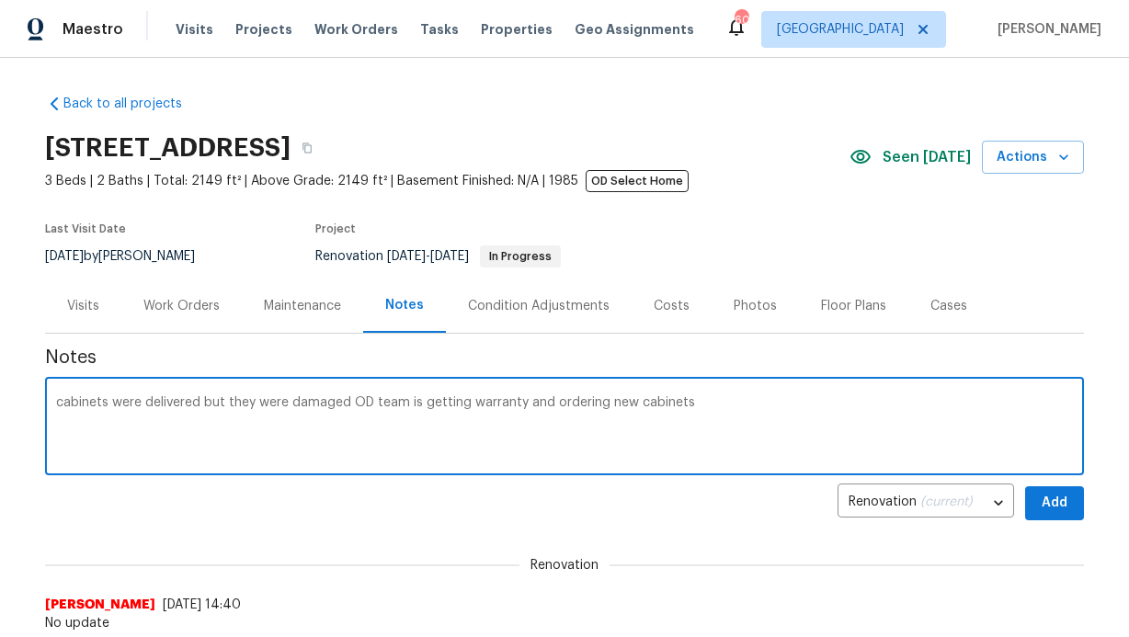
type textarea "cabinets were delivered but they were damaged OD team is getting warranty and o…"
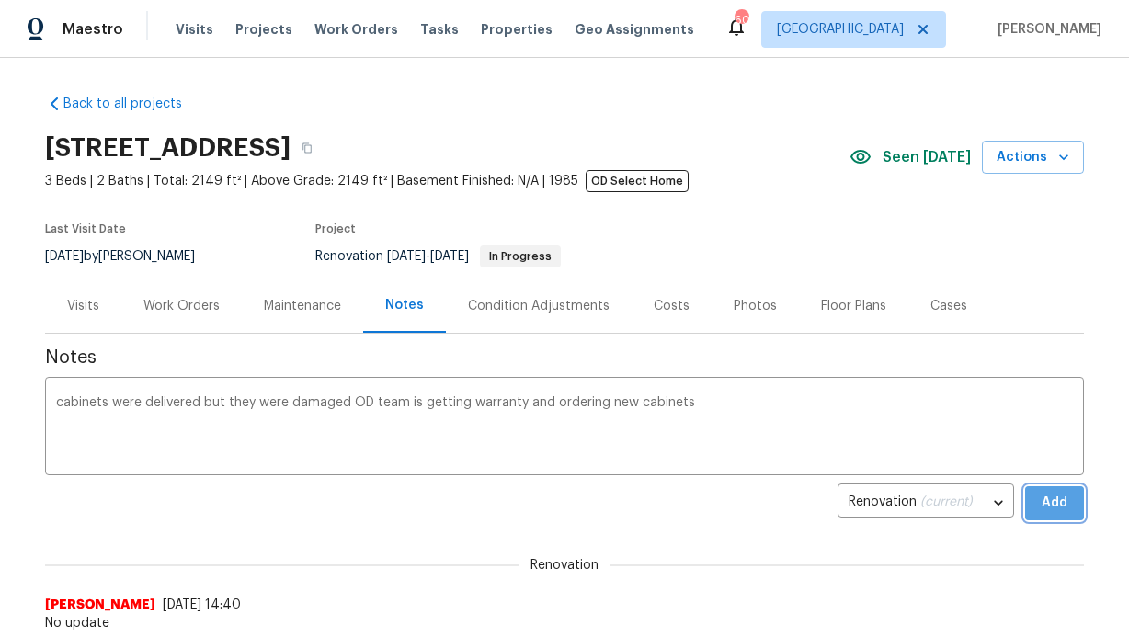
click at [1068, 500] on button "Add" at bounding box center [1054, 503] width 59 height 34
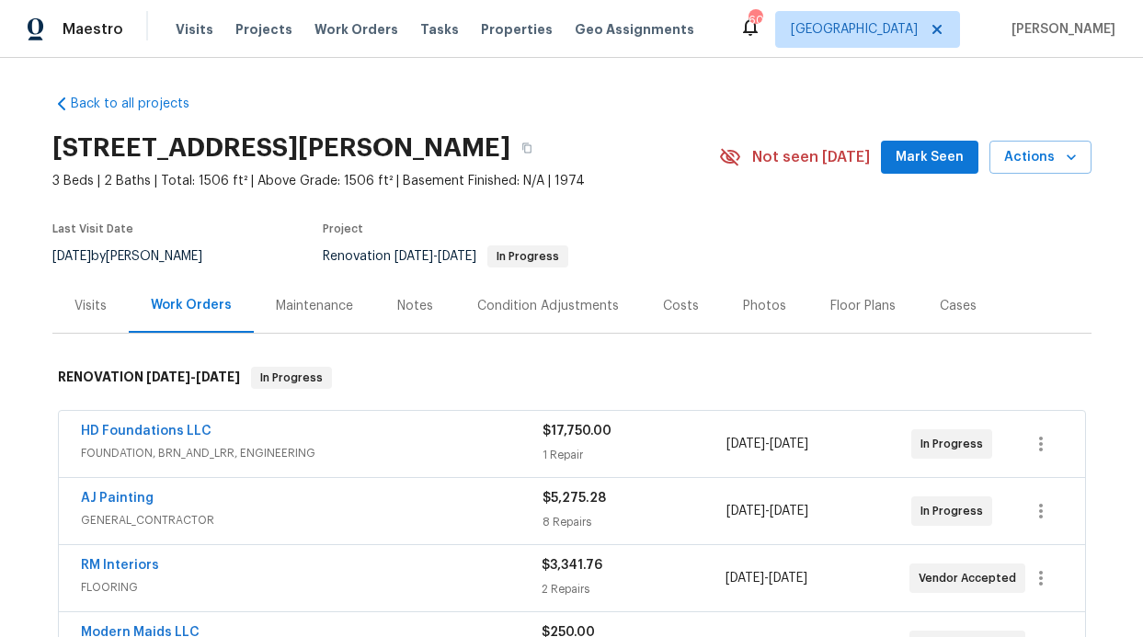
click at [917, 163] on span "Mark Seen" at bounding box center [930, 157] width 68 height 23
click at [401, 317] on div "Notes" at bounding box center [415, 306] width 80 height 54
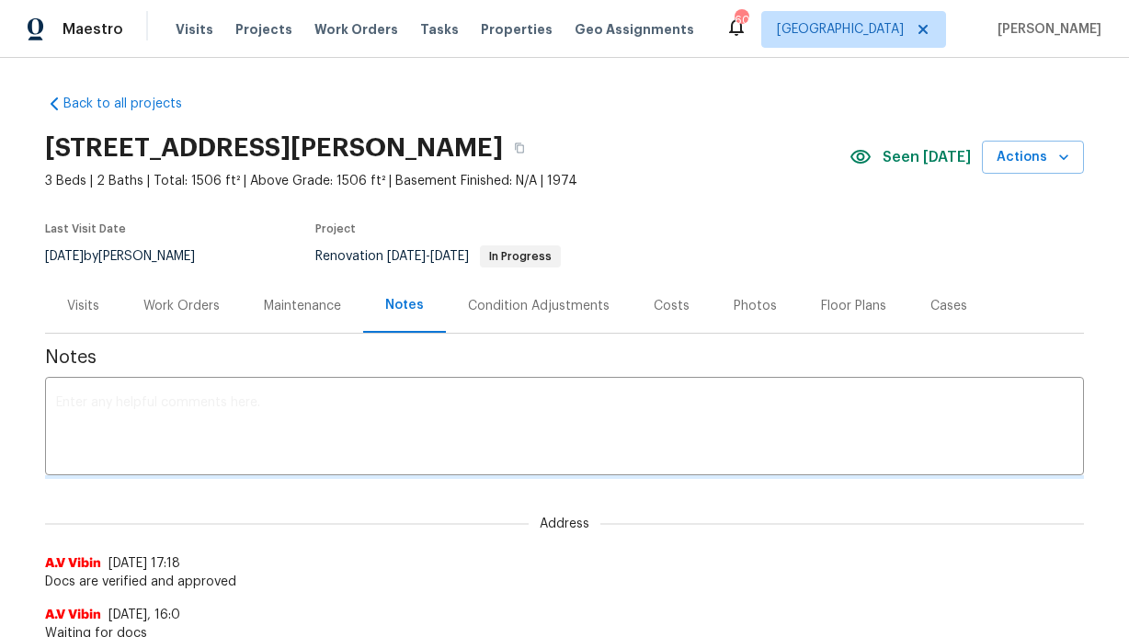
click at [308, 423] on textarea at bounding box center [564, 428] width 1017 height 64
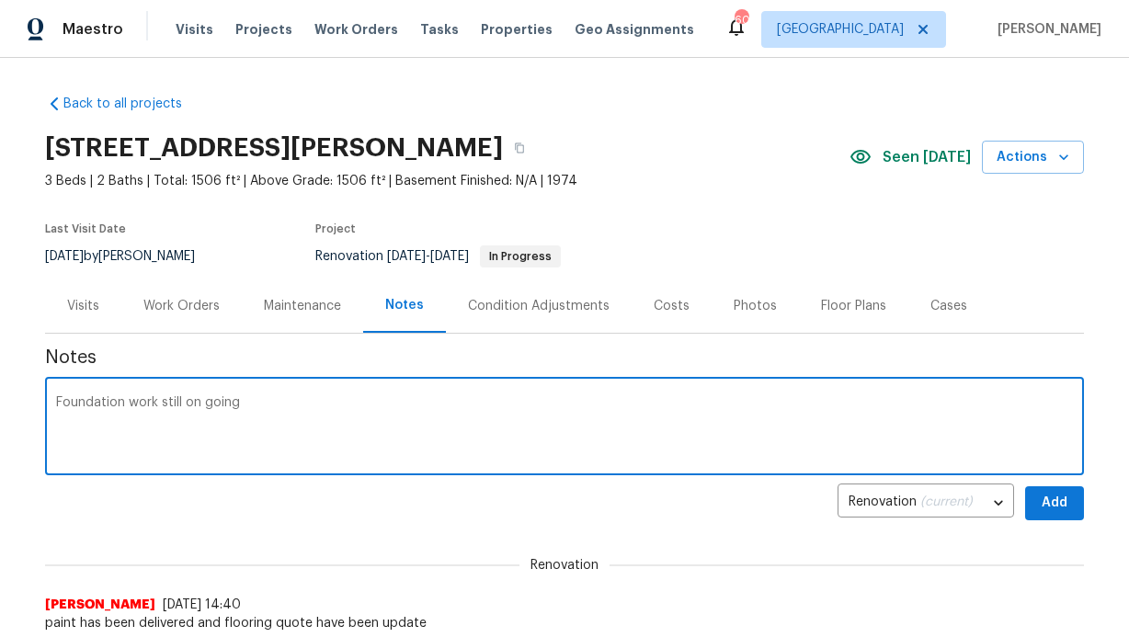
type textarea "Foundation work still on going"
click at [1032, 502] on button "Add" at bounding box center [1054, 503] width 59 height 34
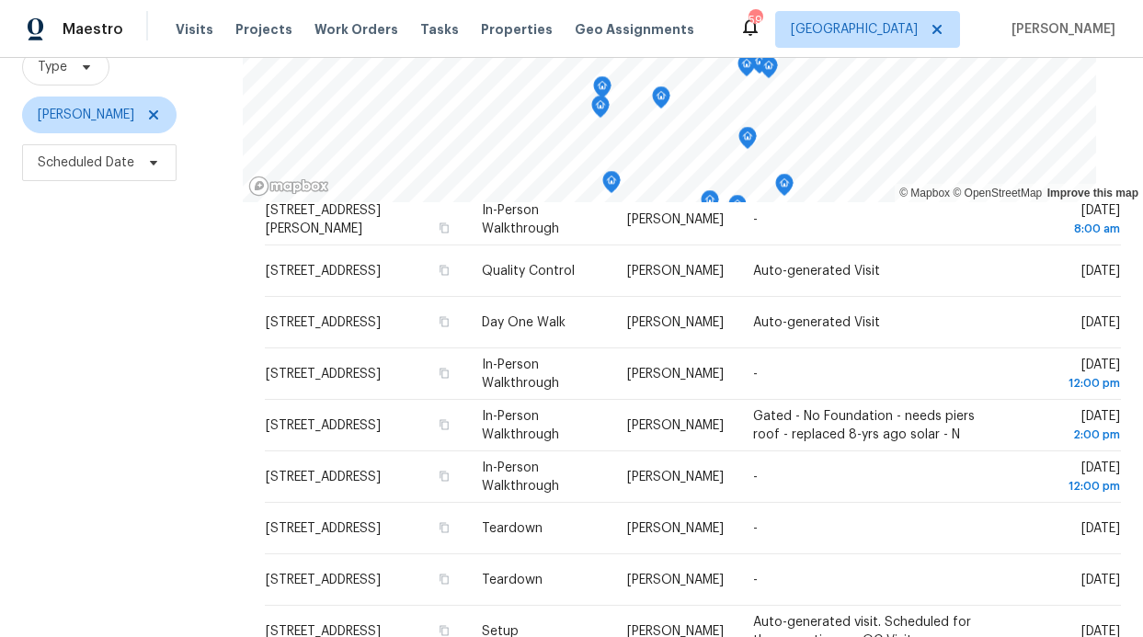
scroll to position [188, 0]
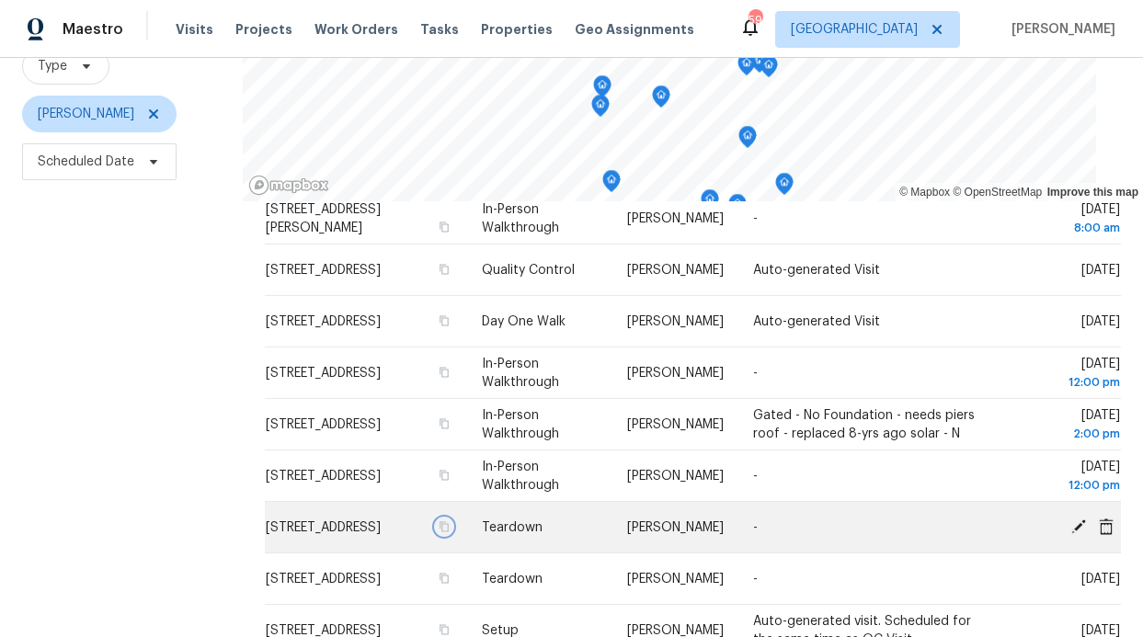
click at [438, 535] on button "button" at bounding box center [444, 527] width 17 height 17
click at [1070, 522] on icon at bounding box center [1078, 526] width 17 height 17
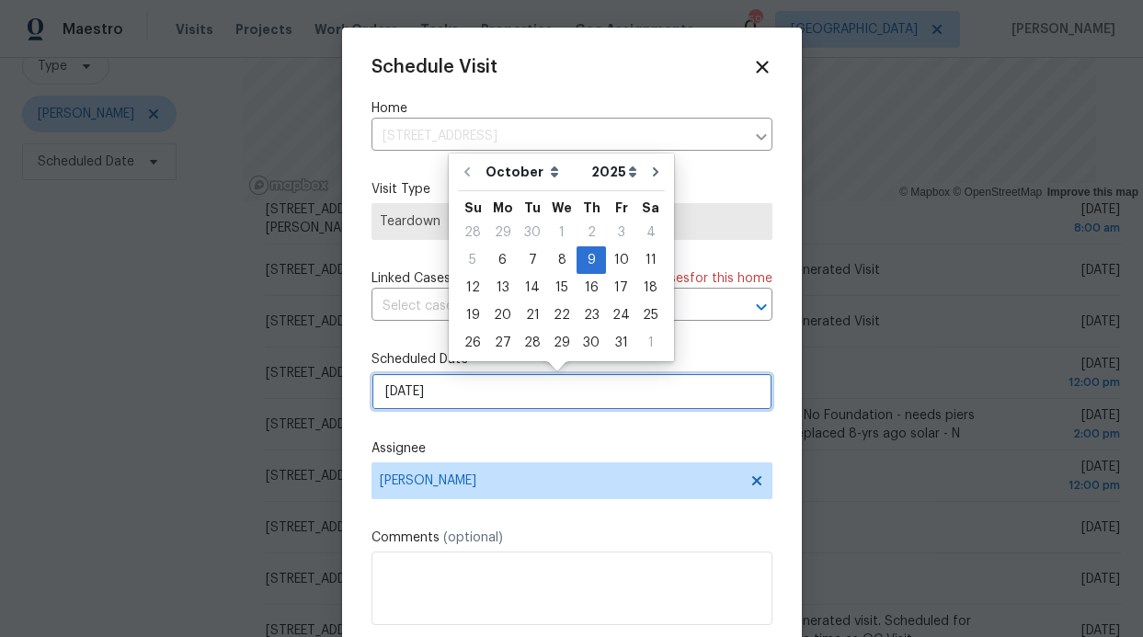
click at [524, 390] on input "10/9/2025" at bounding box center [572, 391] width 401 height 37
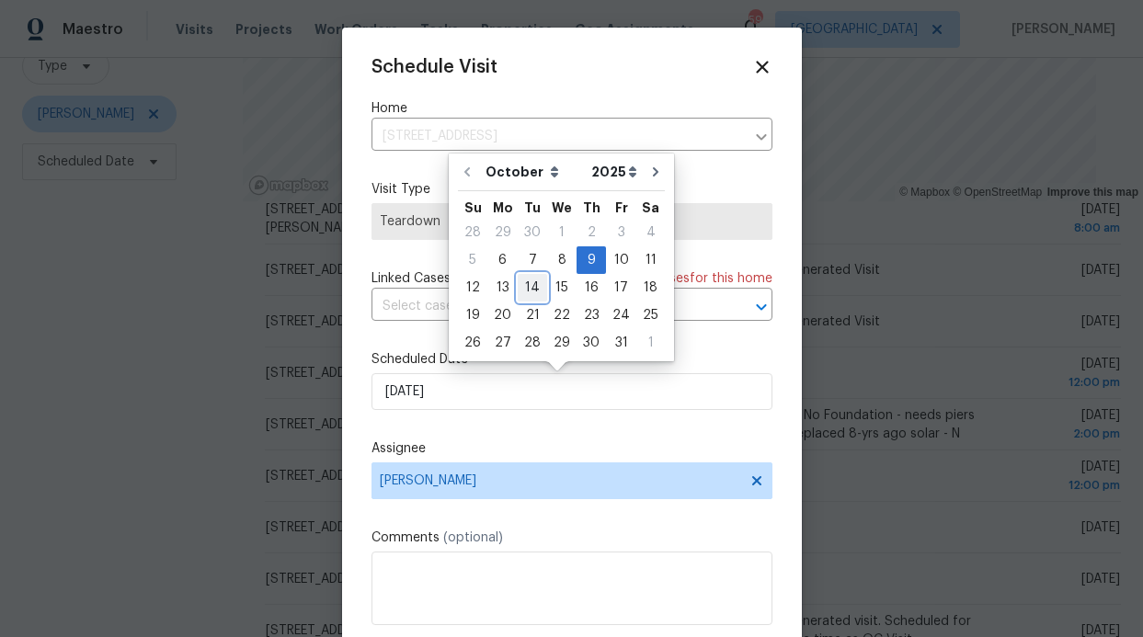
click at [532, 292] on div "14" at bounding box center [532, 288] width 29 height 26
type input "10/14/2025"
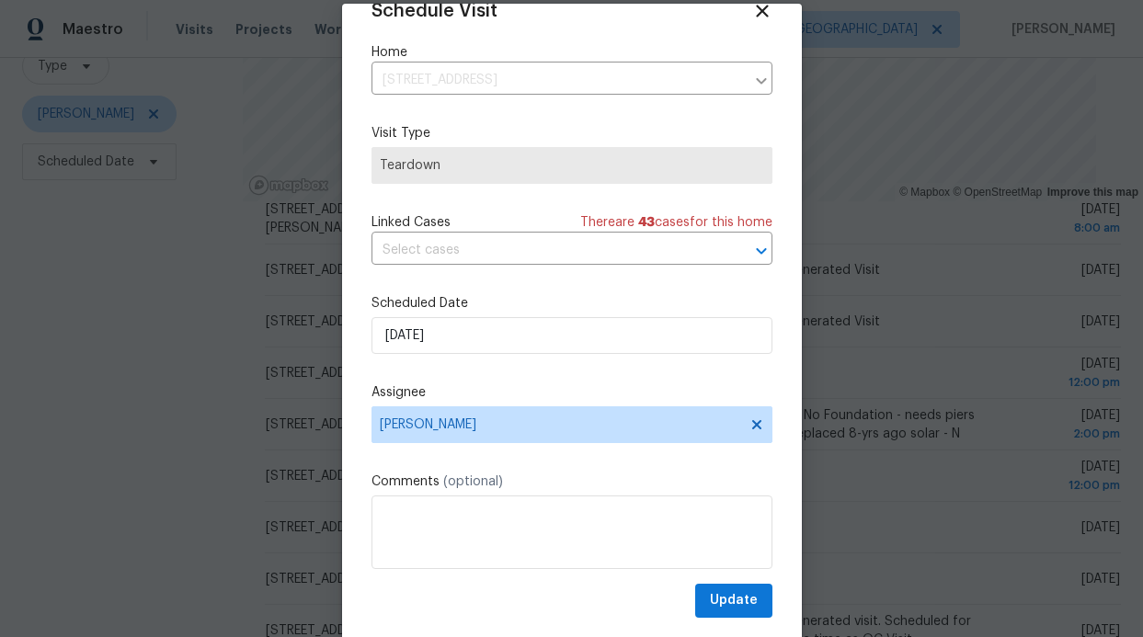
scroll to position [62, 0]
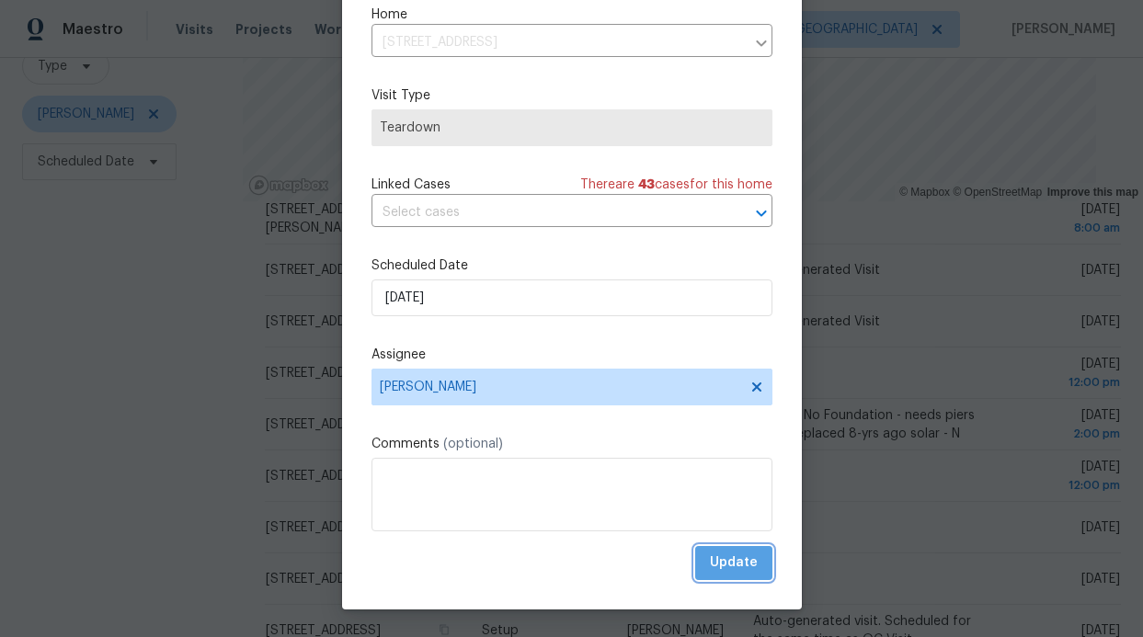
click at [727, 575] on button "Update" at bounding box center [733, 563] width 77 height 34
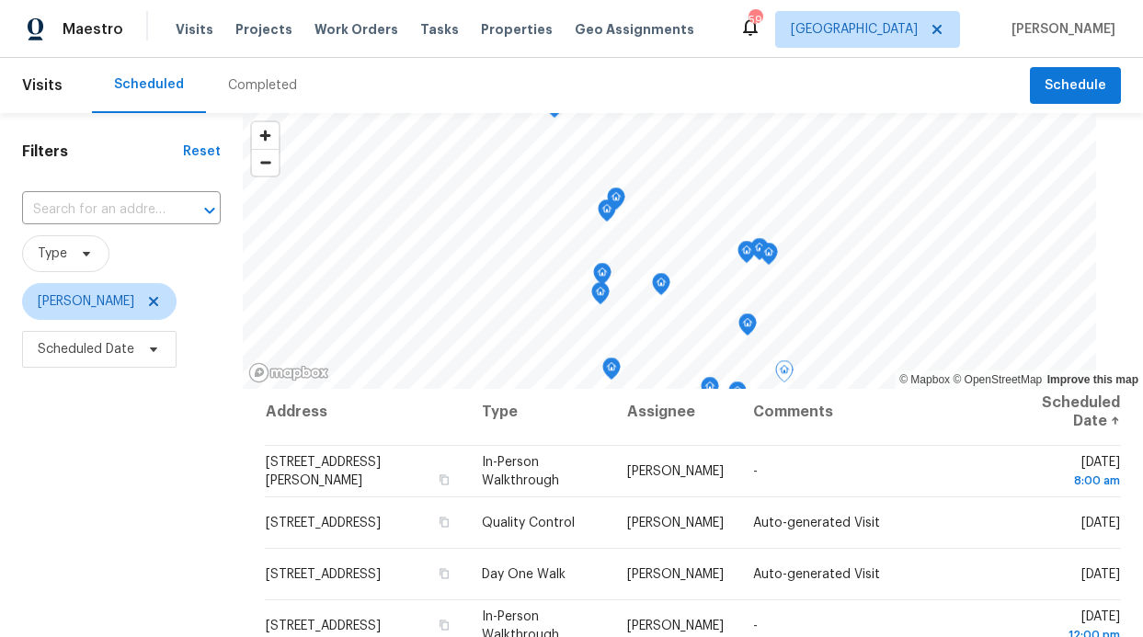
scroll to position [0, 0]
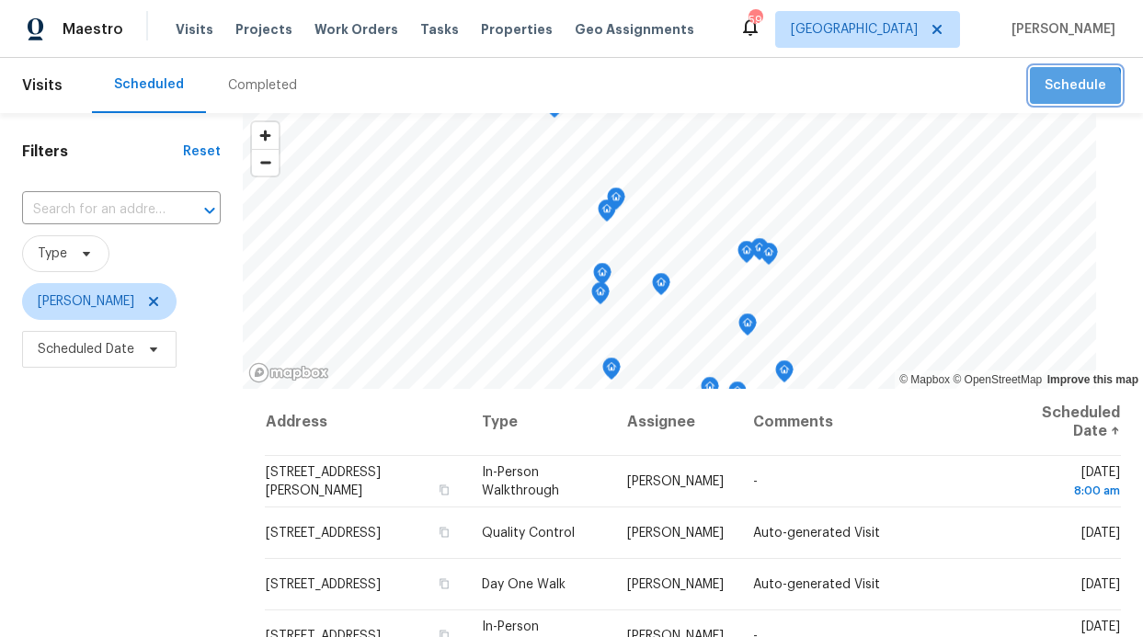
click at [1058, 88] on span "Schedule" at bounding box center [1076, 85] width 62 height 23
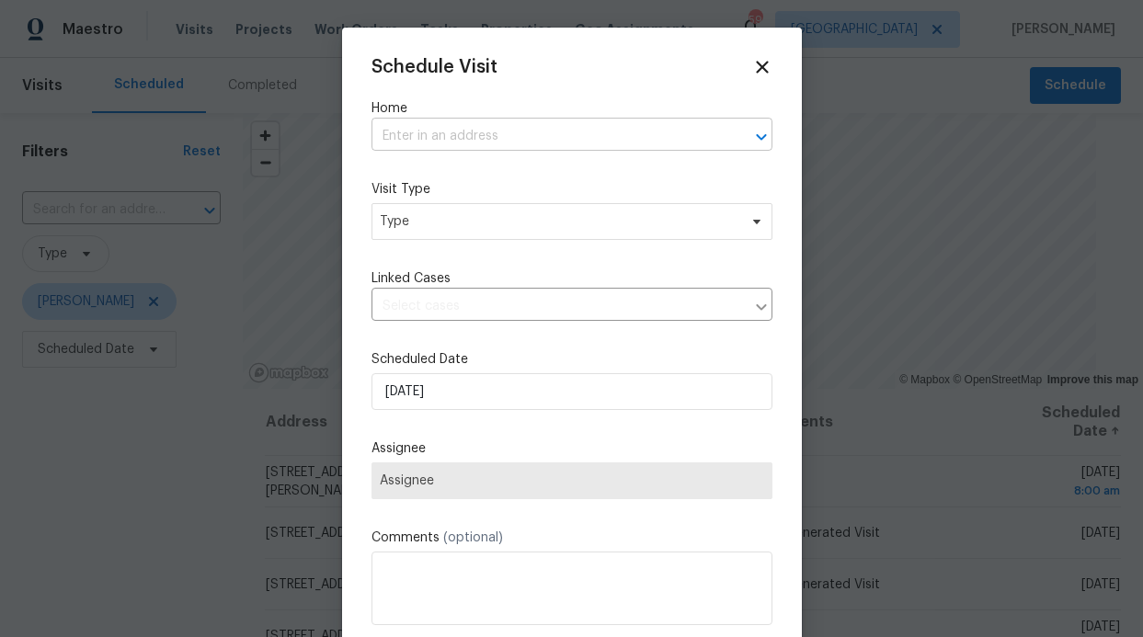
click at [470, 132] on input "text" at bounding box center [546, 136] width 349 height 29
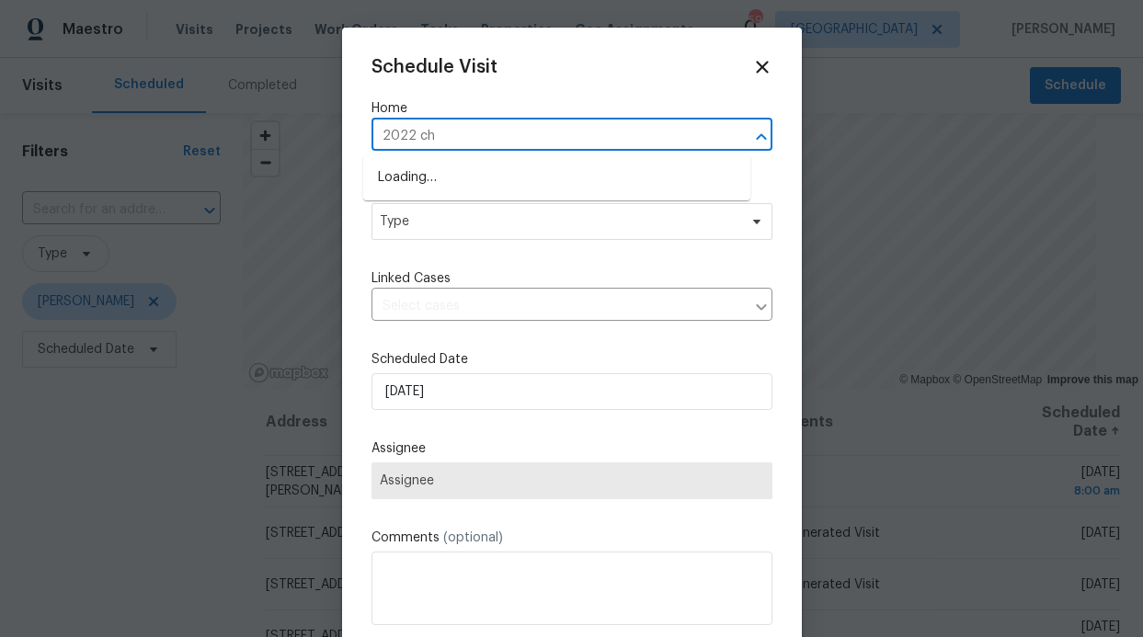
type input "2022 che"
click at [497, 166] on li "2022 Chestnut Rd, Carrollton, TX 75007" at bounding box center [556, 178] width 387 height 30
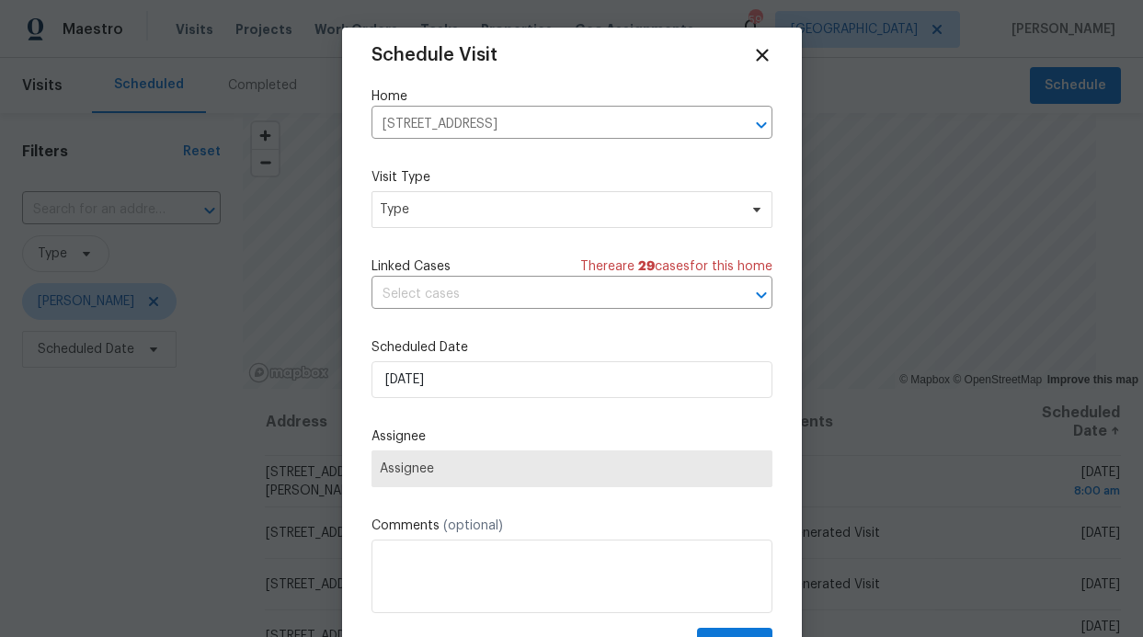
scroll to position [13, 0]
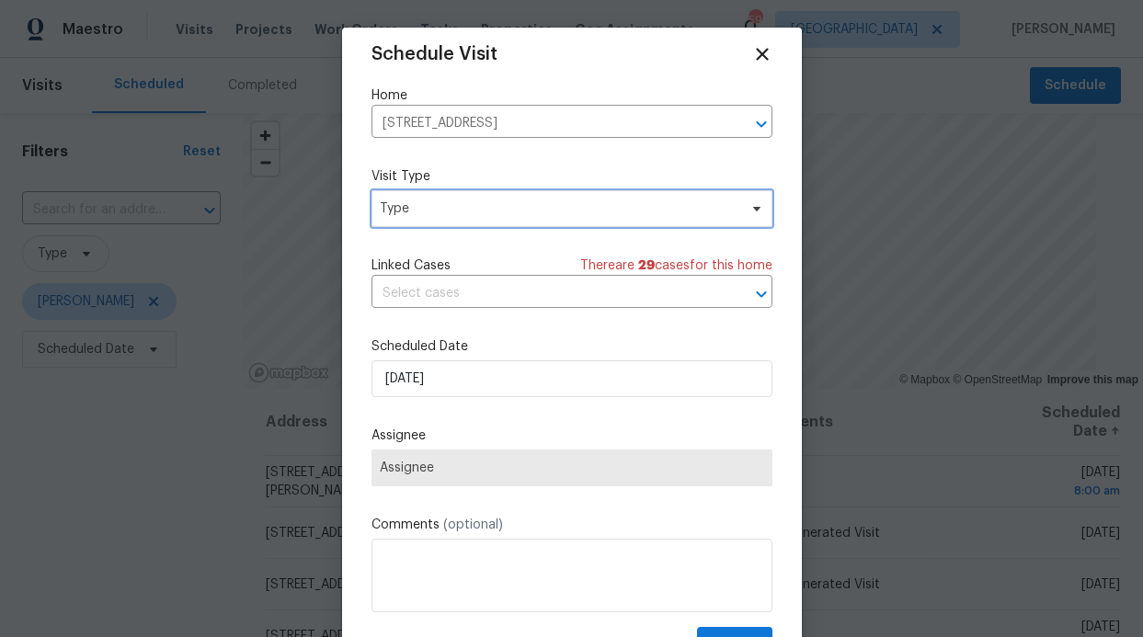
click at [701, 205] on span "Type" at bounding box center [559, 209] width 358 height 18
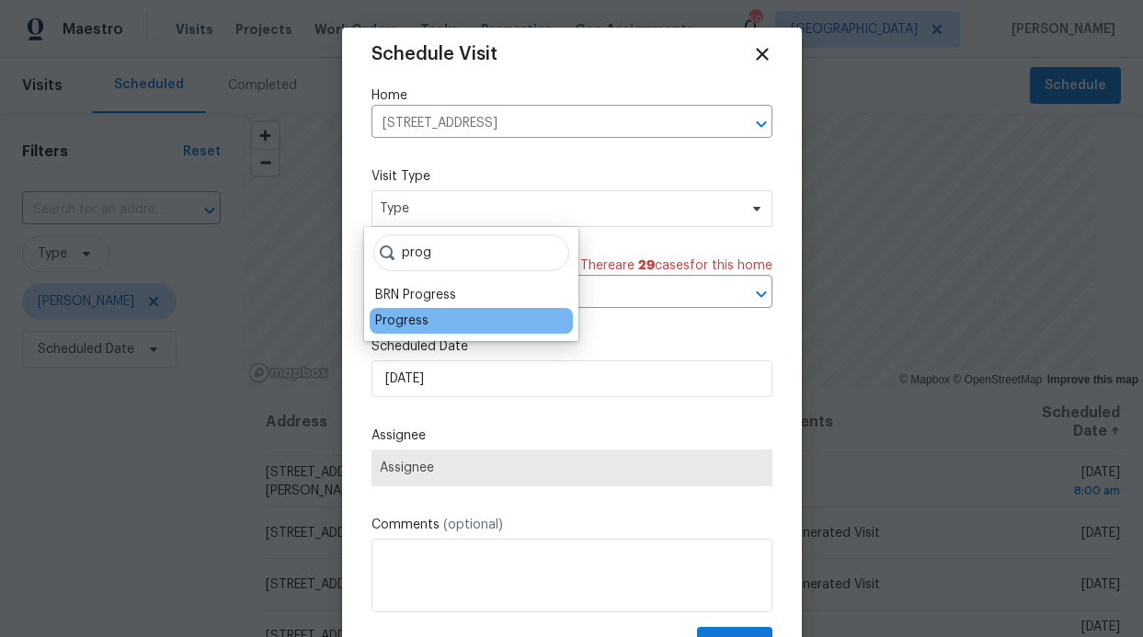
type input "prog"
click at [444, 315] on div "Progress" at bounding box center [471, 321] width 203 height 26
click at [417, 320] on div "Progress" at bounding box center [401, 321] width 53 height 18
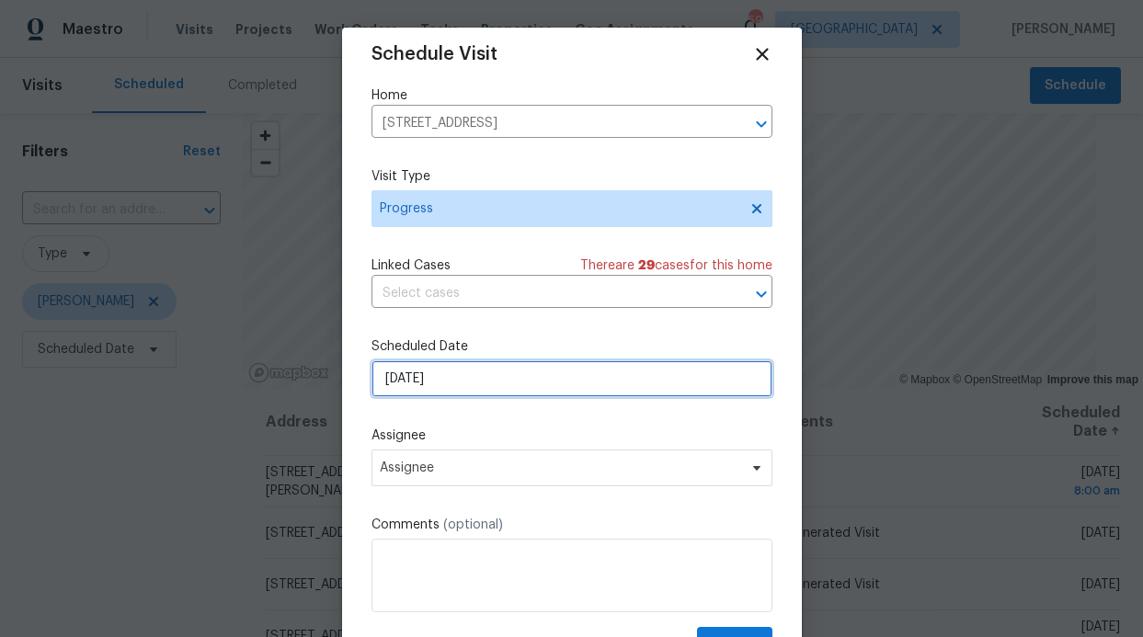
click at [469, 381] on input "10/6/2025" at bounding box center [572, 378] width 401 height 37
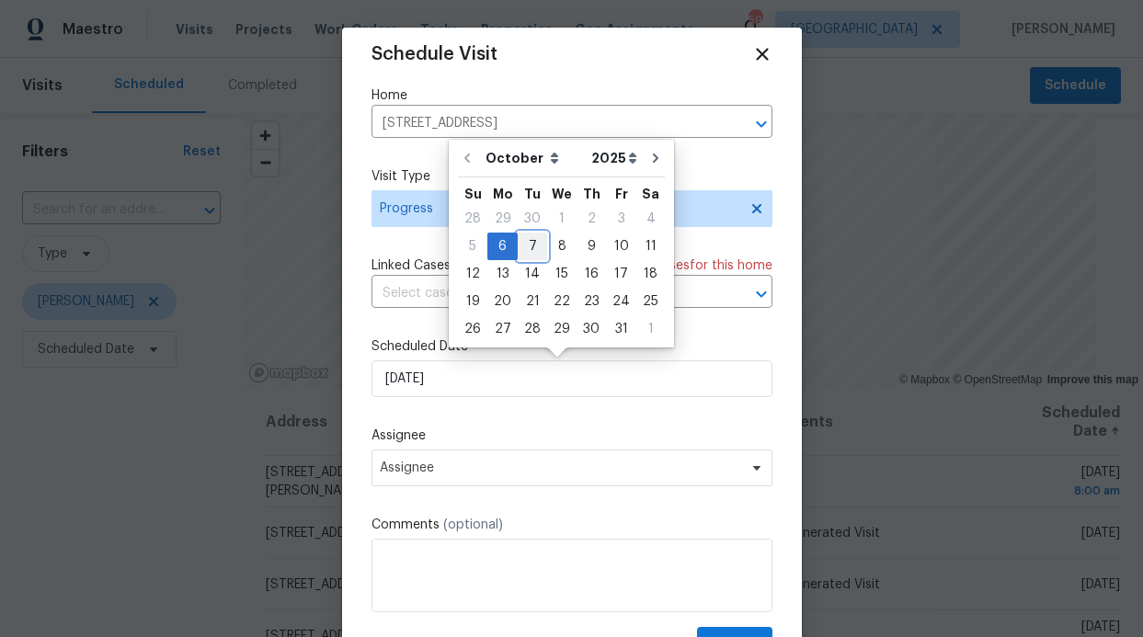
click at [535, 246] on div "7" at bounding box center [532, 247] width 29 height 26
type input "10/7/2025"
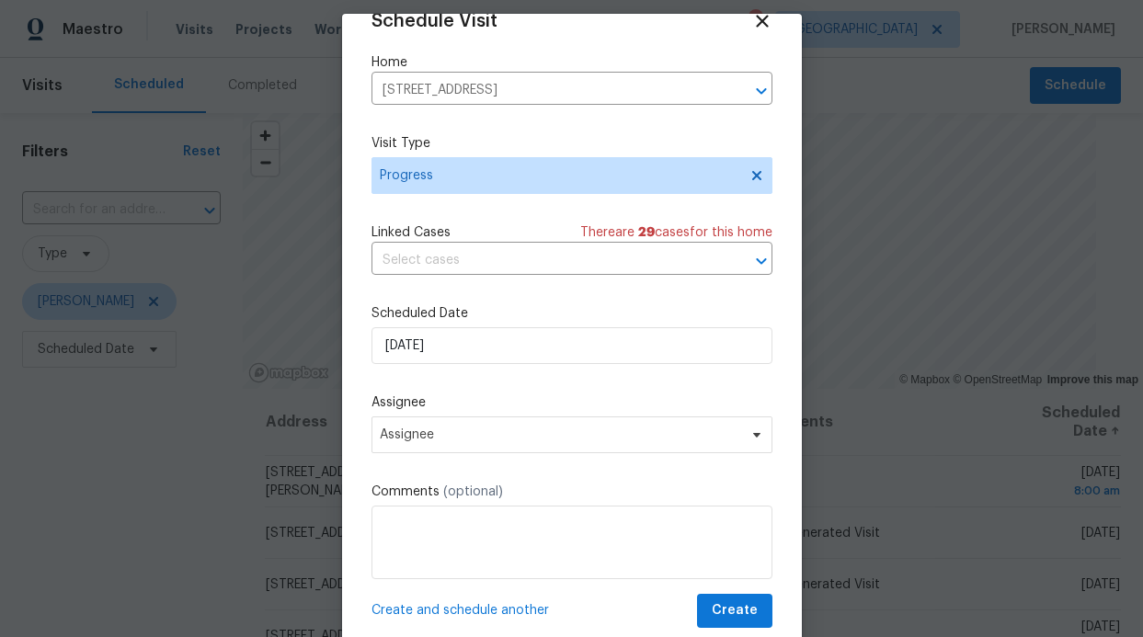
scroll to position [33, 0]
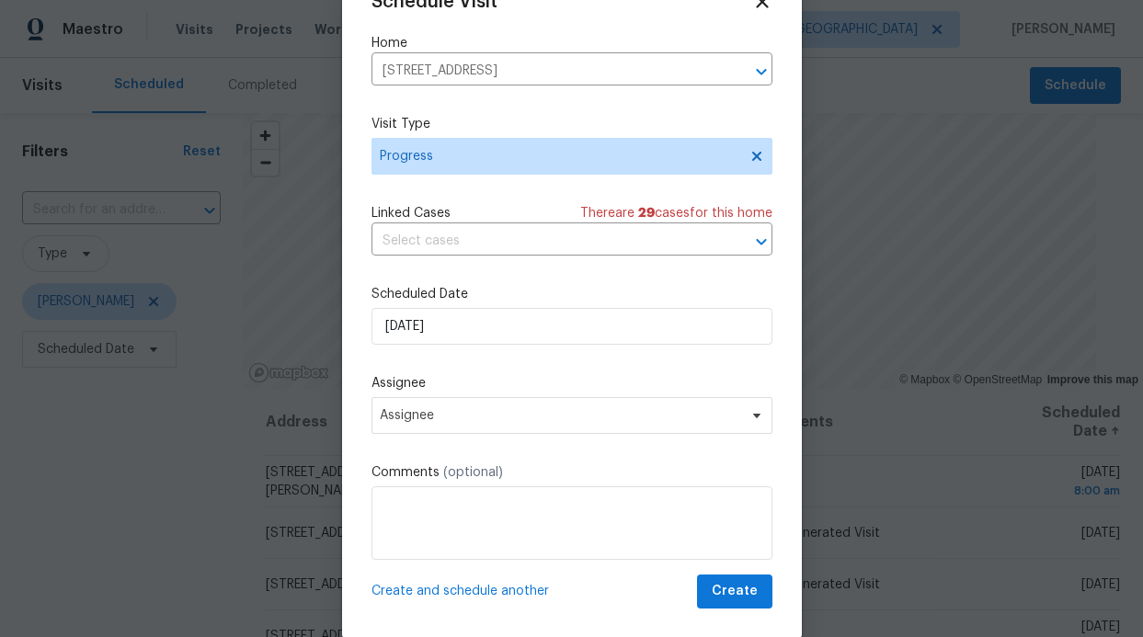
click at [565, 446] on div "Schedule Visit Home 2022 Chestnut Rd, Carrollton, TX 75007 ​ Visit Type Progres…" at bounding box center [572, 300] width 401 height 617
click at [566, 426] on span "Assignee" at bounding box center [572, 415] width 401 height 37
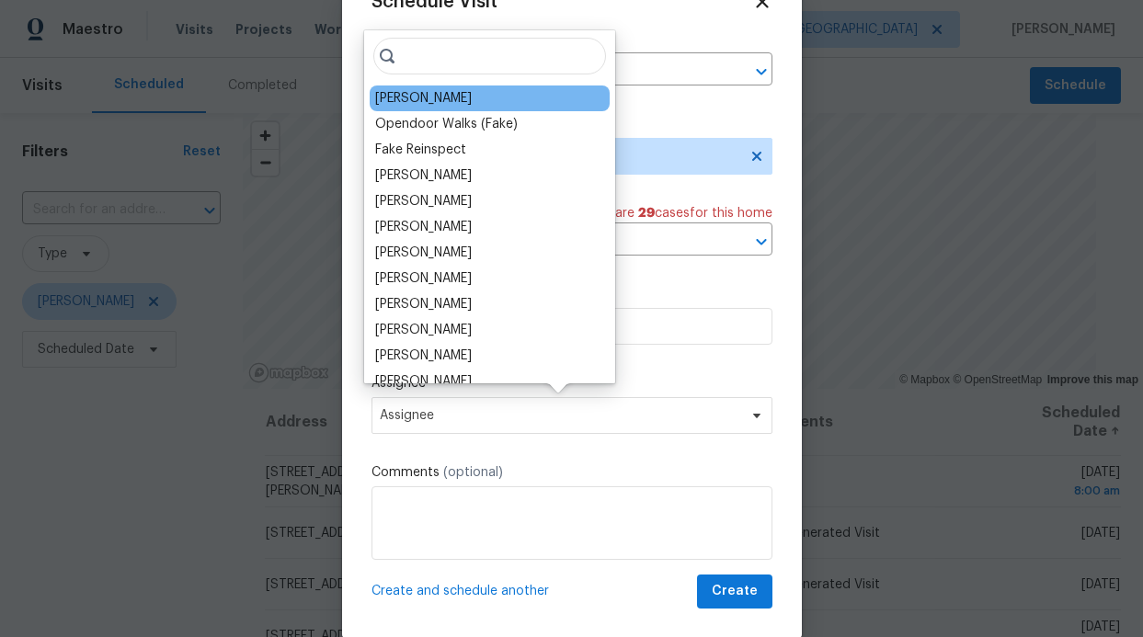
click at [472, 96] on div "[PERSON_NAME]" at bounding box center [423, 98] width 97 height 18
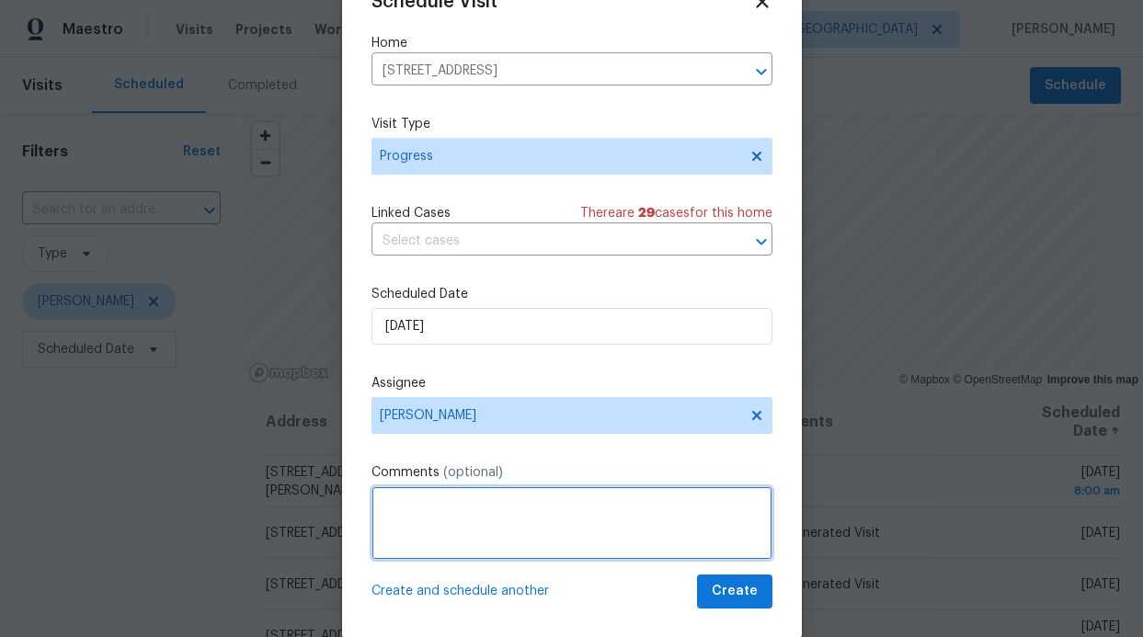
click at [423, 542] on textarea at bounding box center [572, 523] width 401 height 74
type textarea "photos needed"
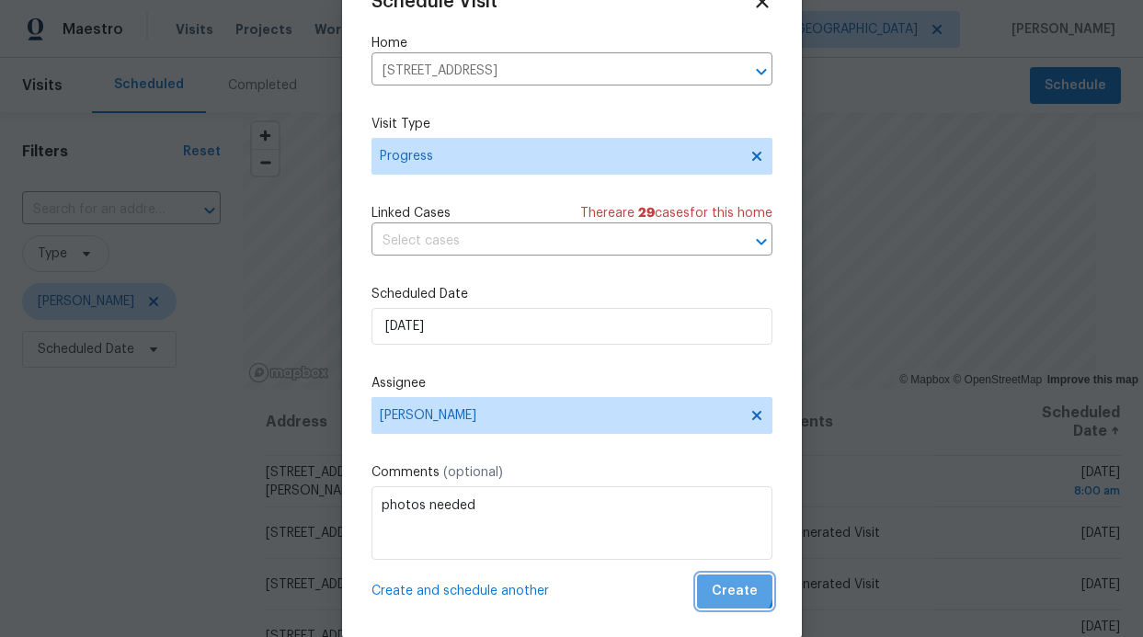
click at [712, 585] on span "Create" at bounding box center [735, 591] width 46 height 23
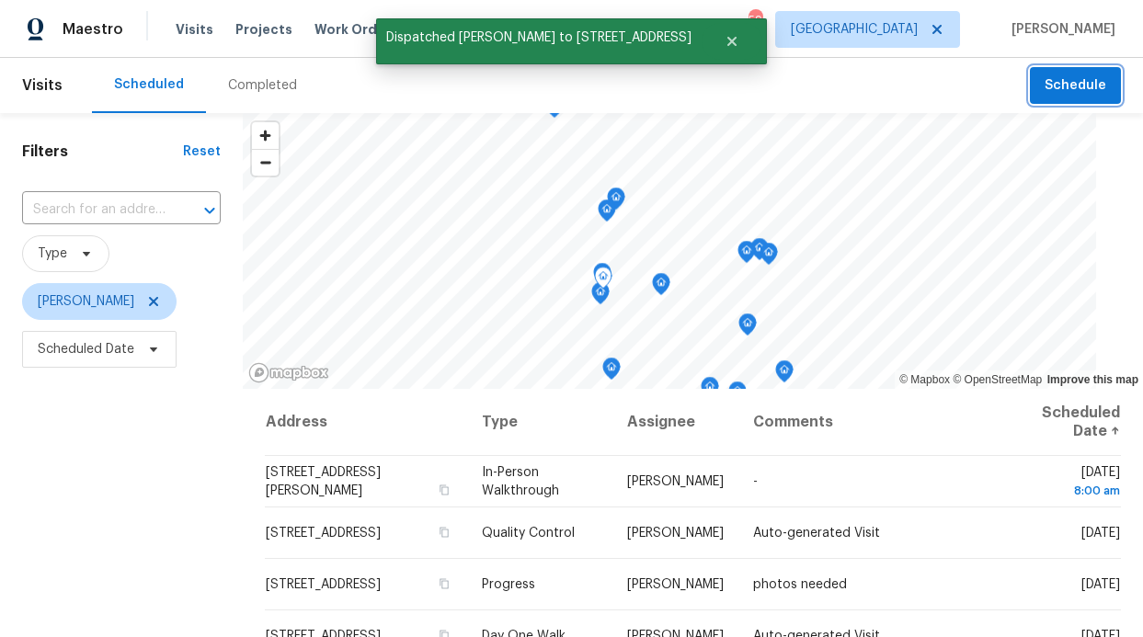
scroll to position [0, 0]
